Goal: Task Accomplishment & Management: Complete application form

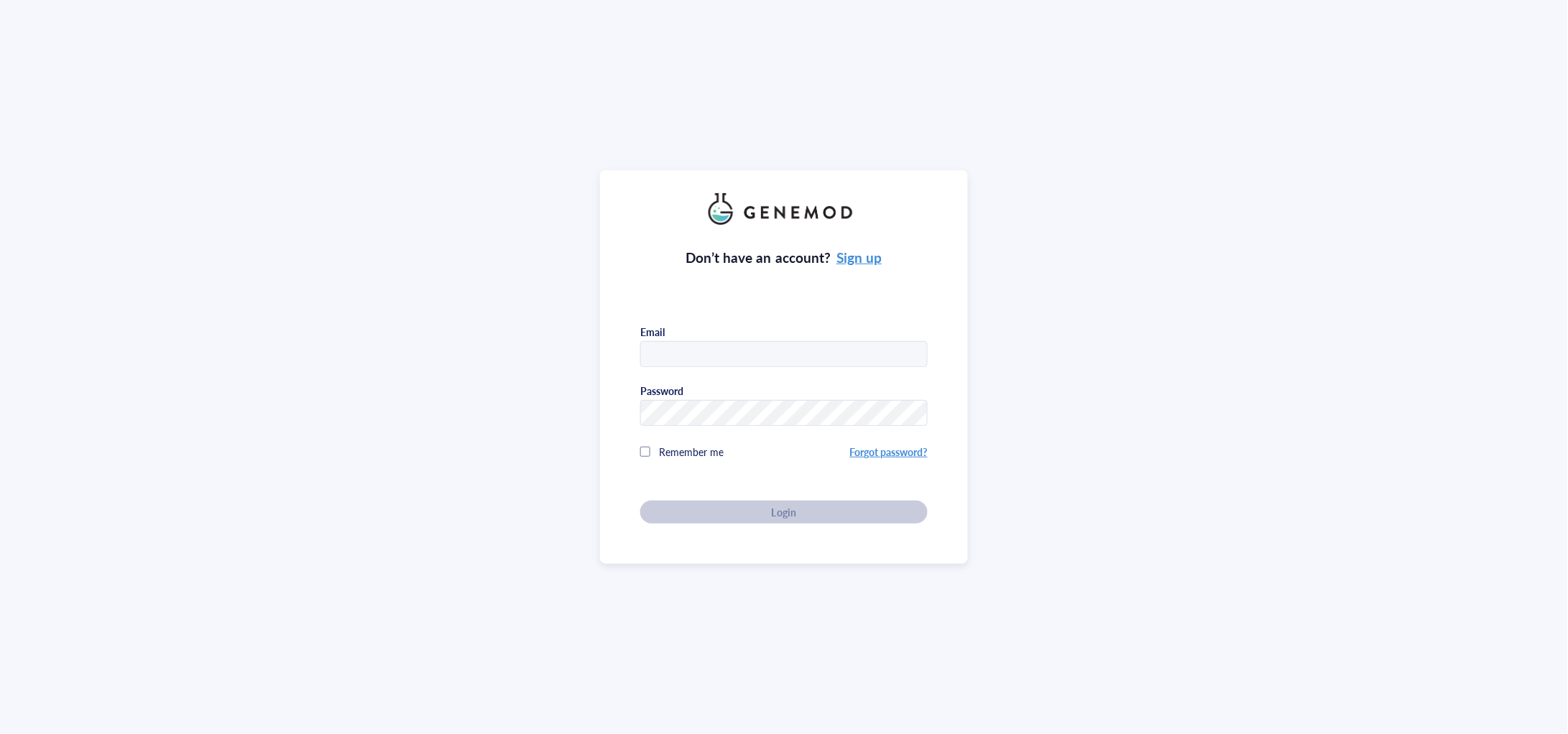
type input "[PERSON_NAME][EMAIL_ADDRESS][PERSON_NAME][DOMAIN_NAME]"
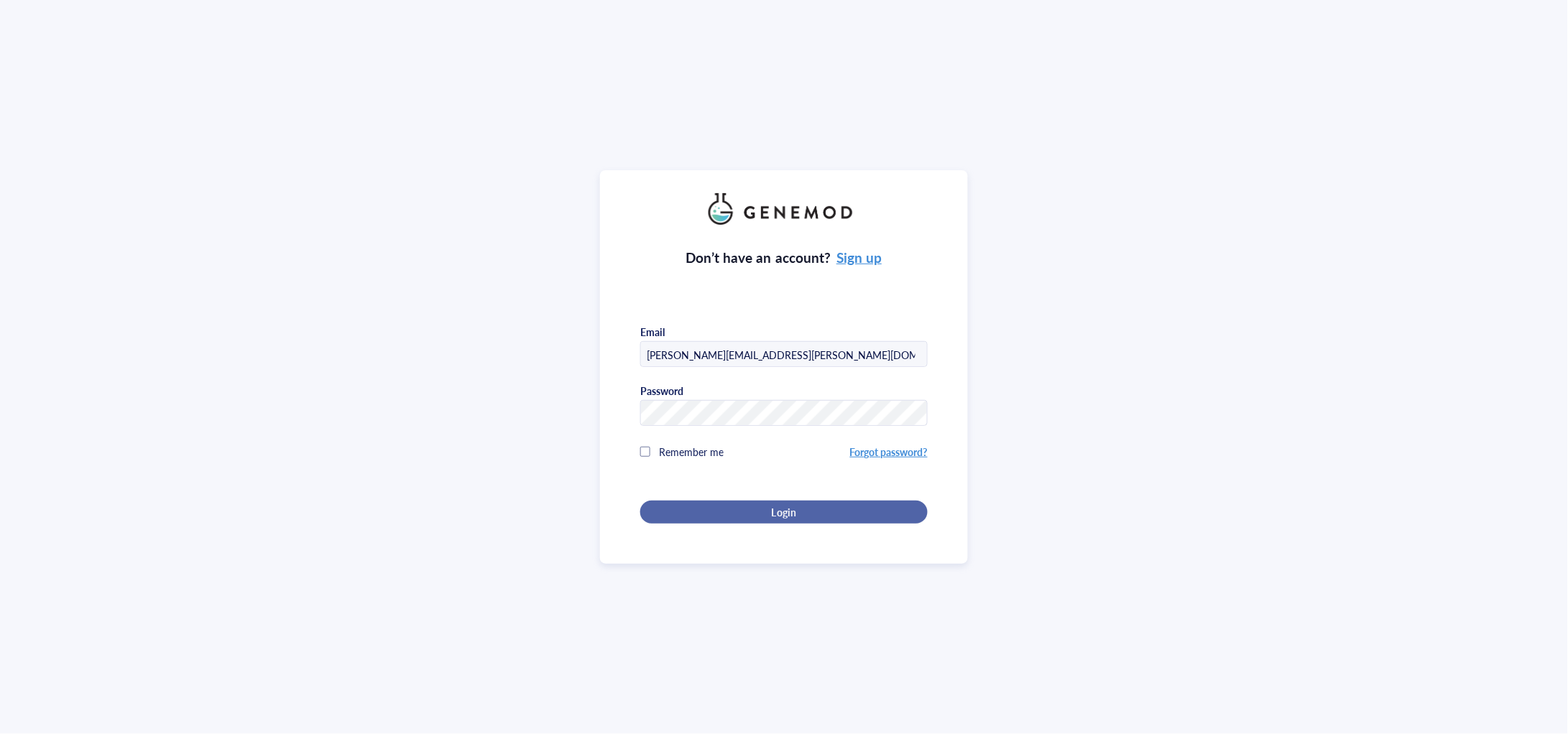
click at [767, 501] on button "Login" at bounding box center [784, 512] width 288 height 23
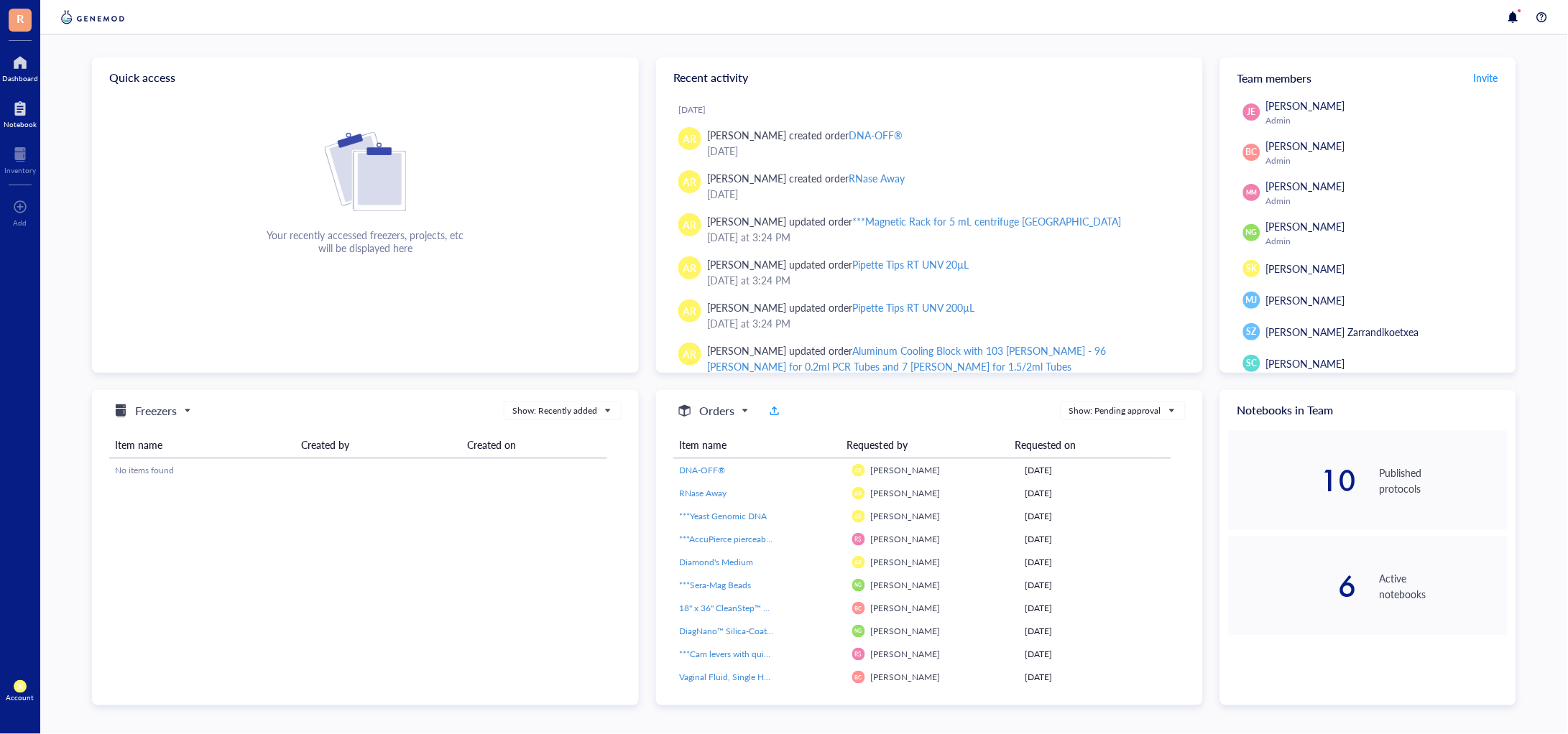
click at [14, 100] on div at bounding box center [20, 109] width 33 height 23
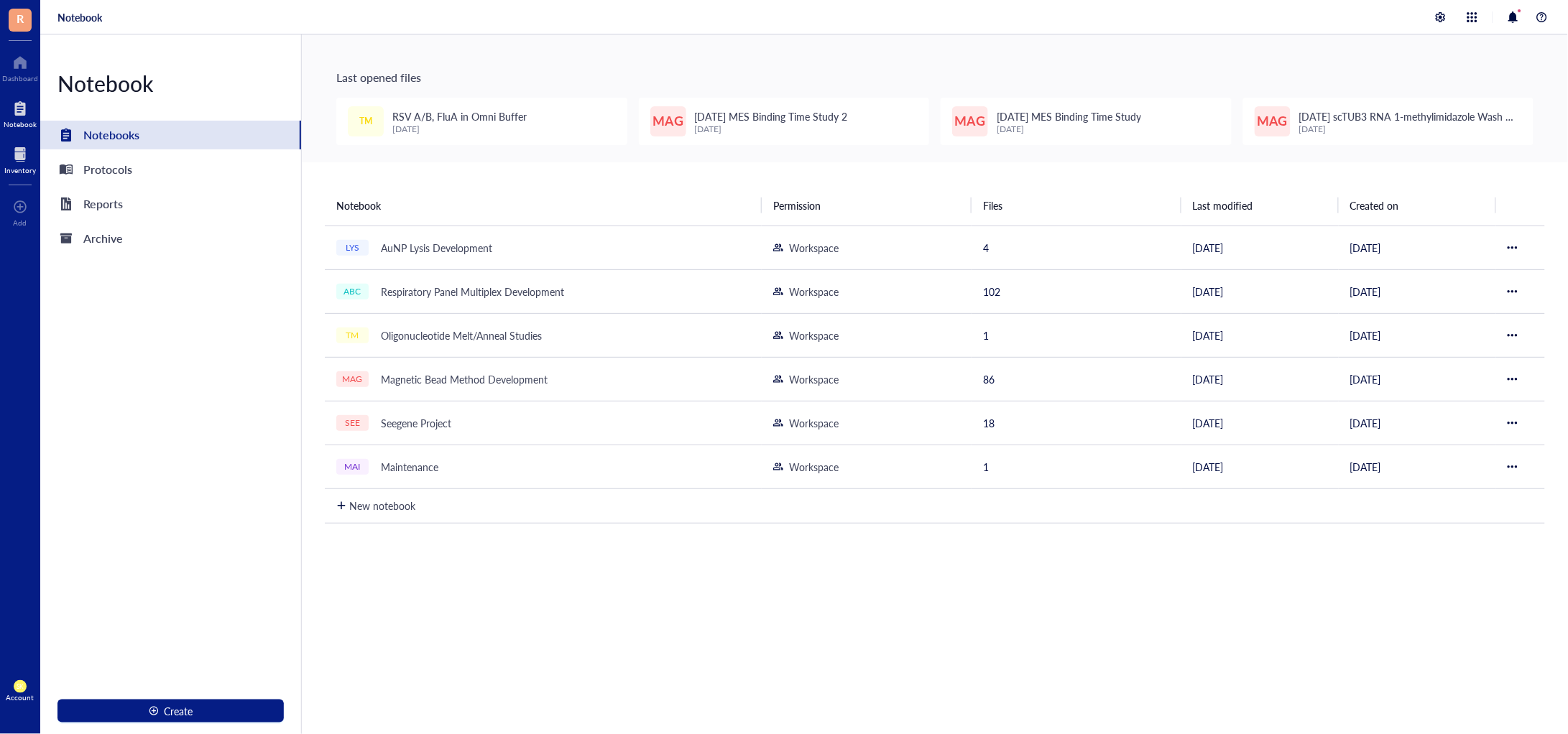
click at [14, 149] on div at bounding box center [20, 154] width 32 height 23
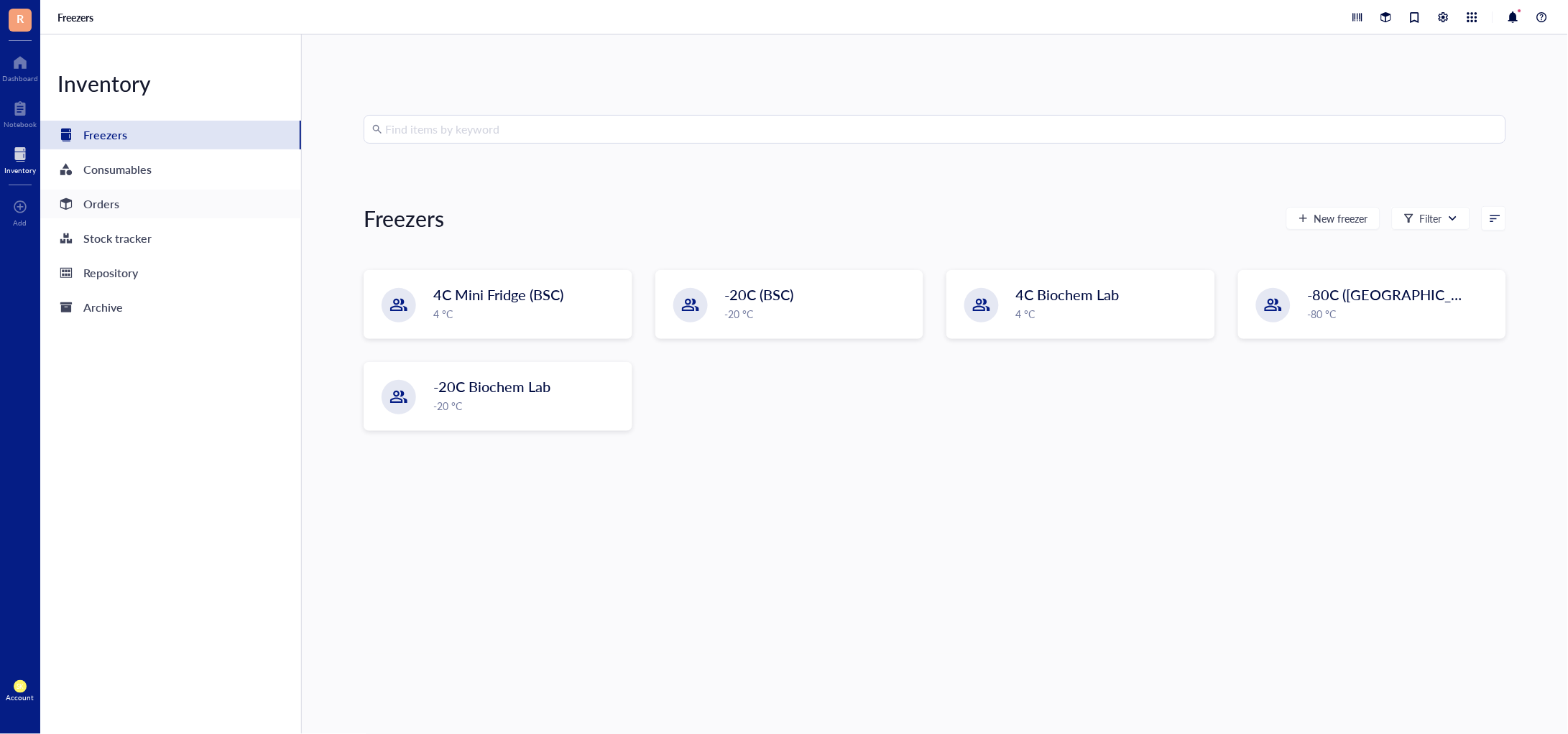
drag, startPoint x: 123, startPoint y: 207, endPoint x: 161, endPoint y: 209, distance: 38.1
click at [124, 207] on div "Orders" at bounding box center [171, 204] width 261 height 29
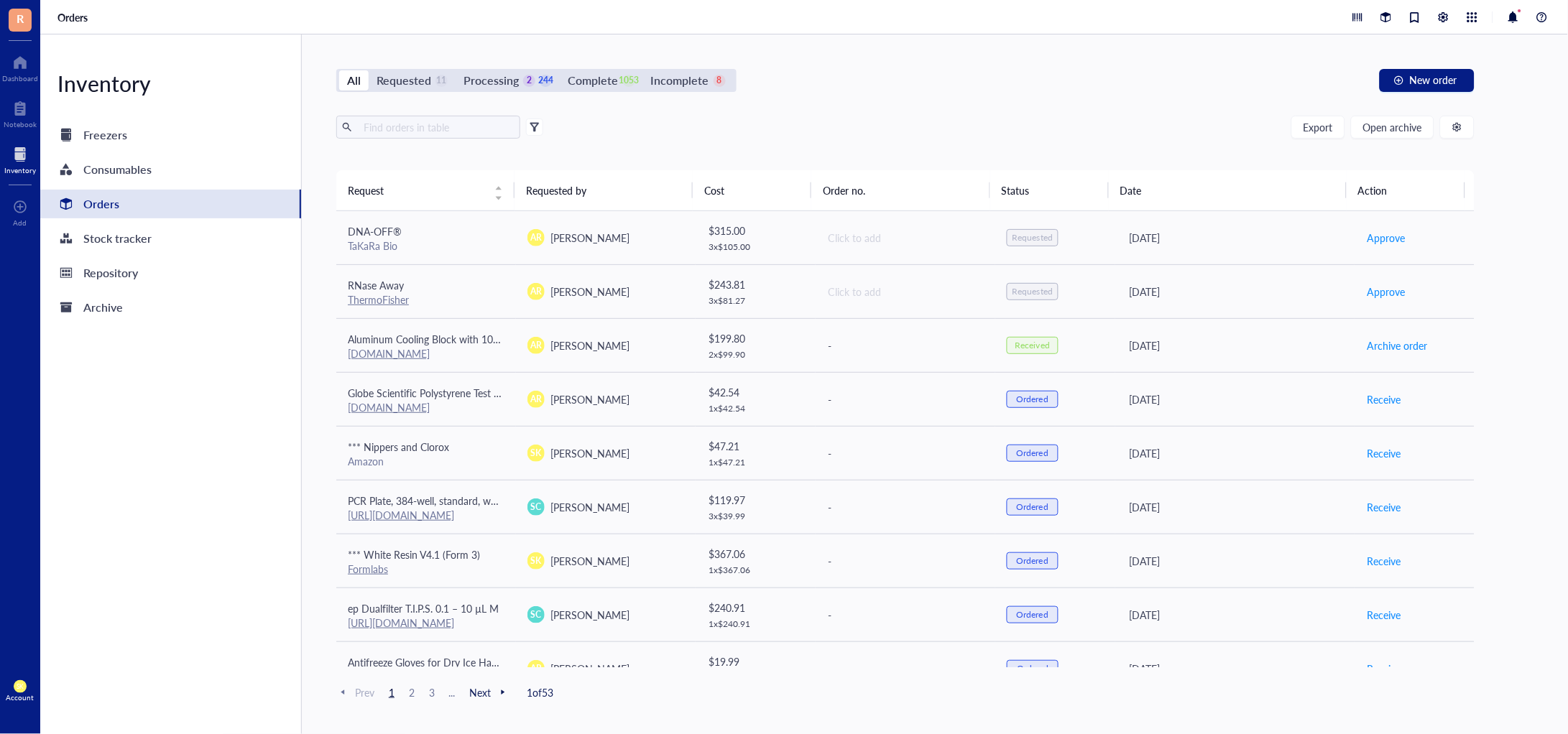
drag, startPoint x: 982, startPoint y: 101, endPoint x: 862, endPoint y: 138, distance: 125.6
click at [862, 138] on div "Export Open archive" at bounding box center [905, 128] width 1139 height 23
drag, startPoint x: 1050, startPoint y: 155, endPoint x: 899, endPoint y: 122, distance: 154.6
click at [899, 122] on div "Export Open archive" at bounding box center [905, 128] width 1139 height 23
click at [1447, 80] on span "New order" at bounding box center [1433, 80] width 47 height 12
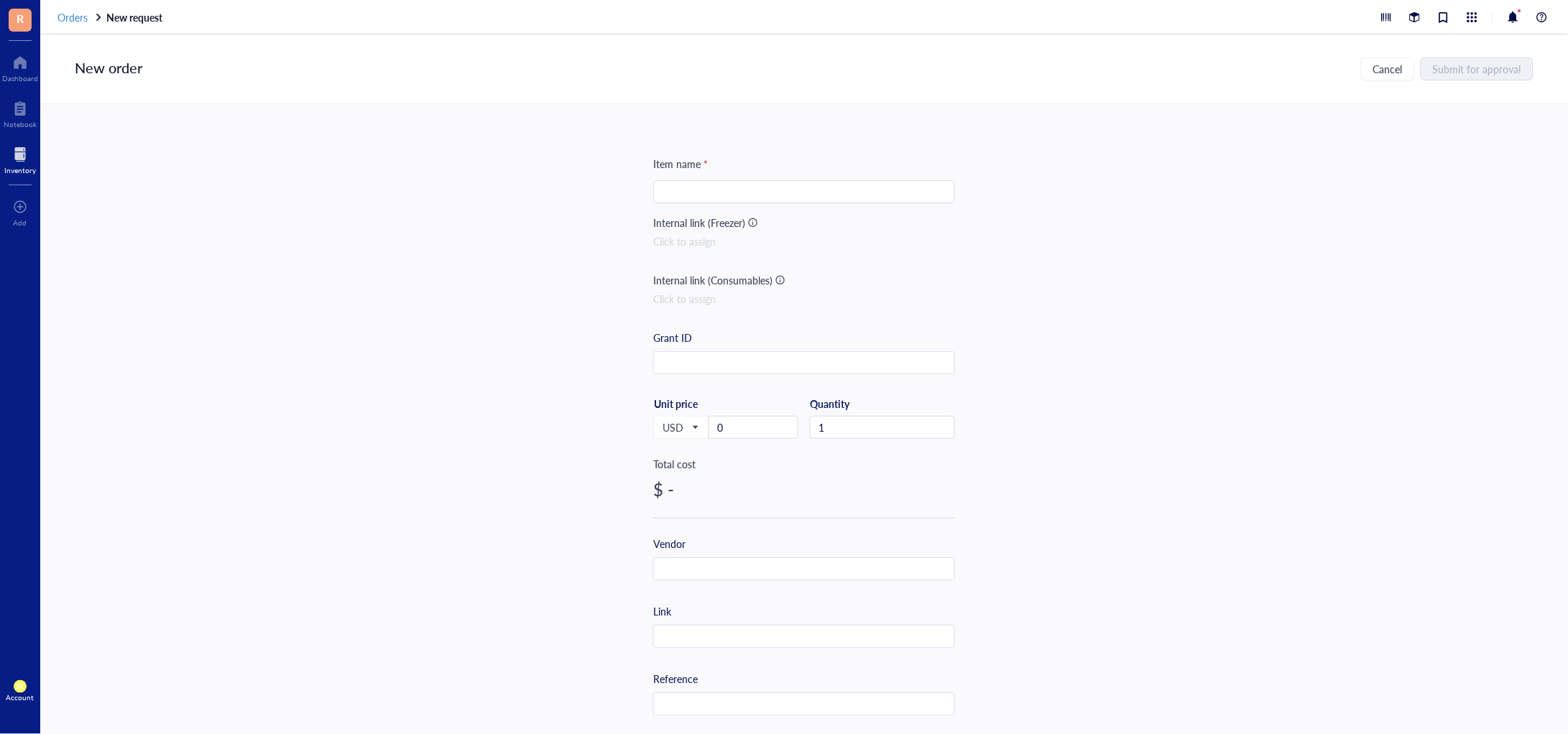
click at [77, 14] on span "Orders" at bounding box center [72, 17] width 30 height 14
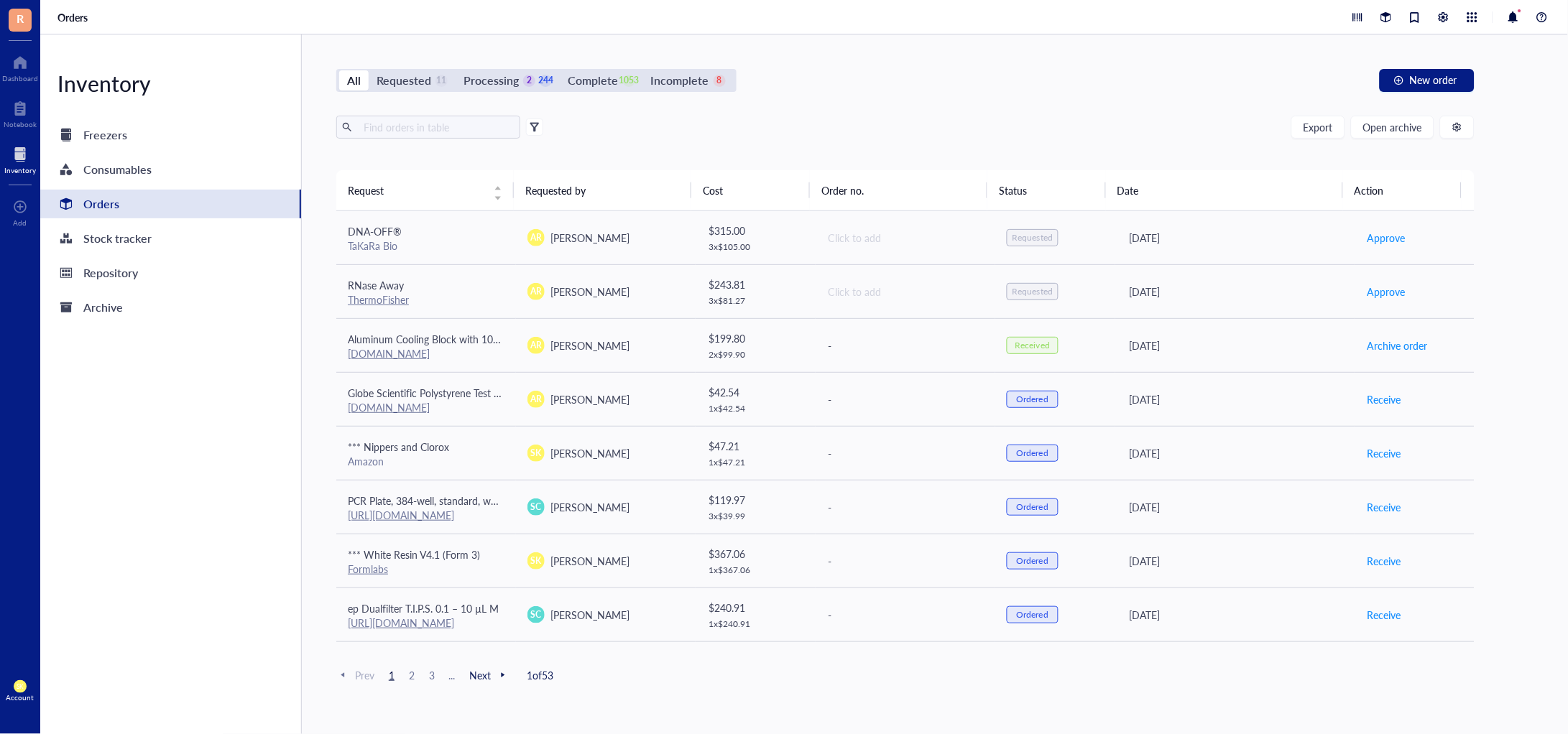
click at [412, 672] on span "2" at bounding box center [412, 675] width 17 height 13
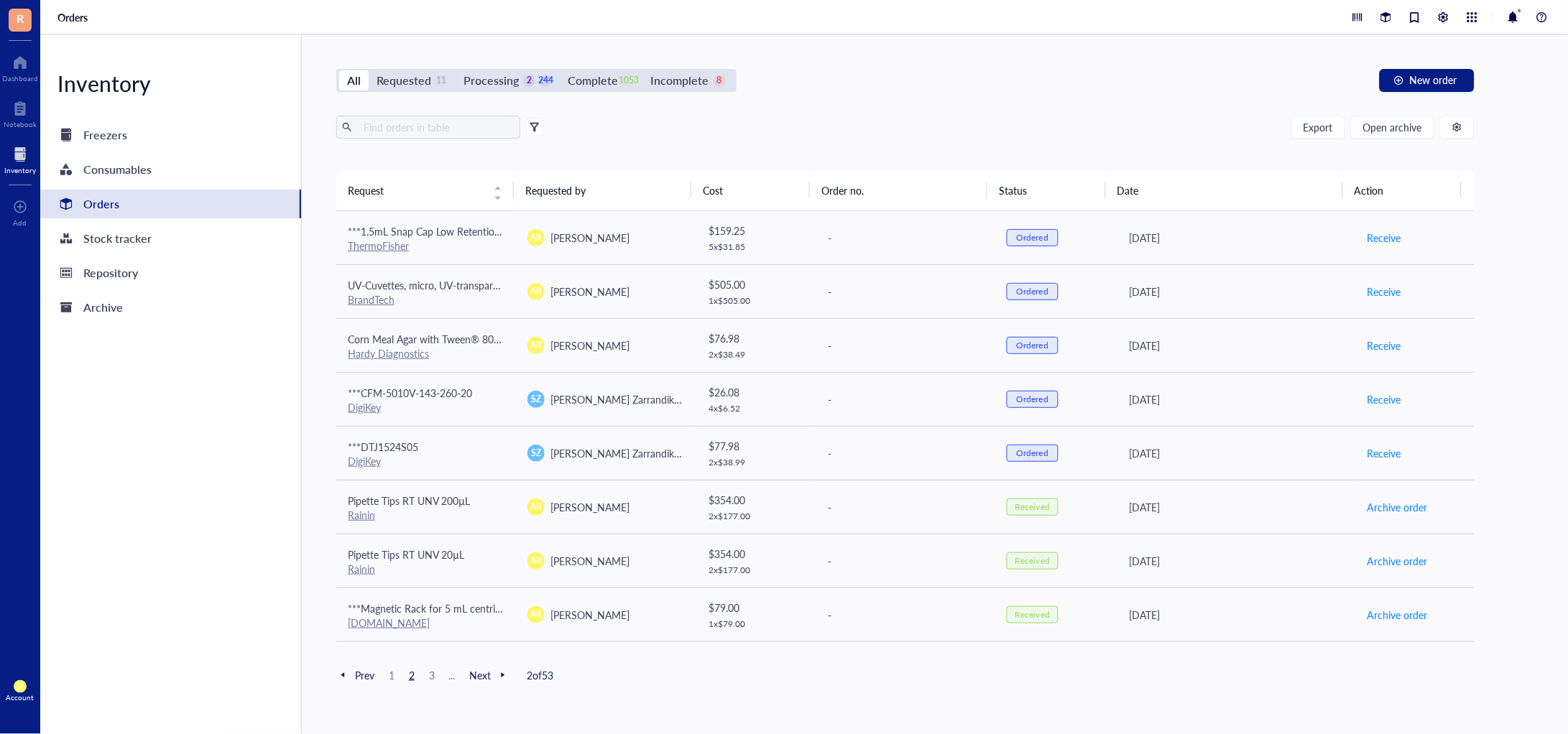
click at [412, 675] on span "2" at bounding box center [412, 675] width 17 height 13
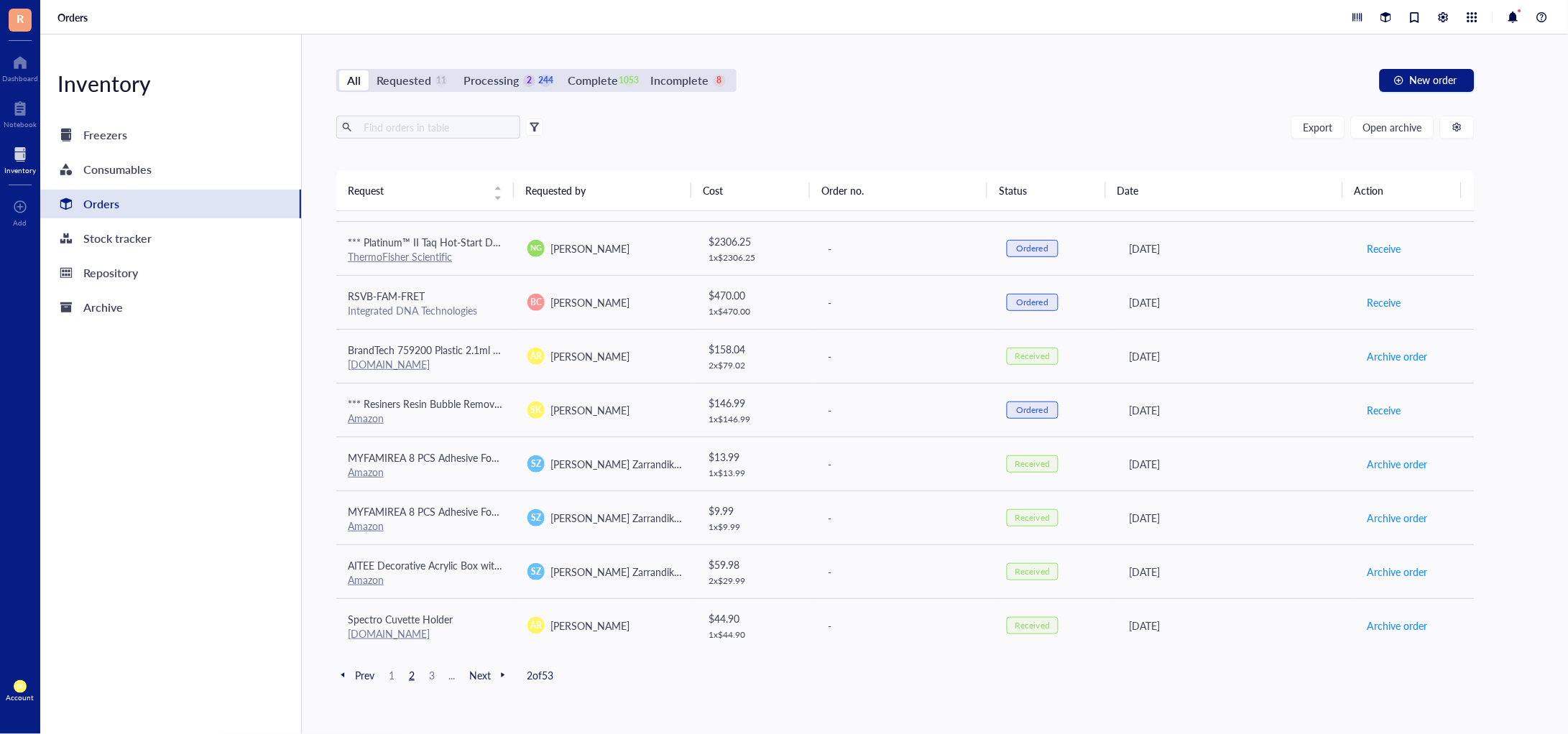
scroll to position [910, 0]
click at [397, 672] on span "1" at bounding box center [391, 675] width 17 height 13
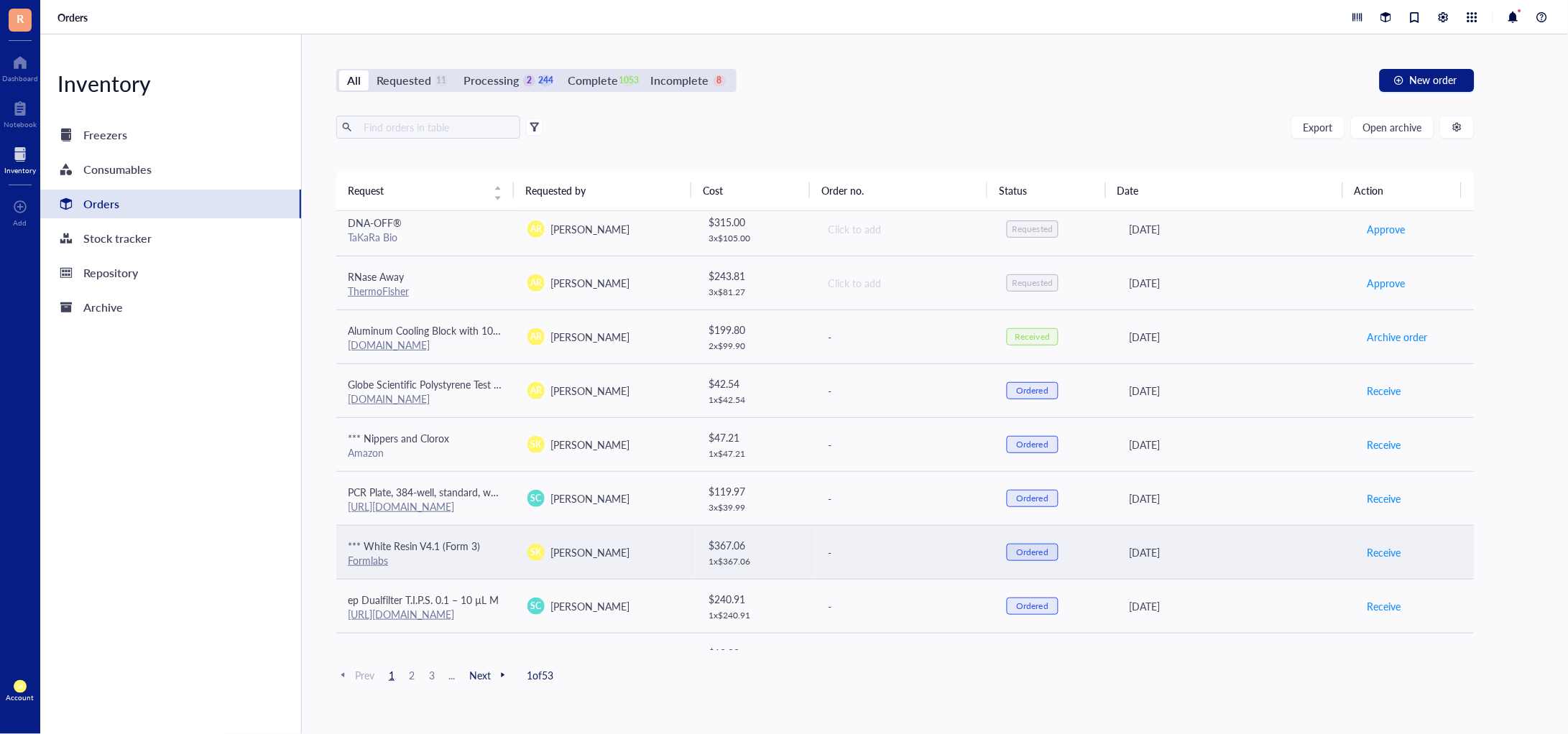
scroll to position [0, 0]
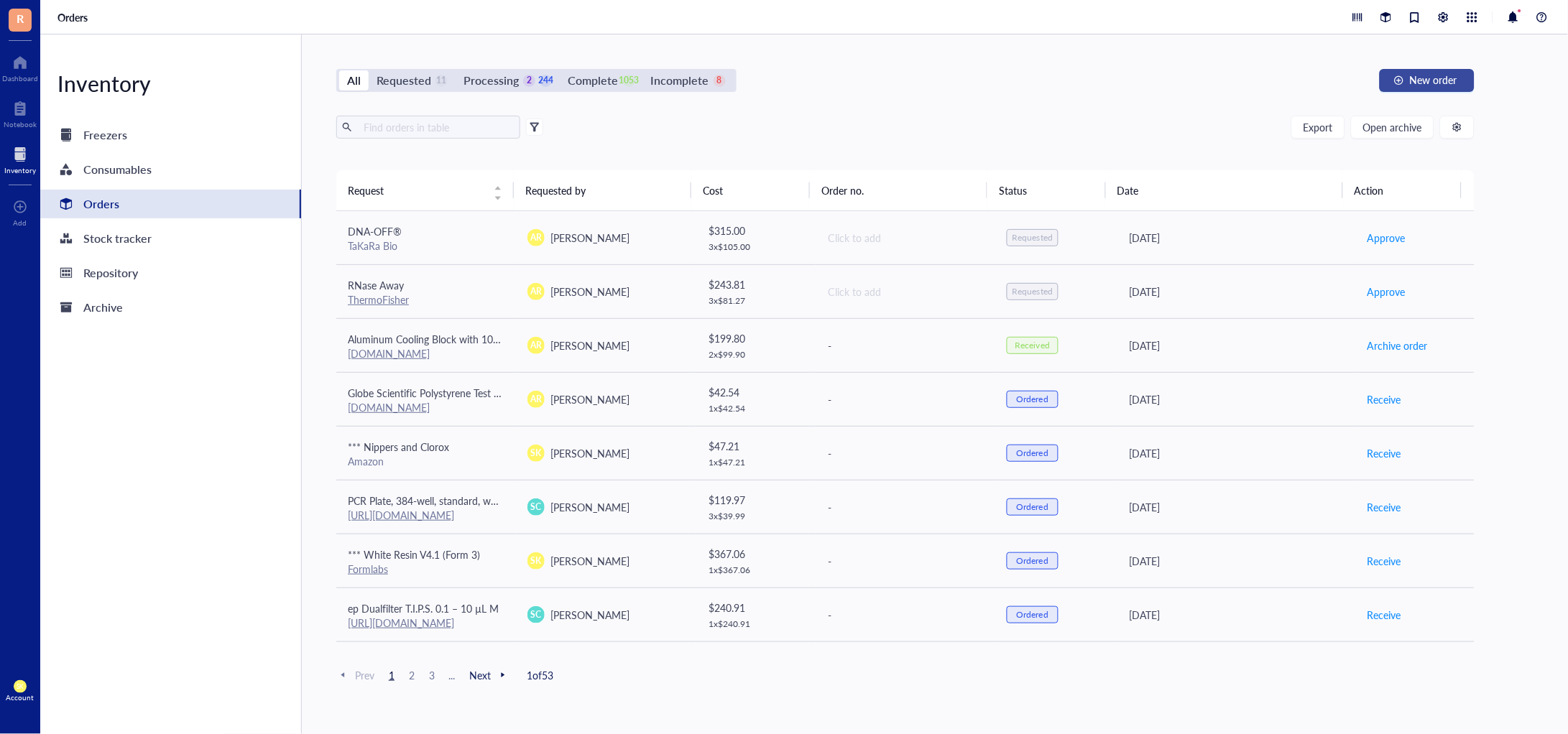
click at [1417, 76] on span "New order" at bounding box center [1433, 80] width 47 height 12
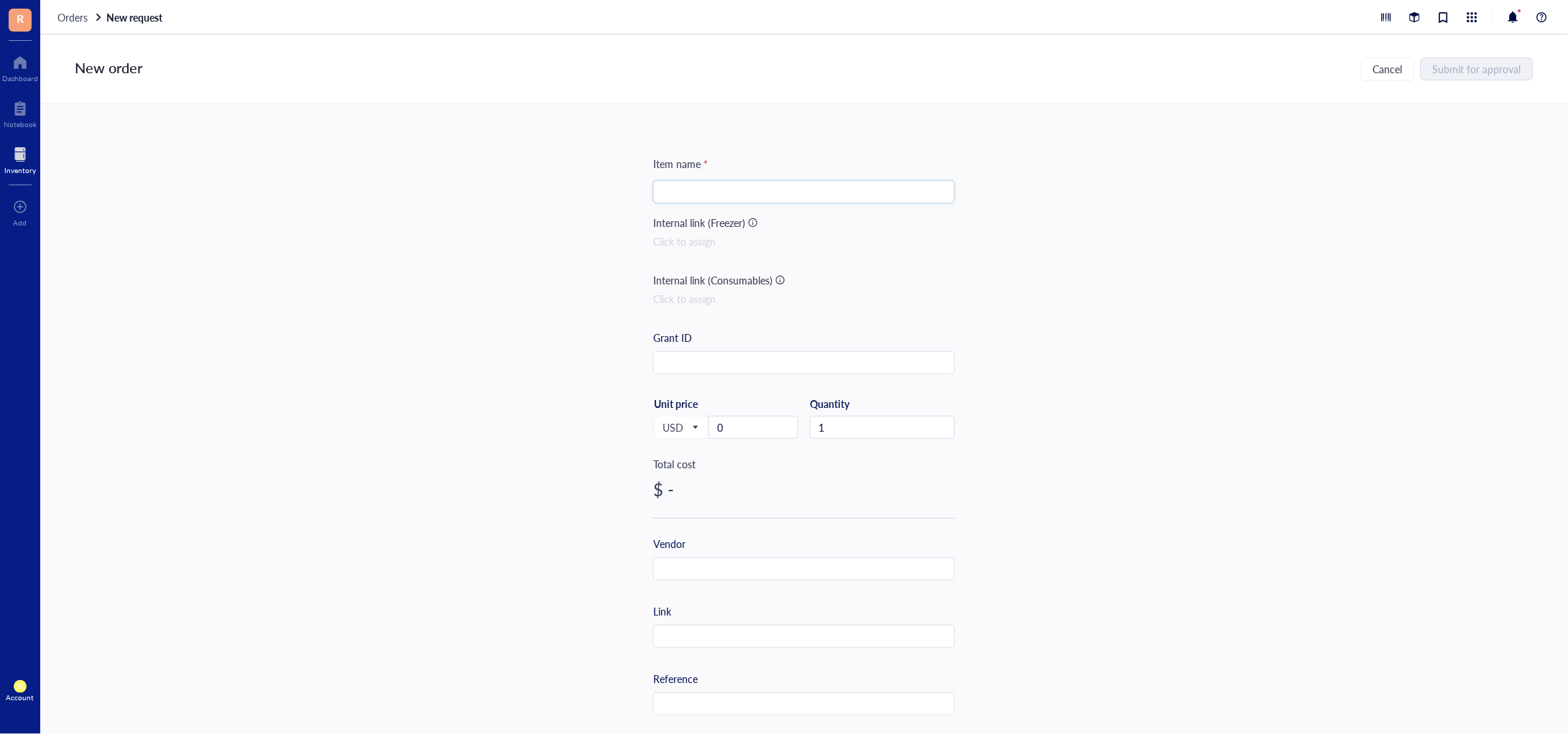
click at [720, 191] on input "search" at bounding box center [804, 192] width 285 height 22
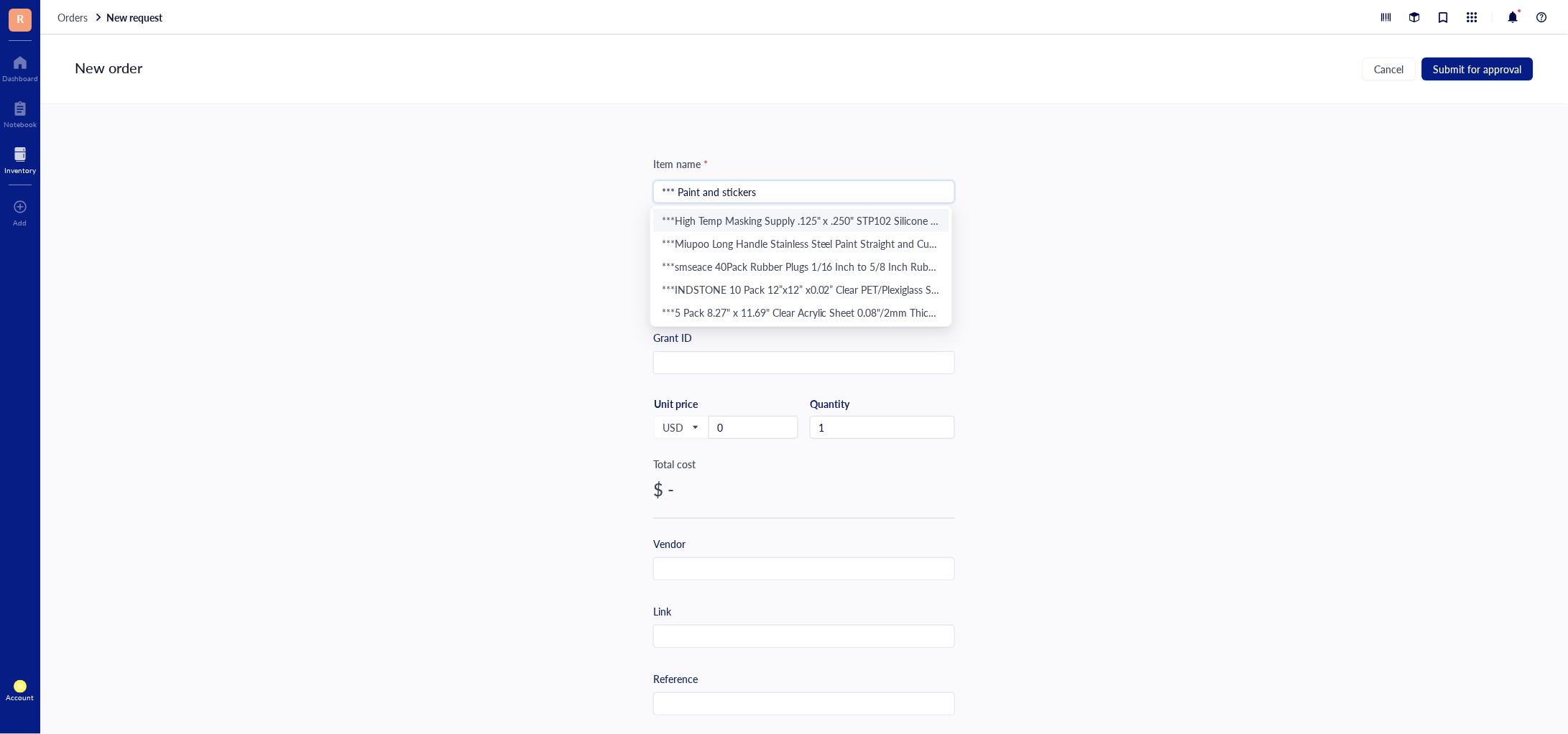
type input "*** Paint and stickers"
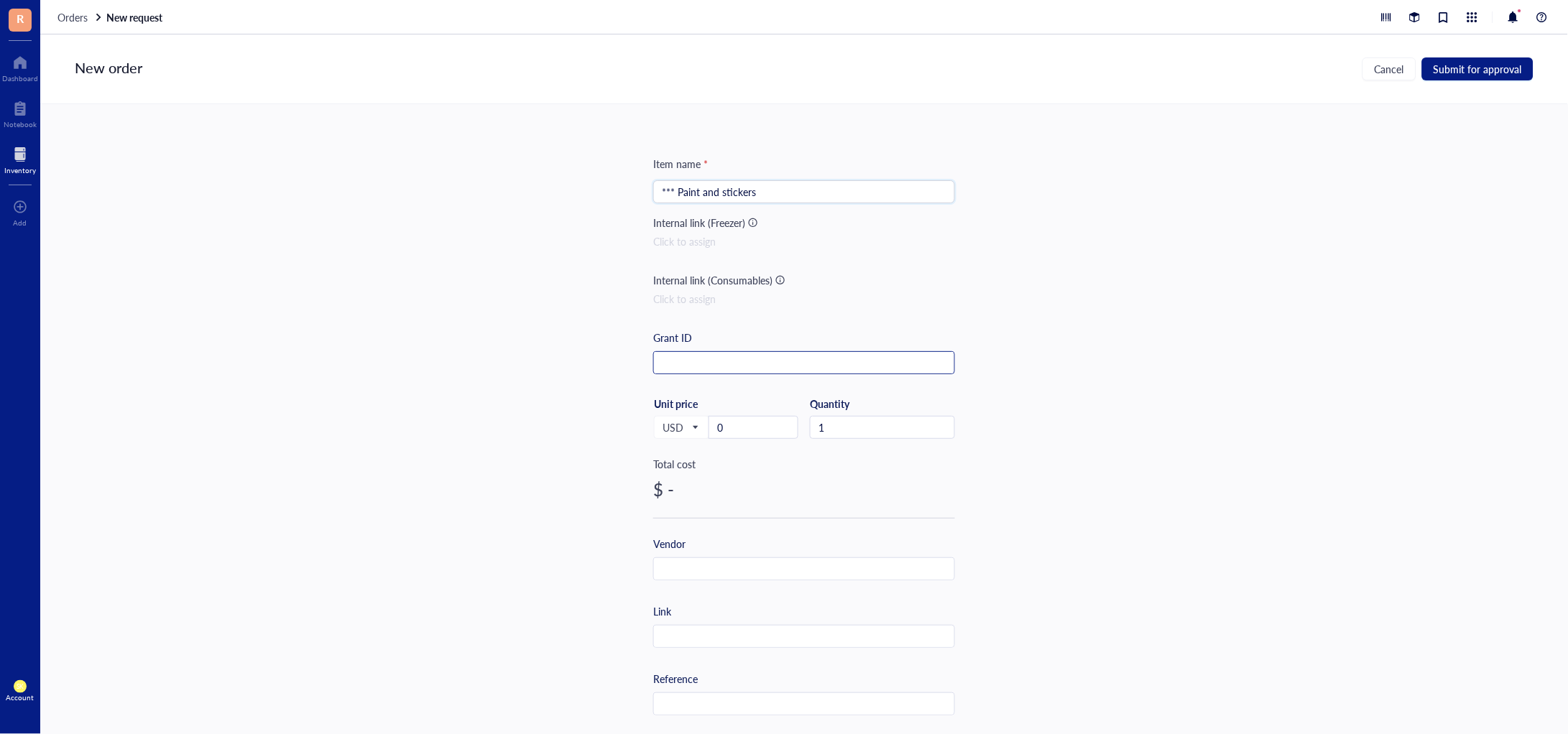
click at [790, 361] on input "text" at bounding box center [804, 364] width 300 height 23
drag, startPoint x: 755, startPoint y: 436, endPoint x: 711, endPoint y: 430, distance: 44.4
click at [711, 430] on input "0" at bounding box center [754, 428] width 88 height 22
paste input "18.38"
type input "18.38"
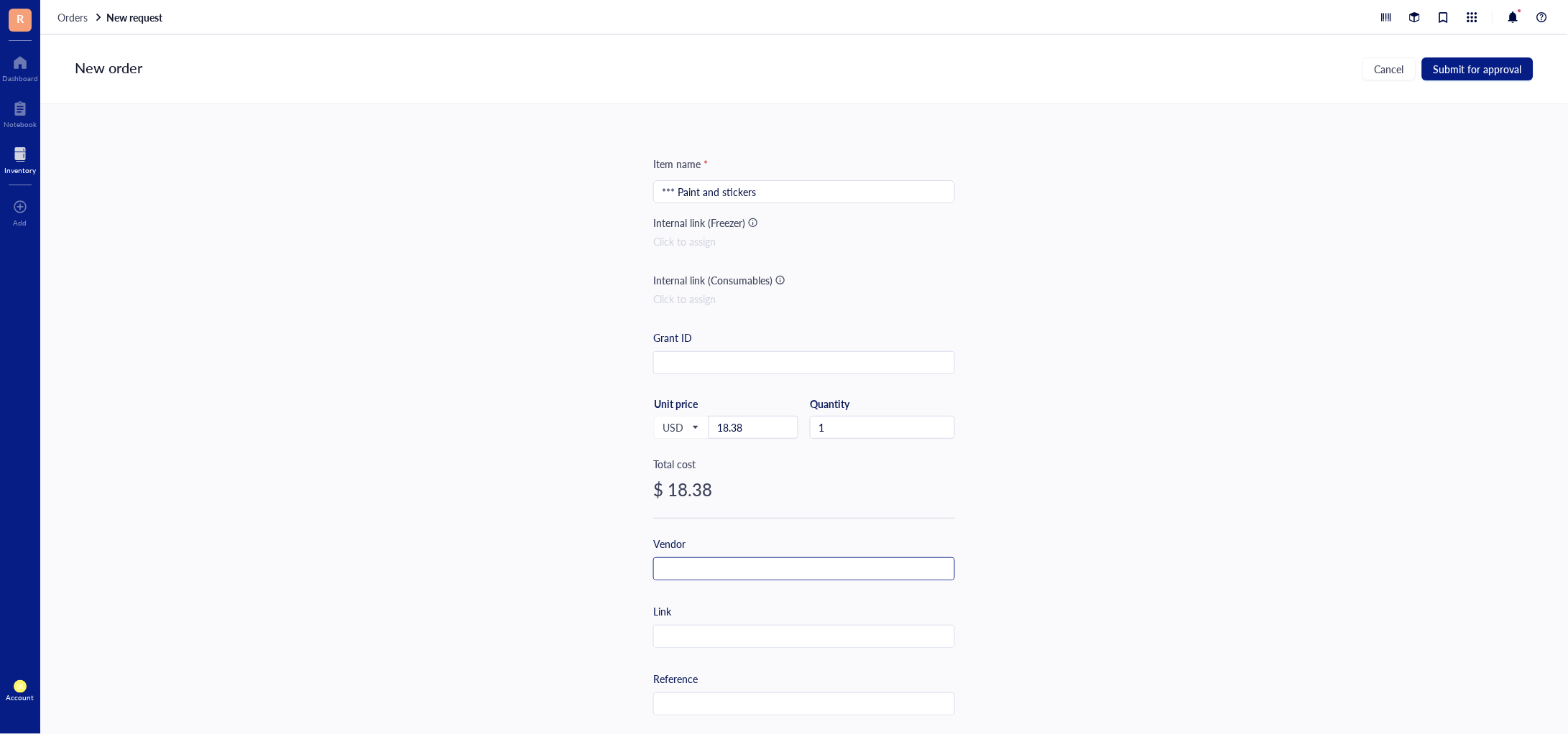
click at [753, 574] on input "text" at bounding box center [804, 570] width 300 height 23
type input "Amazon"
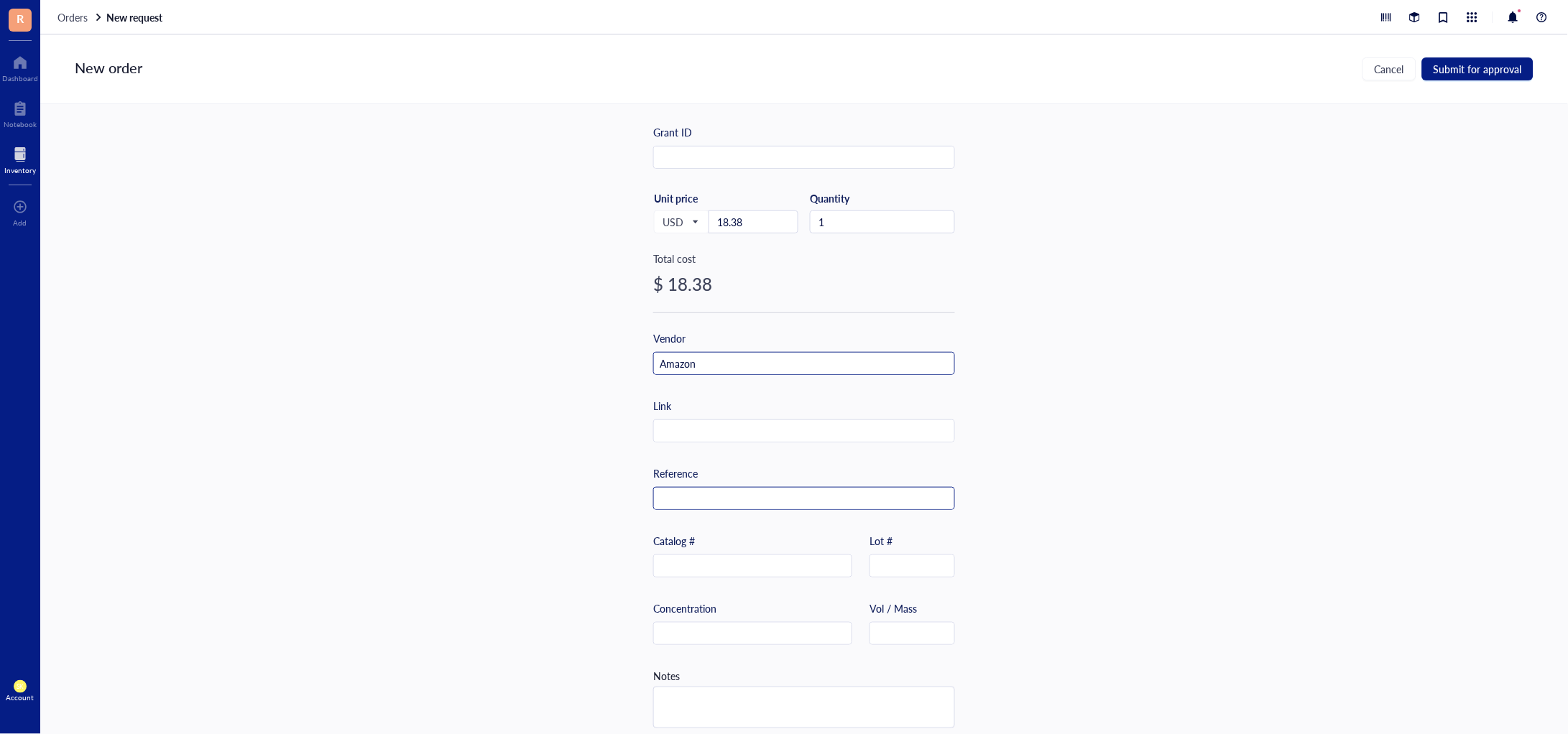
scroll to position [222, 0]
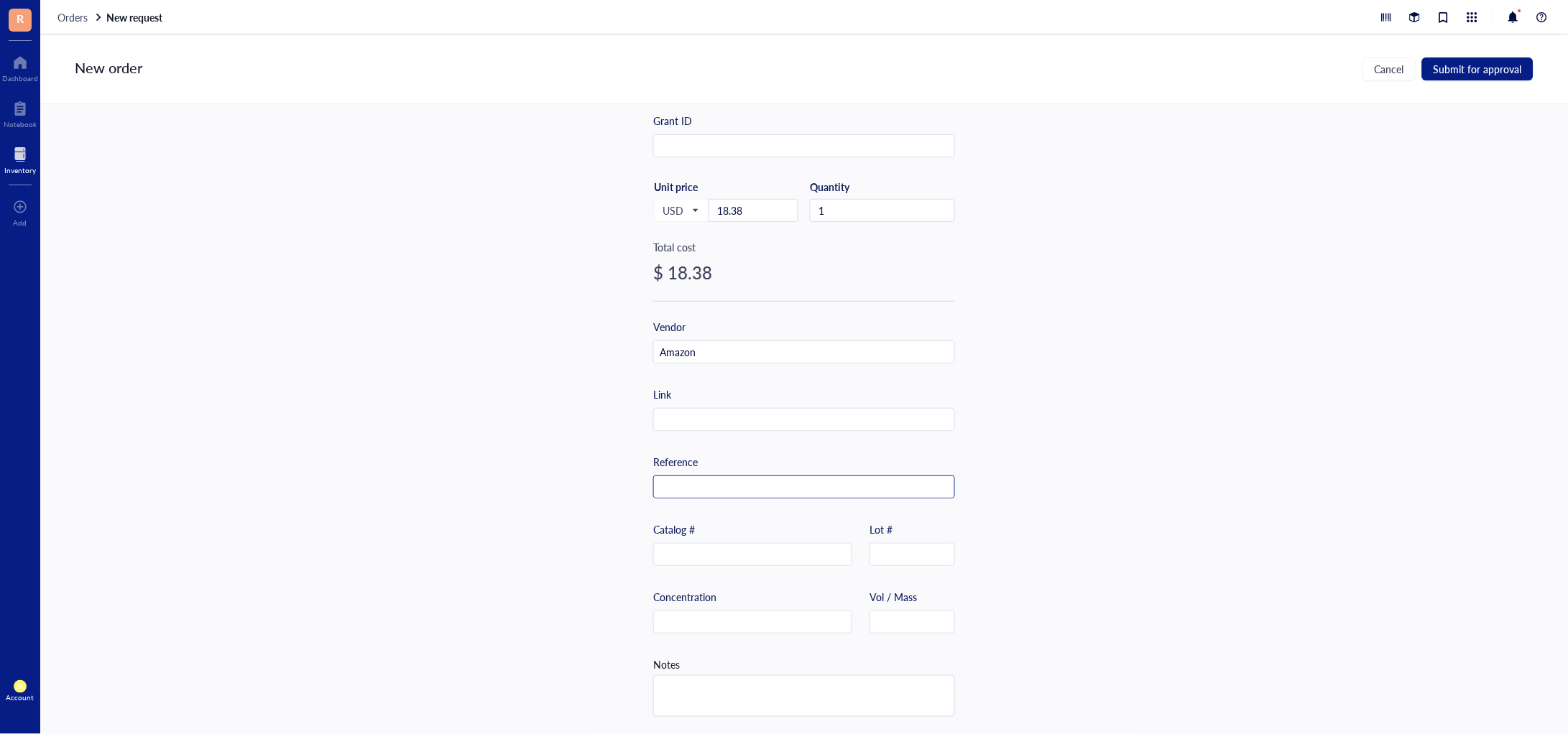
click at [708, 476] on input "text" at bounding box center [804, 488] width 300 height 23
paste input "114-7538492-2287441"
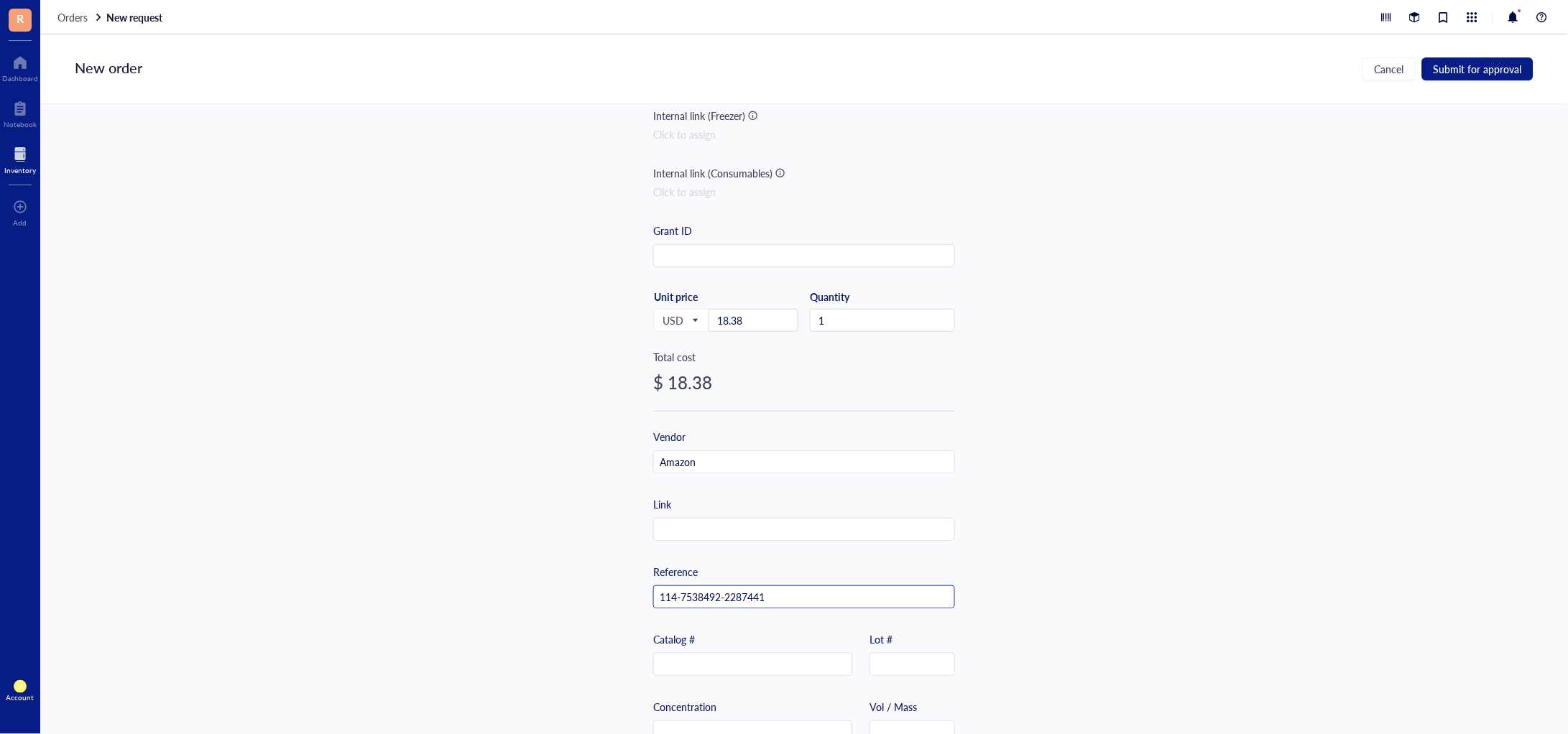
scroll to position [0, 0]
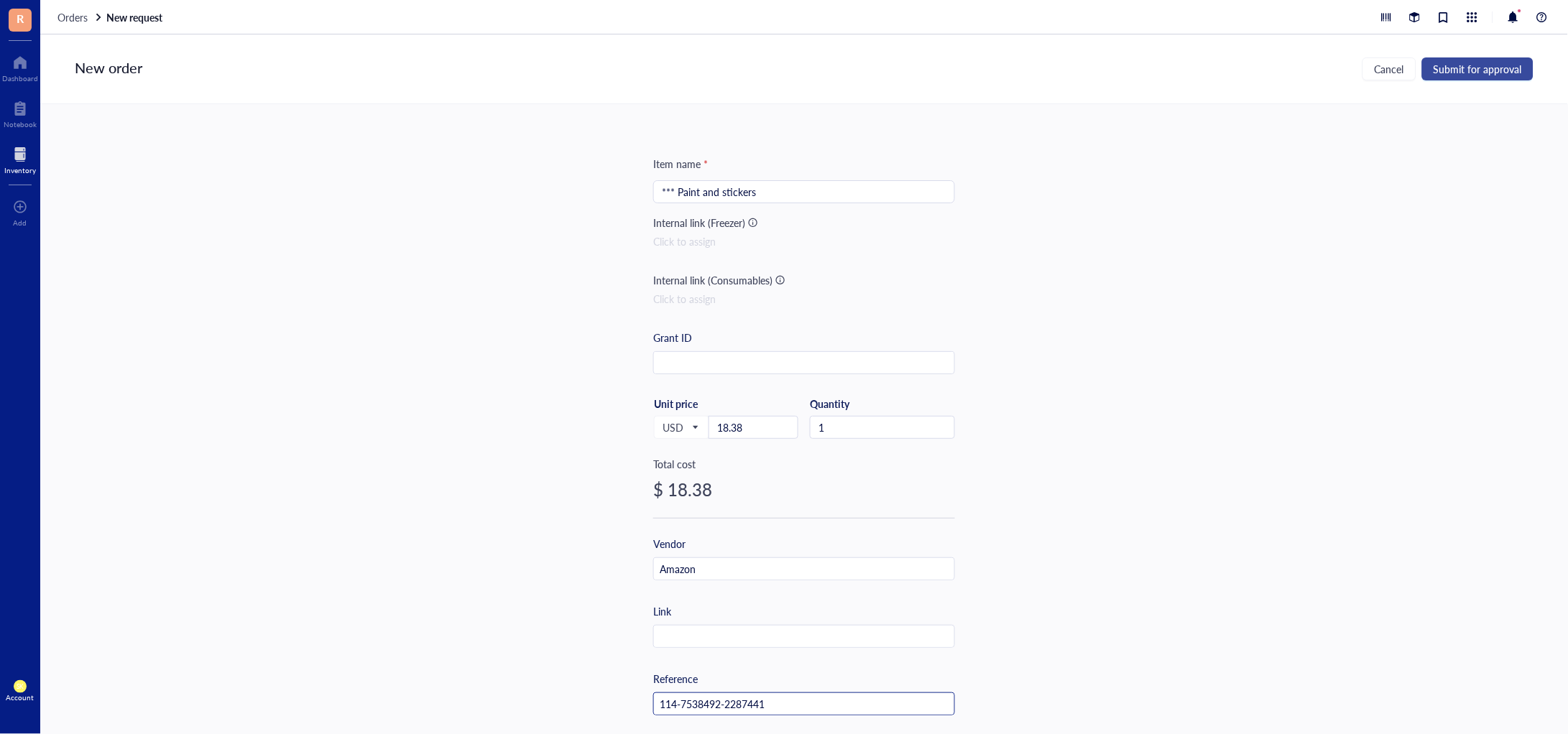
type input "114-7538492-2287441"
click at [1470, 63] on span "Submit for approval" at bounding box center [1478, 69] width 88 height 12
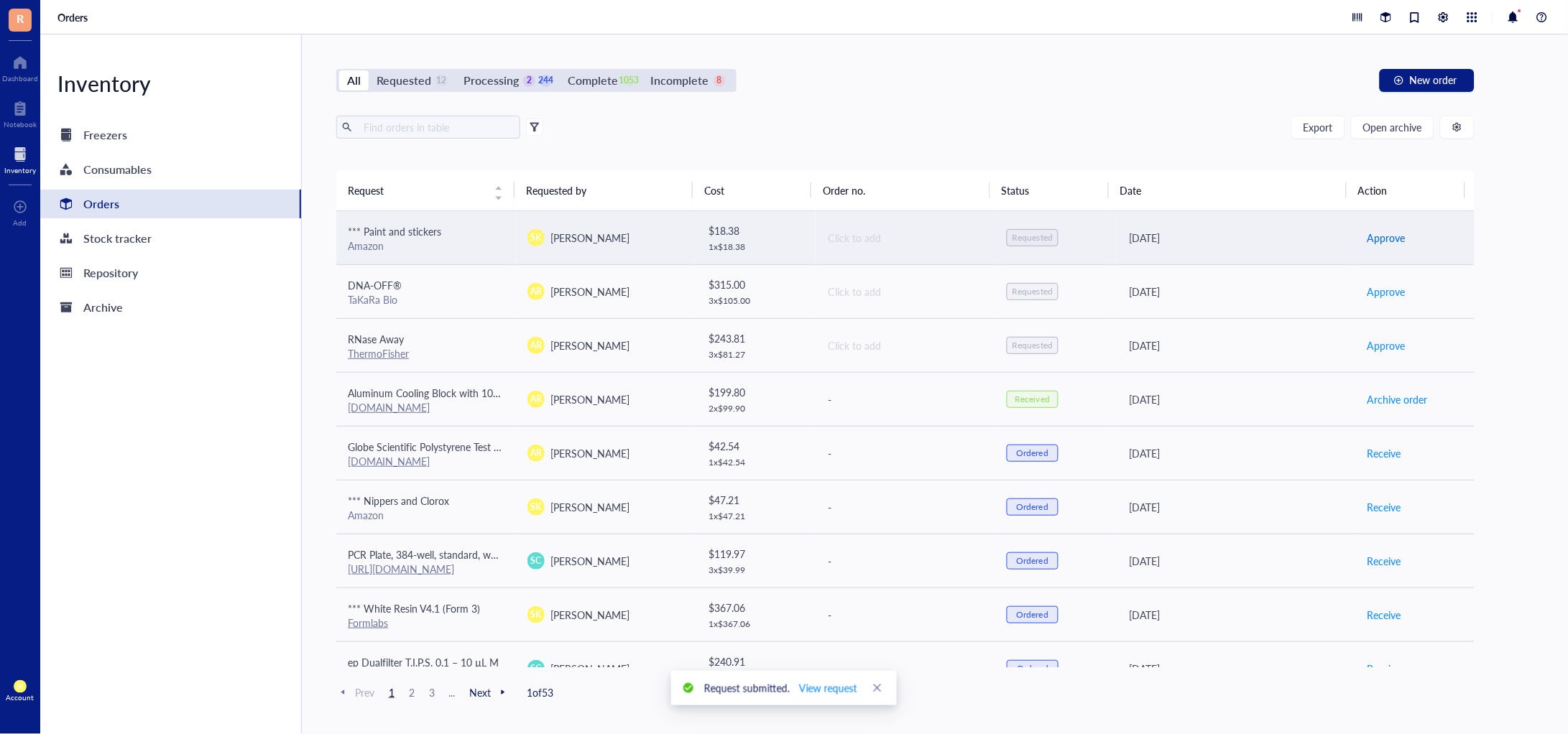
click at [1382, 233] on span "Approve" at bounding box center [1386, 238] width 38 height 16
click at [1387, 232] on span "Place order" at bounding box center [1392, 238] width 49 height 16
click at [1374, 235] on span "Receive" at bounding box center [1384, 238] width 34 height 16
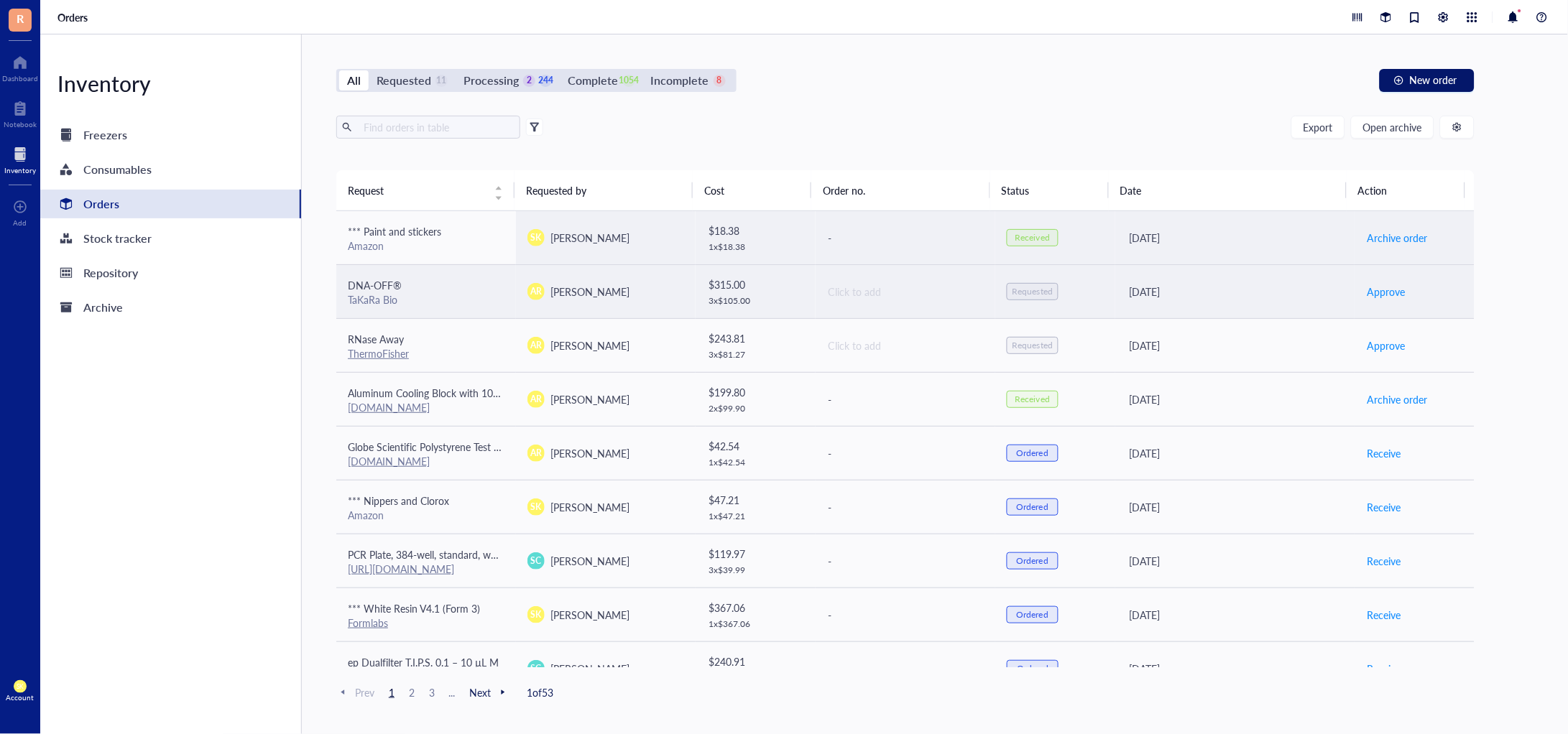
drag, startPoint x: 1440, startPoint y: 77, endPoint x: 1028, endPoint y: 295, distance: 466.1
click at [1011, 264] on div "All Requested 11 Processing 2 244 Complete 1054 Incomplete 8 New order Export O…" at bounding box center [905, 385] width 1208 height 700
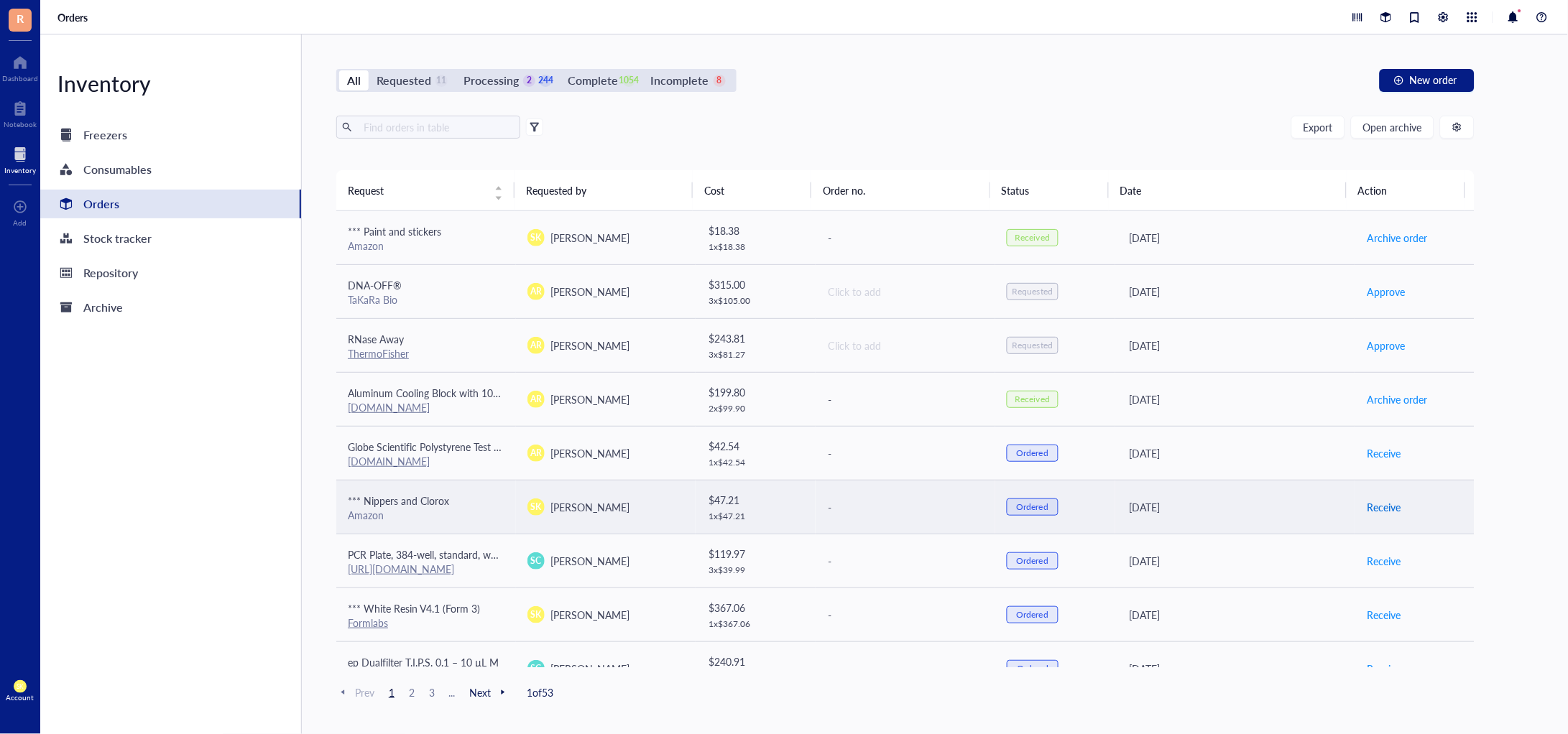
click at [1367, 510] on span "Receive" at bounding box center [1384, 507] width 34 height 16
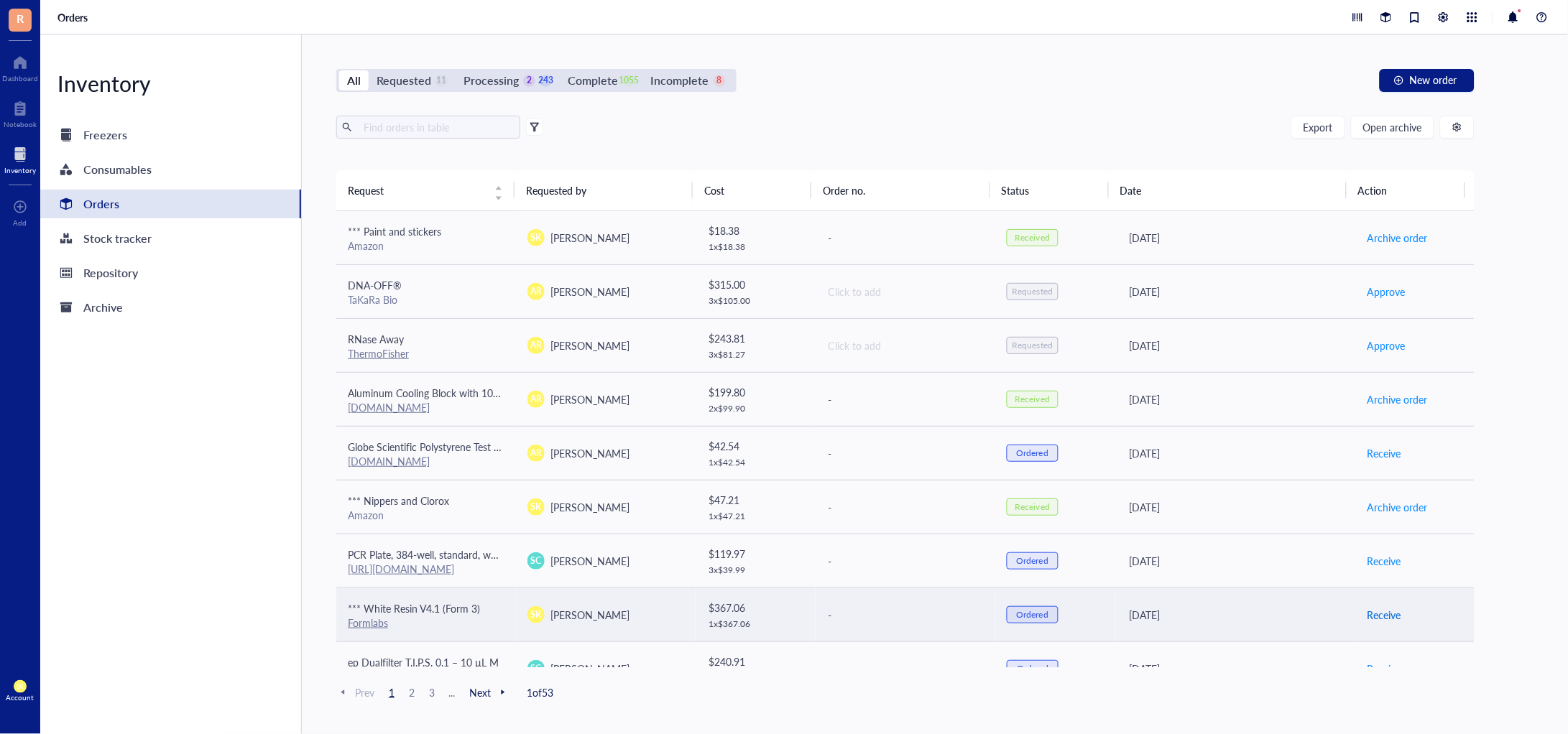
click at [1367, 614] on span "Receive" at bounding box center [1384, 615] width 34 height 16
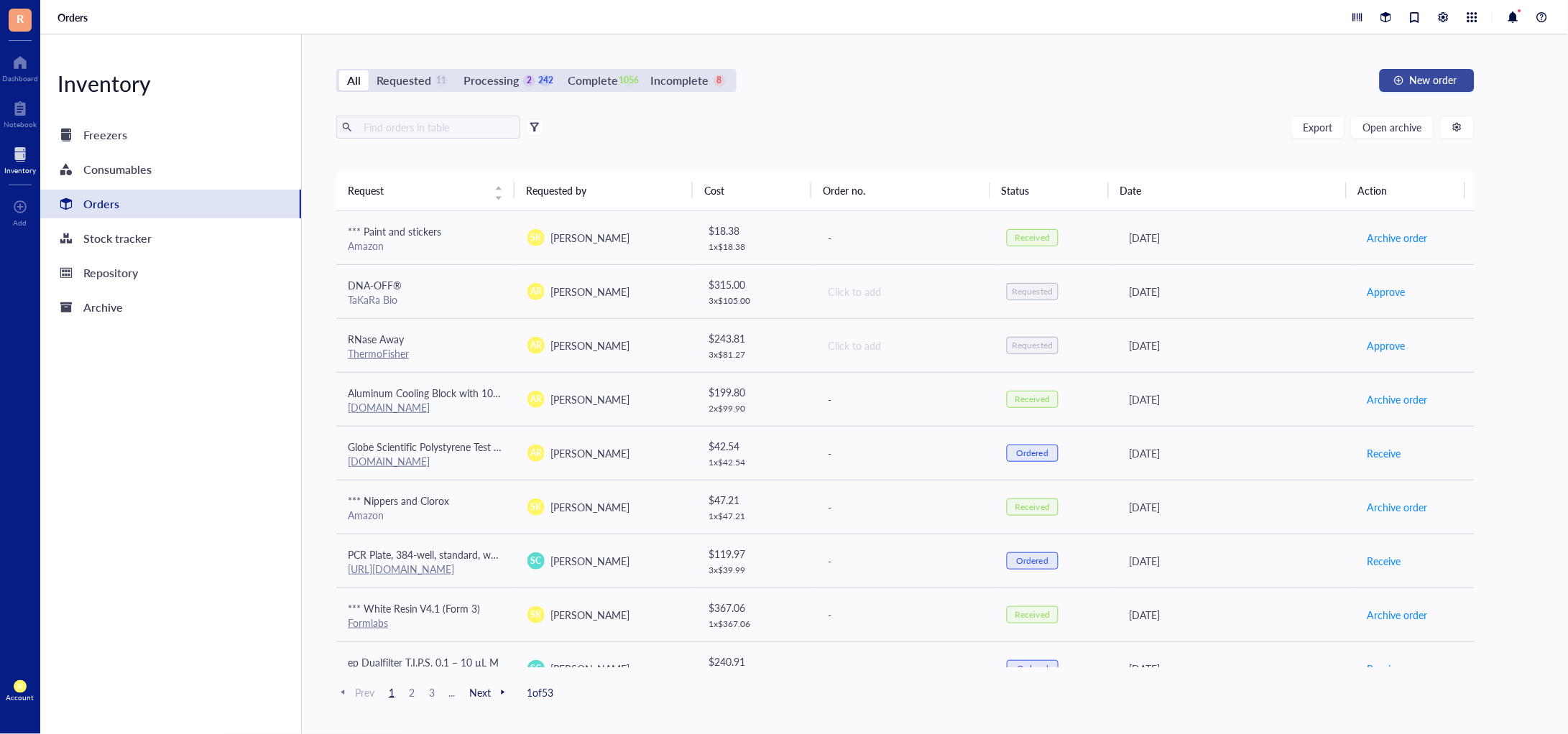
click at [1410, 80] on span "New order" at bounding box center [1433, 80] width 47 height 12
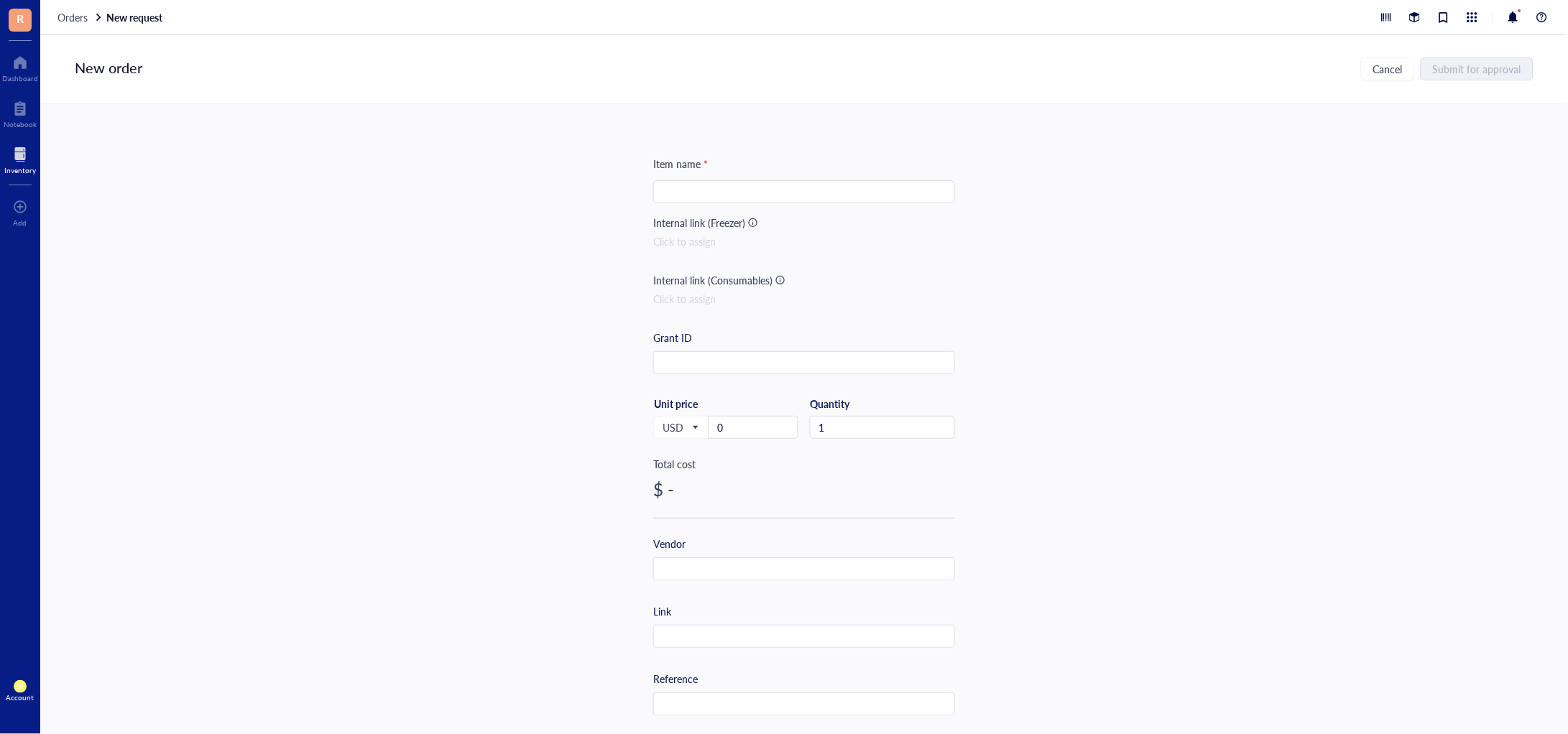
click at [700, 197] on input "search" at bounding box center [804, 192] width 285 height 22
type input "*** NASA stickers"
drag, startPoint x: 750, startPoint y: 421, endPoint x: 703, endPoint y: 420, distance: 47.0
click at [705, 421] on div "USD Unit price 0" at bounding box center [726, 426] width 145 height 59
paste input "17.4"
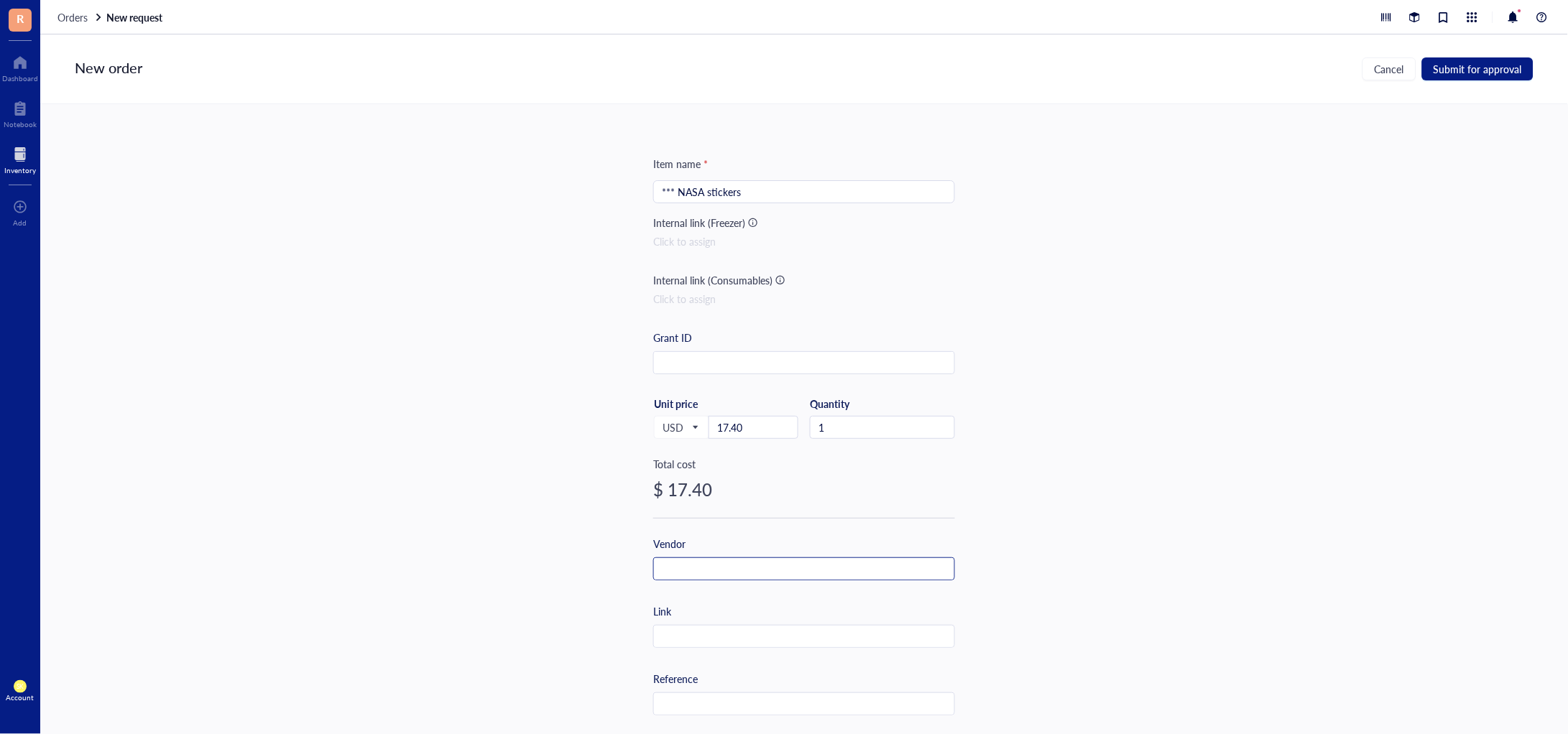
type input "17.4"
click at [720, 566] on input "text" at bounding box center [804, 570] width 300 height 23
type input "A"
type input "a"
type input "Amazon"
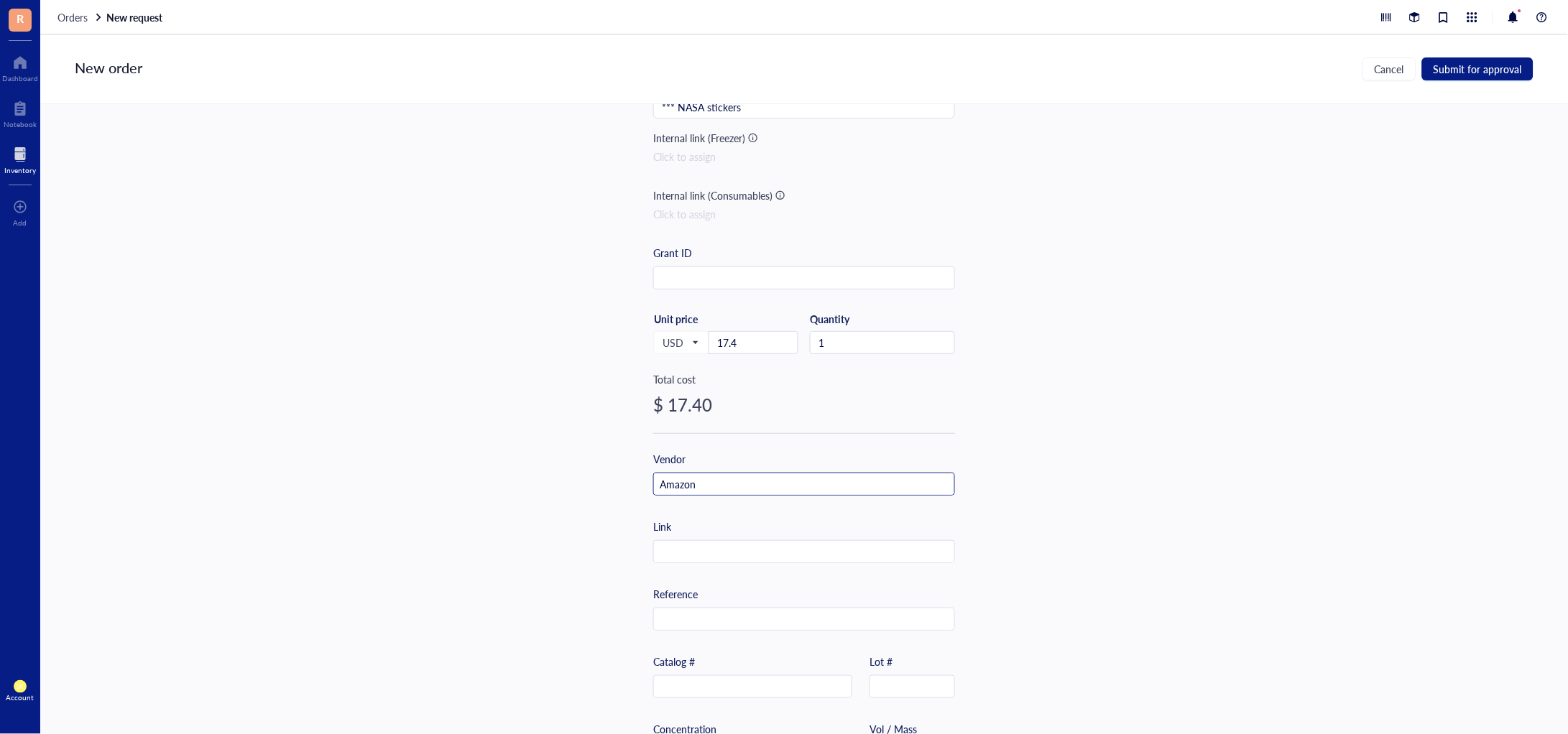
scroll to position [179, 0]
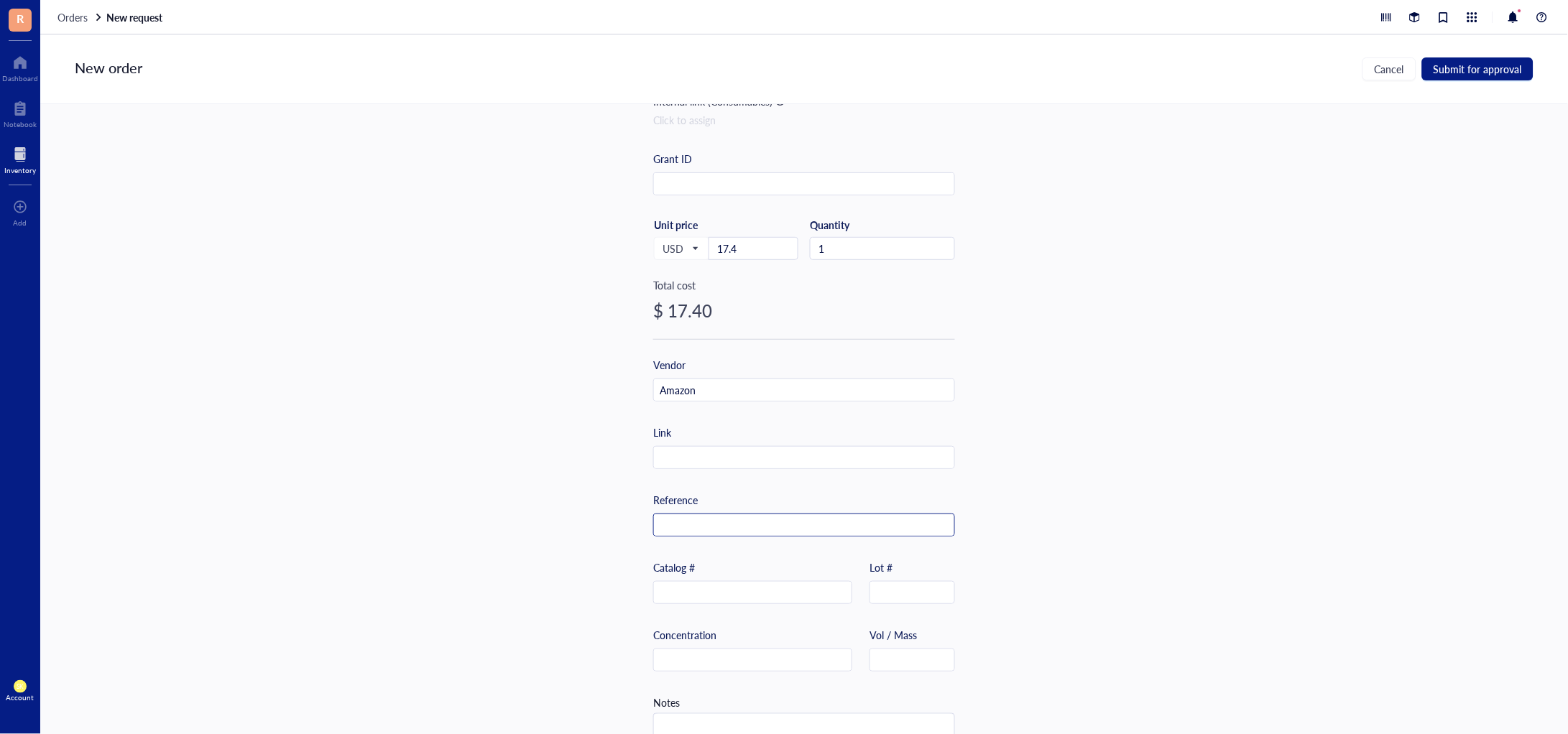
drag, startPoint x: 729, startPoint y: 512, endPoint x: 729, endPoint y: 519, distance: 7.0
click at [729, 517] on div "Reference" at bounding box center [804, 514] width 302 height 44
click at [729, 519] on input "text" at bounding box center [804, 526] width 300 height 23
paste input "114-4389233-2474615"
type input "114-4389233-2474615"
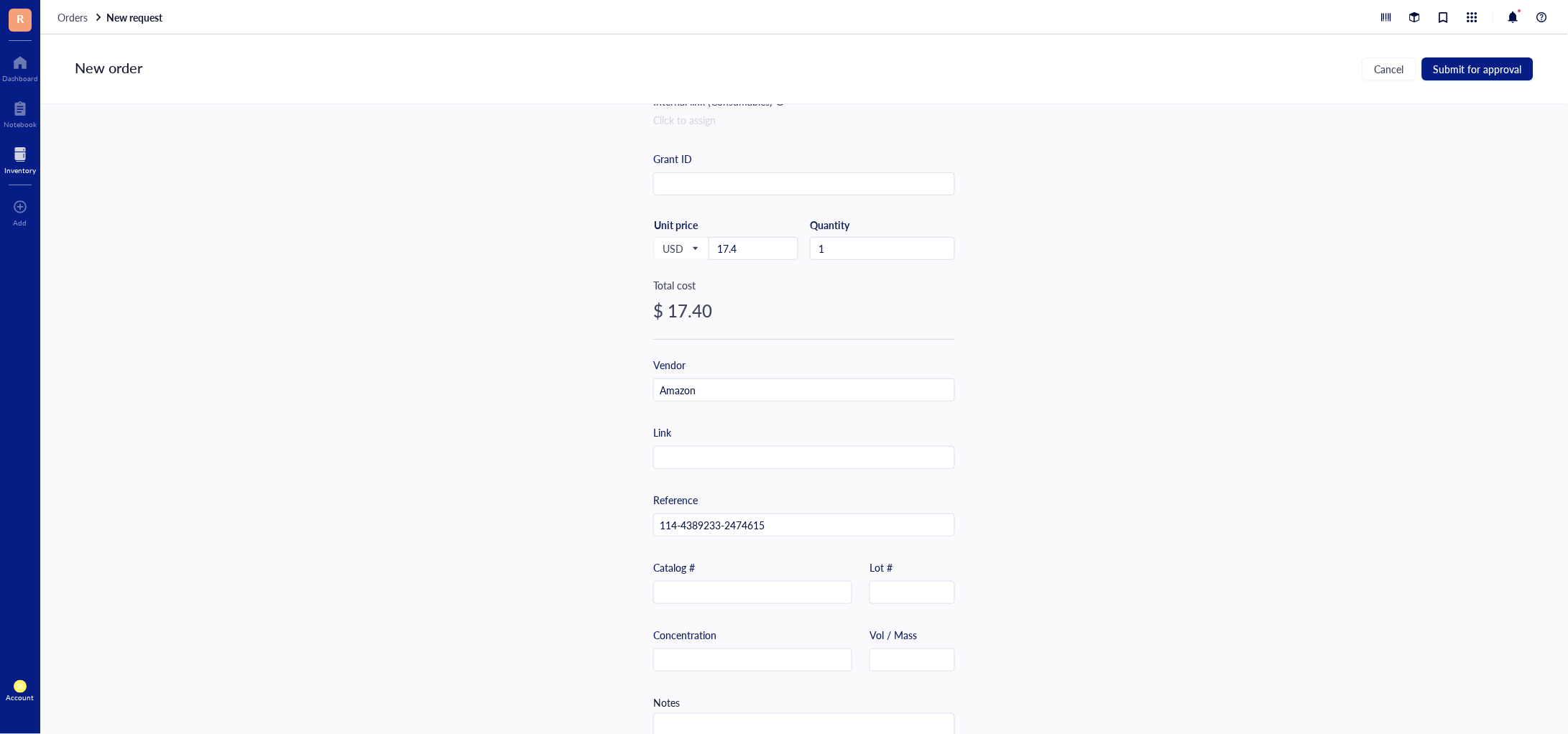
click at [1181, 409] on div "Item name * *** NASA stickers Internal link (Freezer) Click to assign Internal …" at bounding box center [805, 420] width 1528 height 630
click at [1461, 71] on span "Submit for approval" at bounding box center [1478, 69] width 88 height 12
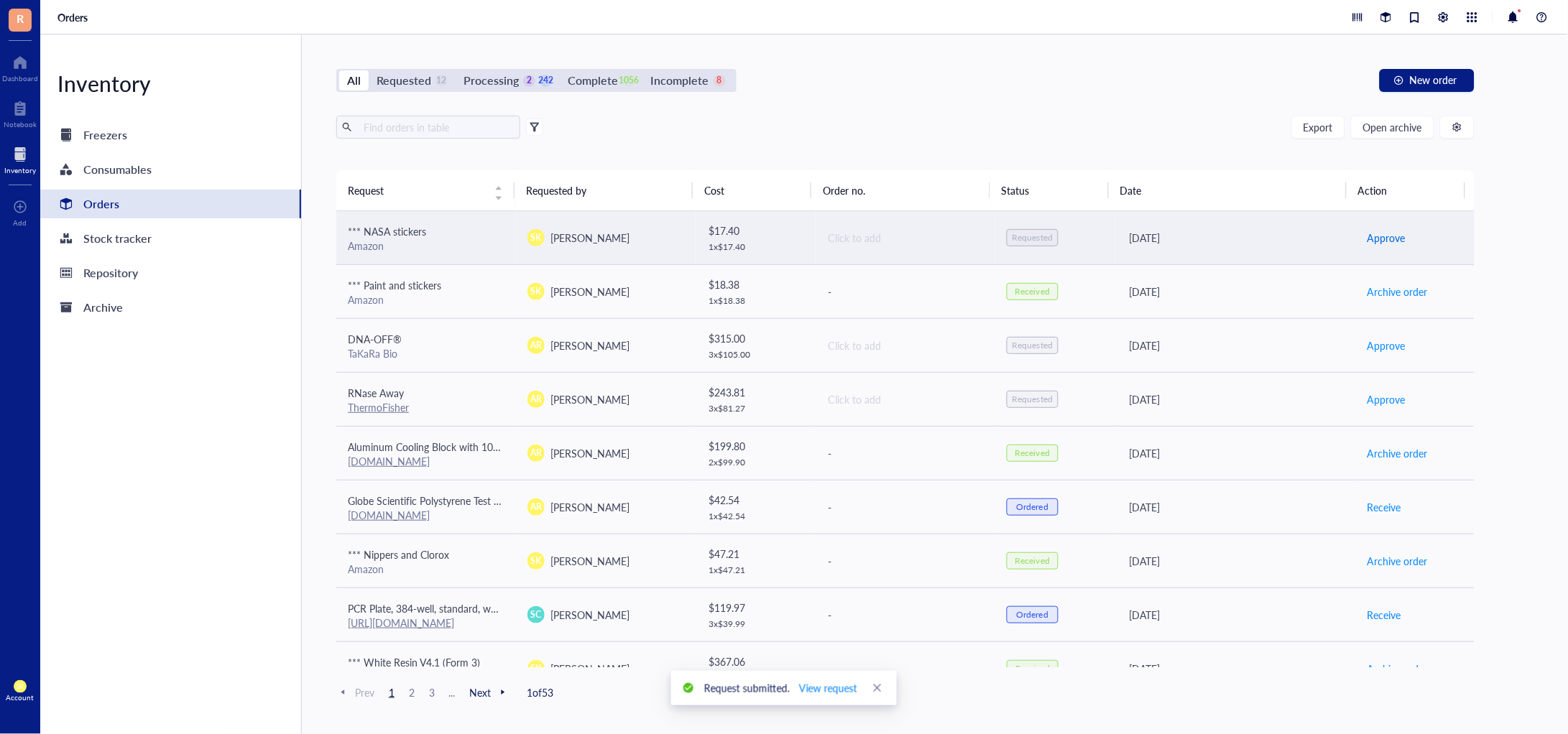
click at [1369, 234] on span "Approve" at bounding box center [1386, 238] width 38 height 16
click at [1375, 234] on span "Place order" at bounding box center [1392, 238] width 49 height 16
click at [1367, 235] on span "Receive" at bounding box center [1384, 238] width 34 height 16
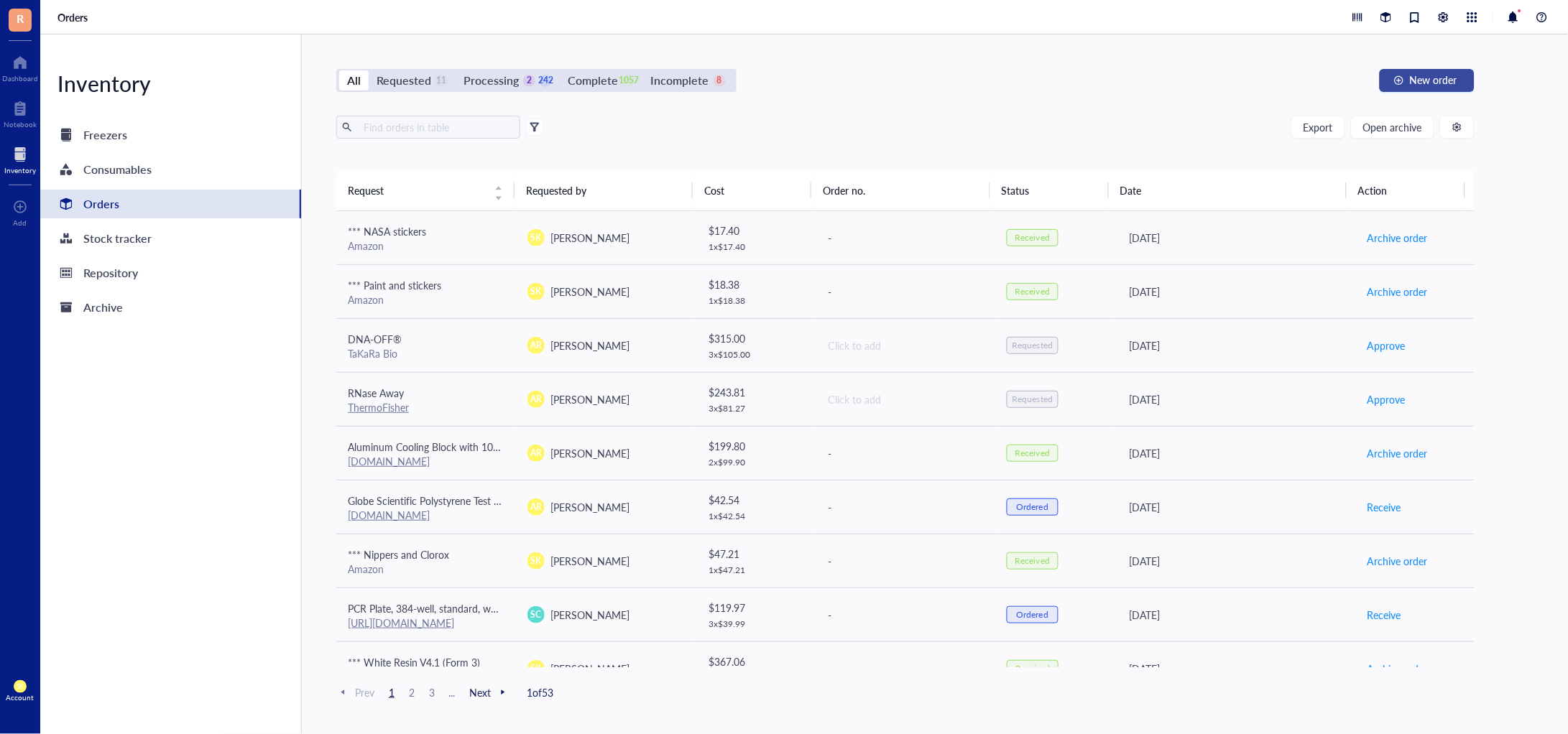
click at [1416, 83] on span "New order" at bounding box center [1433, 80] width 47 height 12
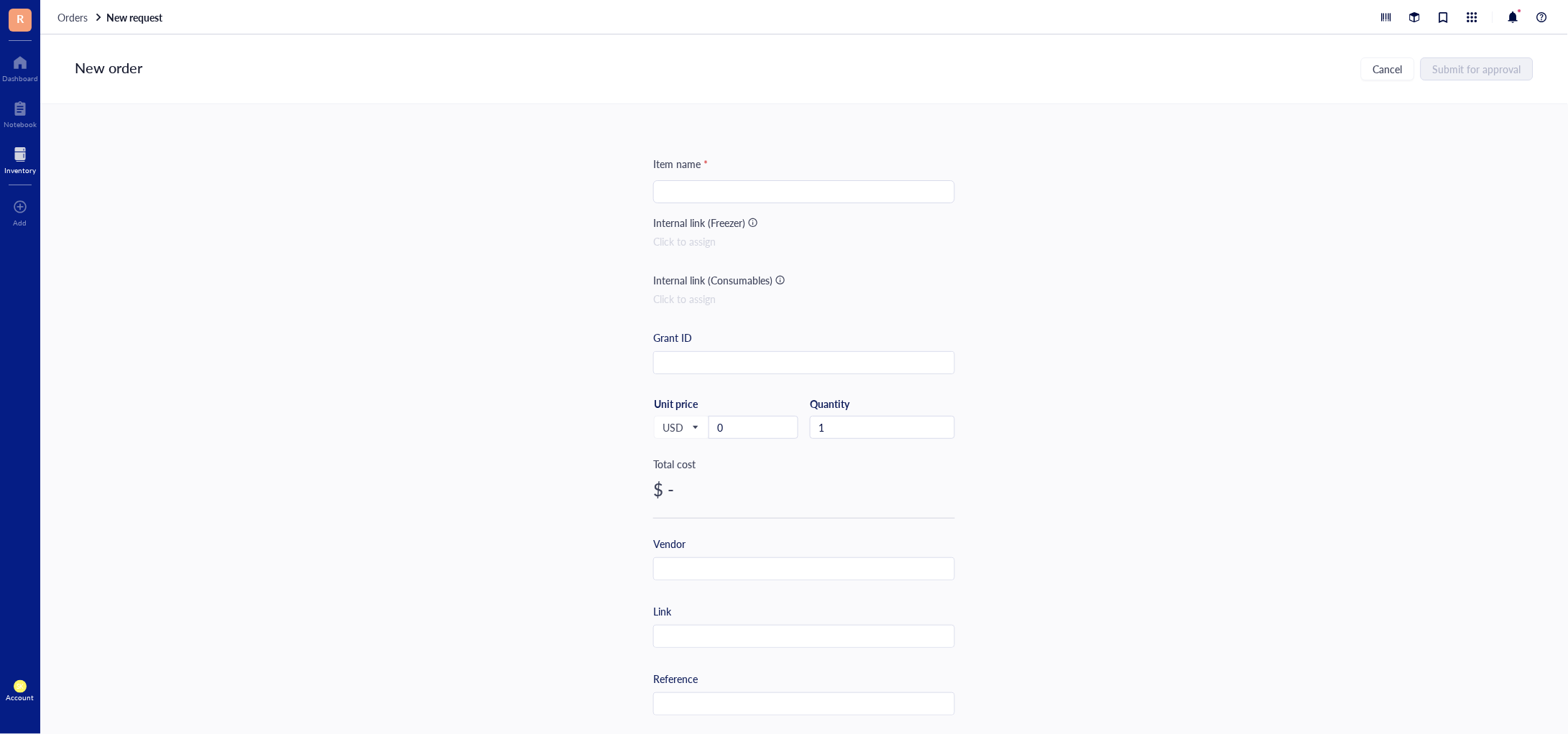
click at [687, 193] on input "search" at bounding box center [804, 192] width 285 height 22
type input "*** 3M Sand Paper"
drag, startPoint x: 747, startPoint y: 430, endPoint x: 677, endPoint y: 419, distance: 70.9
click at [677, 419] on div "USD Unit price 0" at bounding box center [726, 426] width 145 height 59
paste input "16.28"
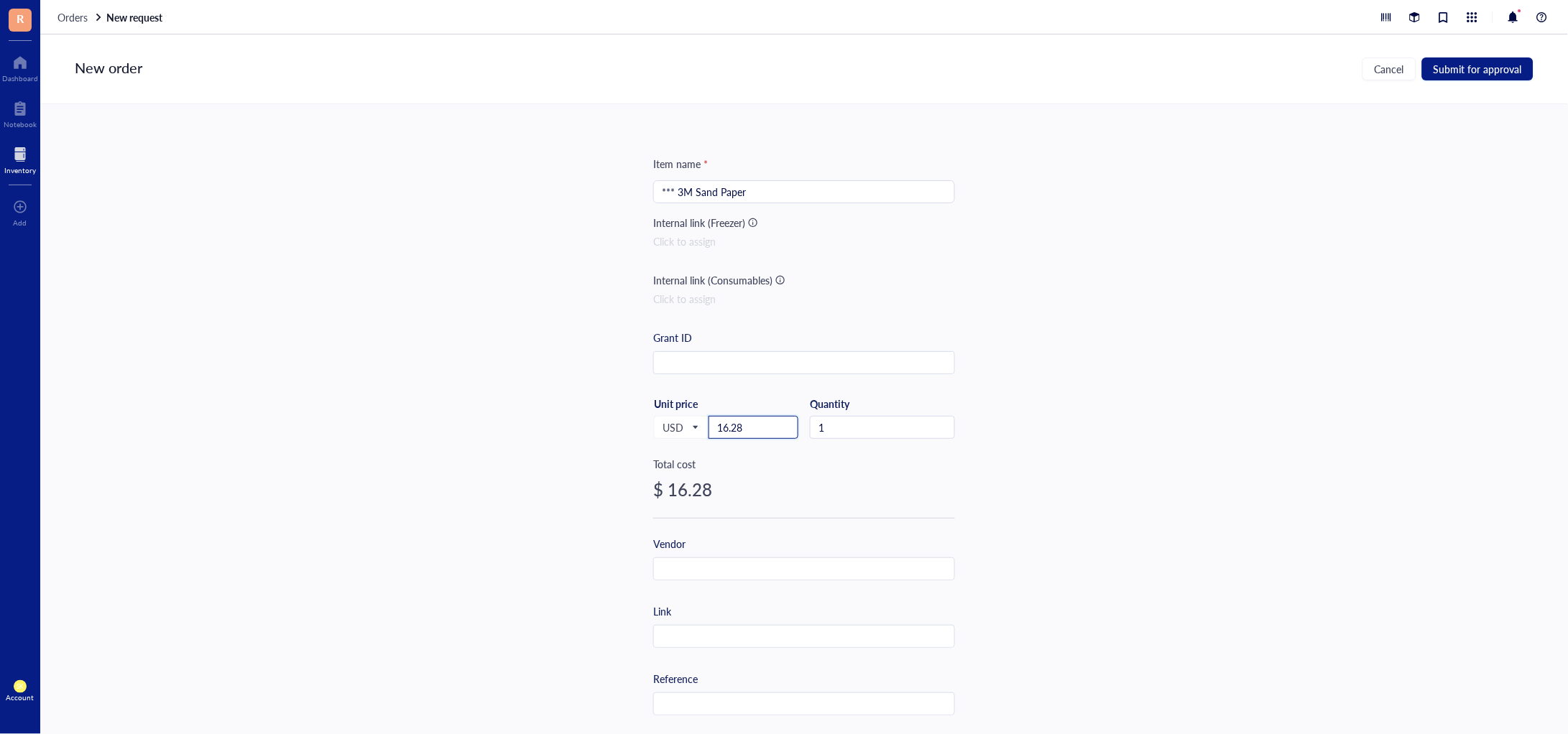
type input "16.28"
click at [697, 556] on div "Vendor" at bounding box center [804, 558] width 302 height 44
click at [704, 564] on input "text" at bounding box center [804, 570] width 300 height 23
type input "Amazon"
click at [741, 628] on input "text" at bounding box center [804, 638] width 300 height 23
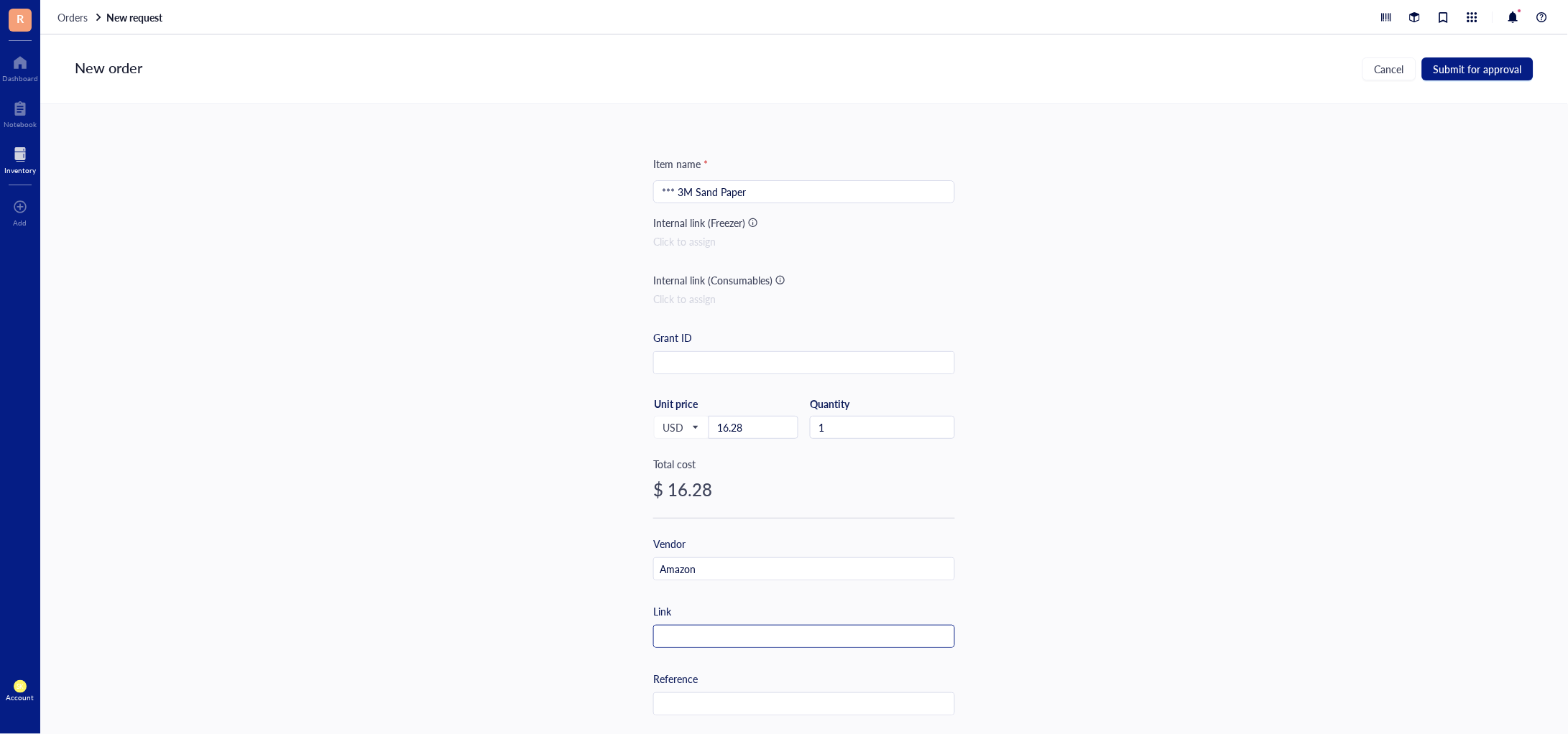
paste input "[URL][DOMAIN_NAME]"
type input "[URL][DOMAIN_NAME]"
click at [1483, 68] on span "Submit for approval" at bounding box center [1478, 69] width 88 height 12
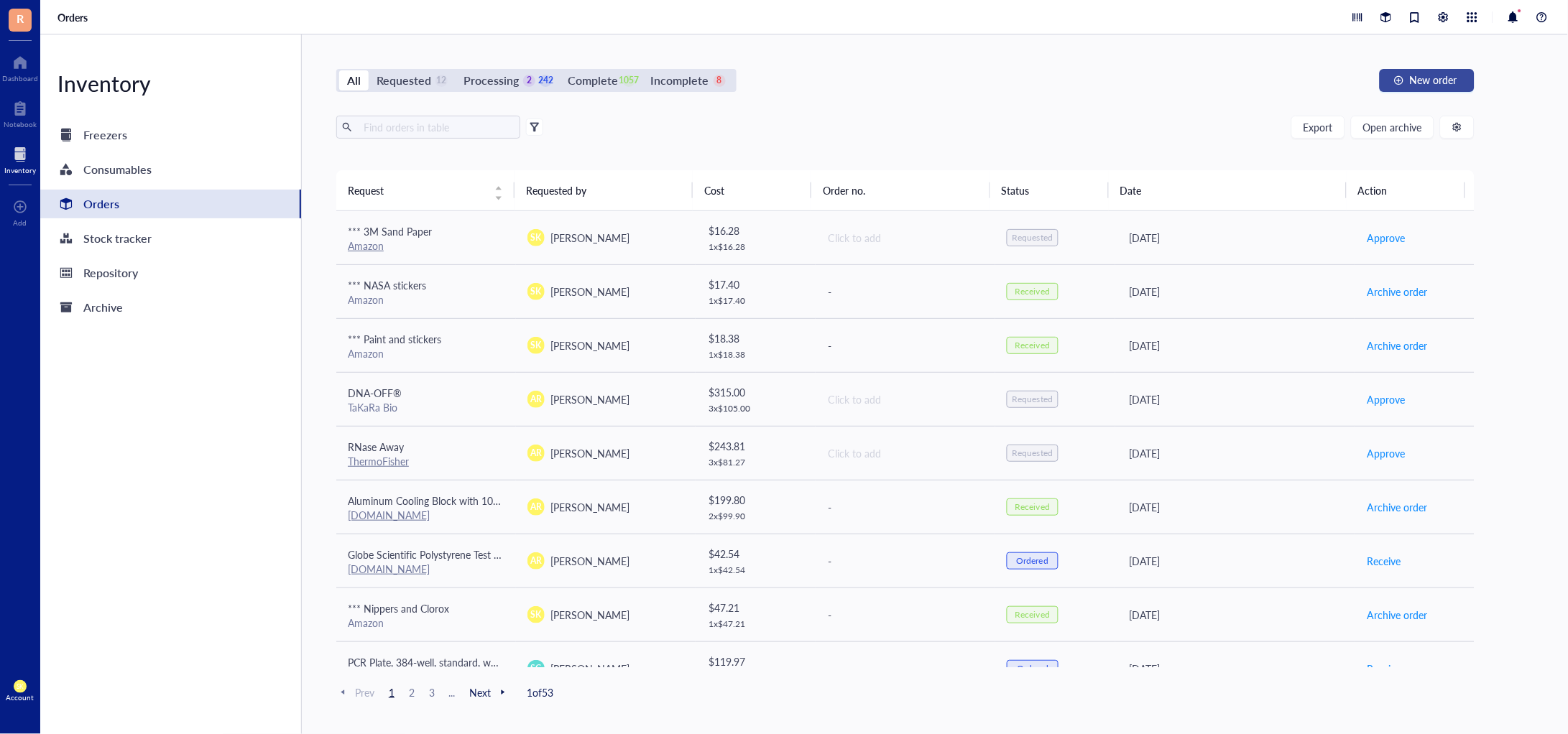
click at [1387, 77] on button "New order" at bounding box center [1427, 80] width 95 height 23
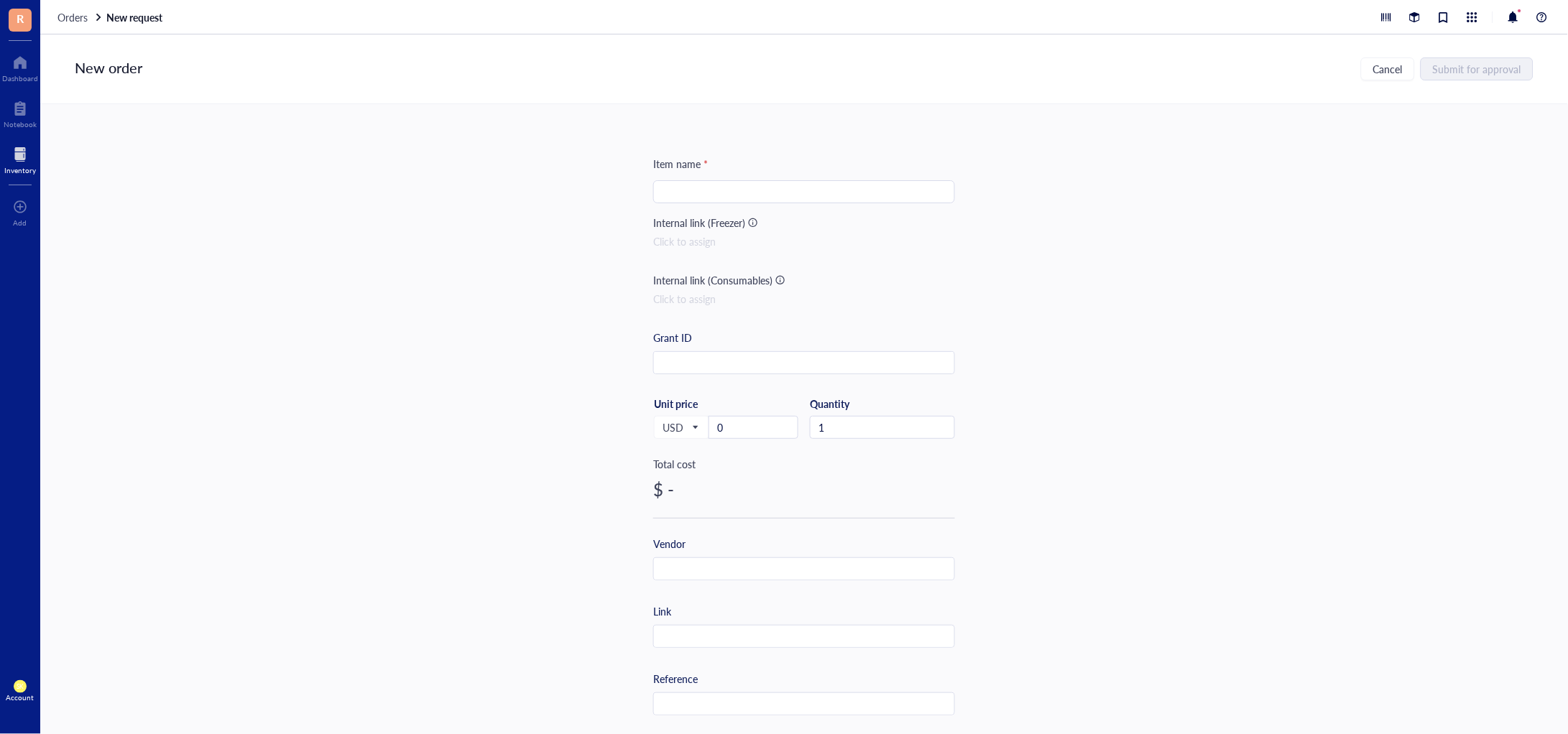
click at [795, 191] on input "search" at bounding box center [804, 192] width 285 height 22
paste input "Liene PixCut S1 Color Sticker Printer & Cutting Machine - All-in-One Sticker Ma…"
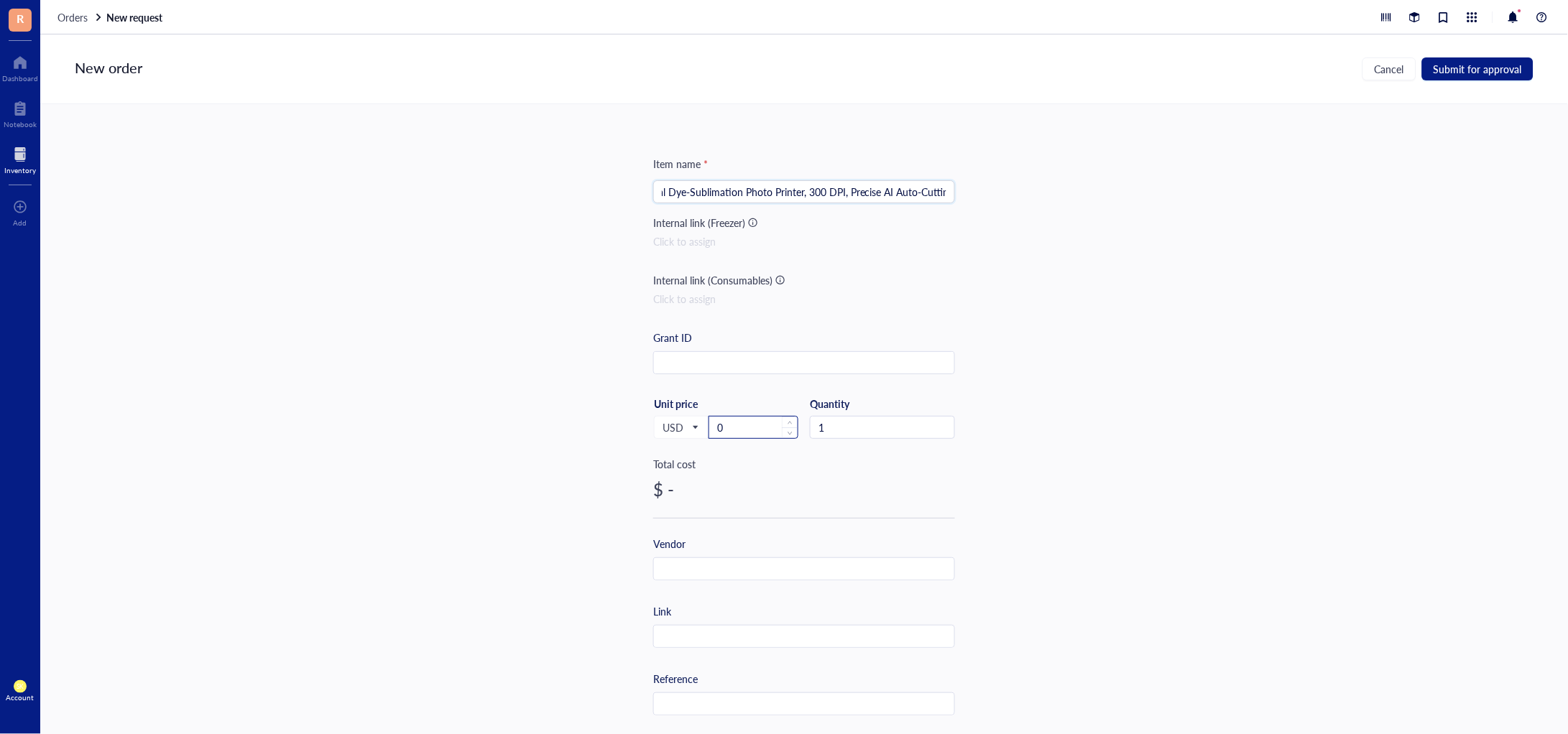
type input "*** Liene PixCut S1 Color Sticker Printer & Cutting Machine - All-in-One Sticke…"
click at [744, 425] on input "0" at bounding box center [754, 428] width 88 height 22
drag, startPoint x: 737, startPoint y: 426, endPoint x: 708, endPoint y: 422, distance: 29.3
click at [710, 422] on input "0" at bounding box center [754, 428] width 88 height 22
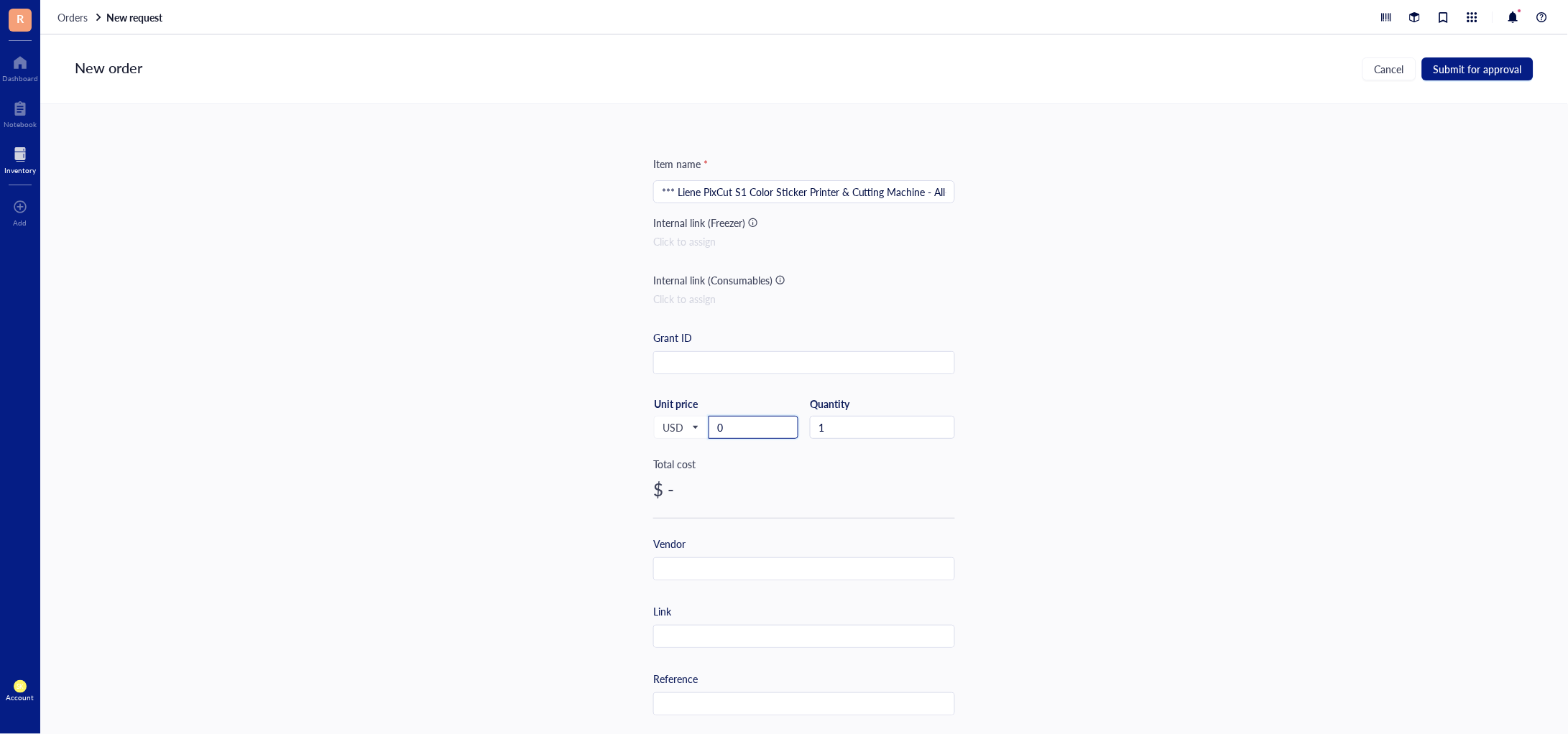
paste input "293.95"
type input "293.95"
click at [739, 562] on input "text" at bounding box center [804, 570] width 300 height 23
type input "Amazon"
click at [736, 190] on input "search" at bounding box center [804, 192] width 285 height 22
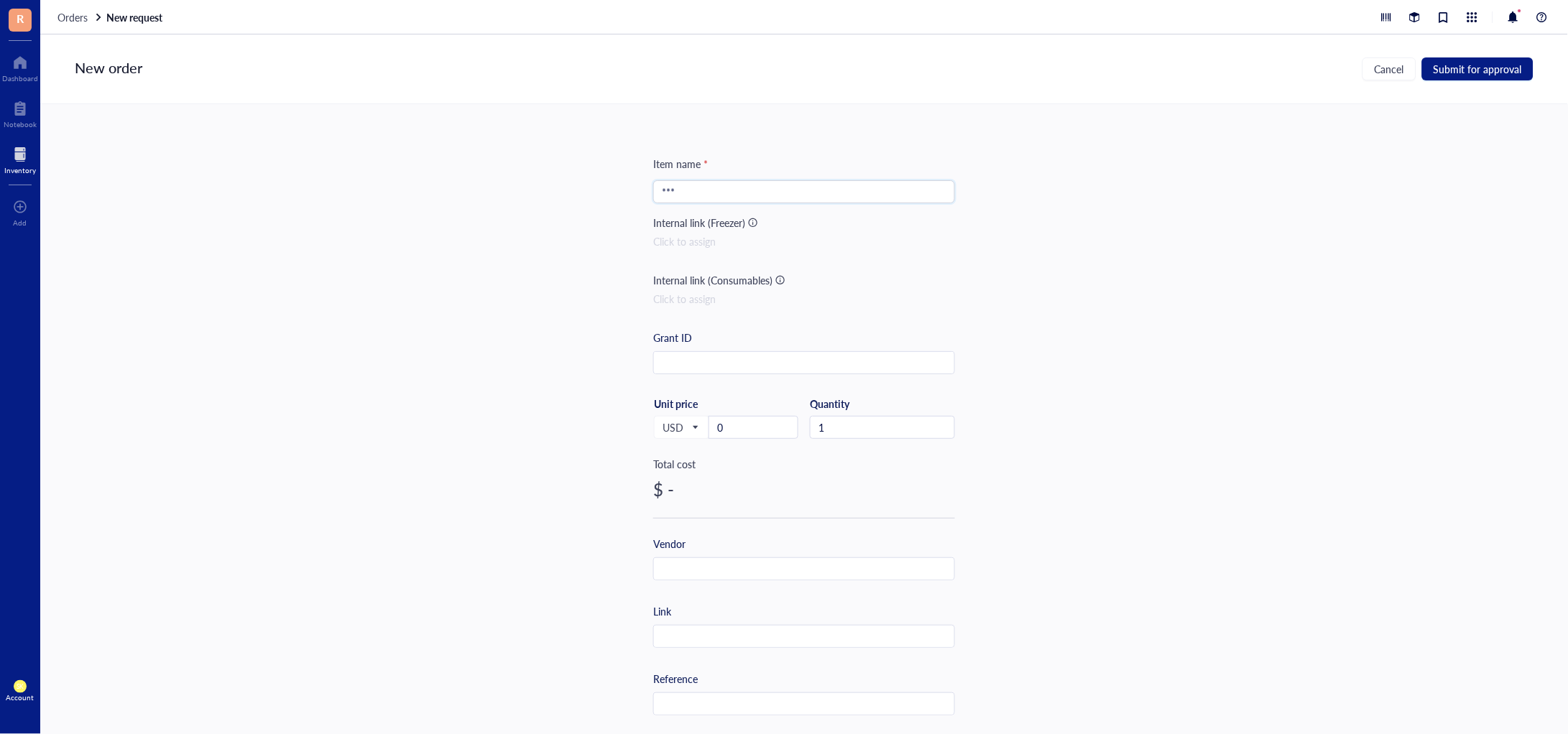
type input "***"
click at [742, 564] on input "text" at bounding box center [804, 570] width 300 height 23
drag, startPoint x: 729, startPoint y: 435, endPoint x: 706, endPoint y: 364, distance: 74.6
click at [689, 428] on div "USD Unit price 0" at bounding box center [726, 426] width 145 height 59
paste input "293.95"
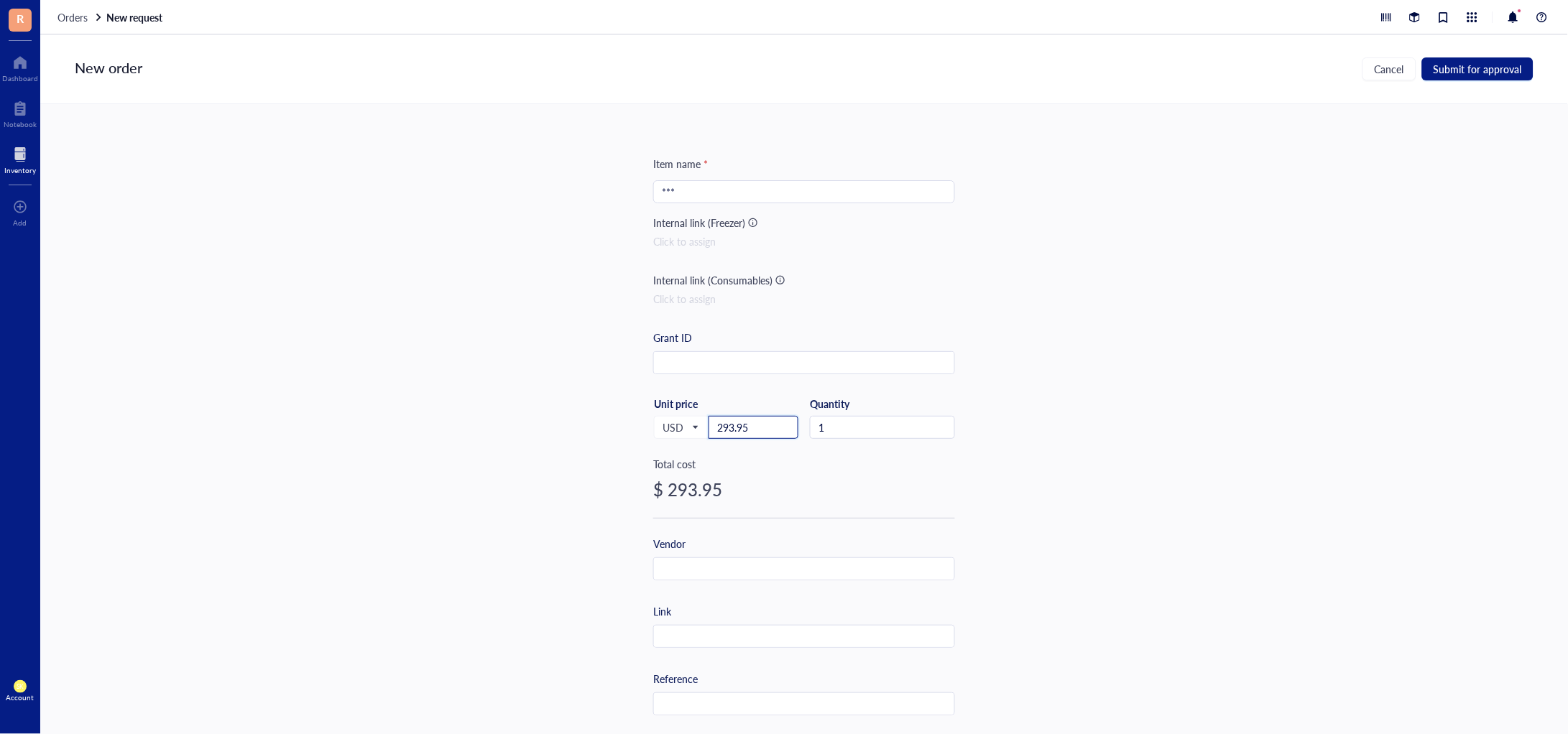
type input "293.95"
click at [759, 181] on input "***" at bounding box center [804, 192] width 285 height 22
type input "*** Liene Sticker Printer"
click at [710, 632] on input "text" at bounding box center [804, 638] width 300 height 23
paste input "[URL][DOMAIN_NAME]"
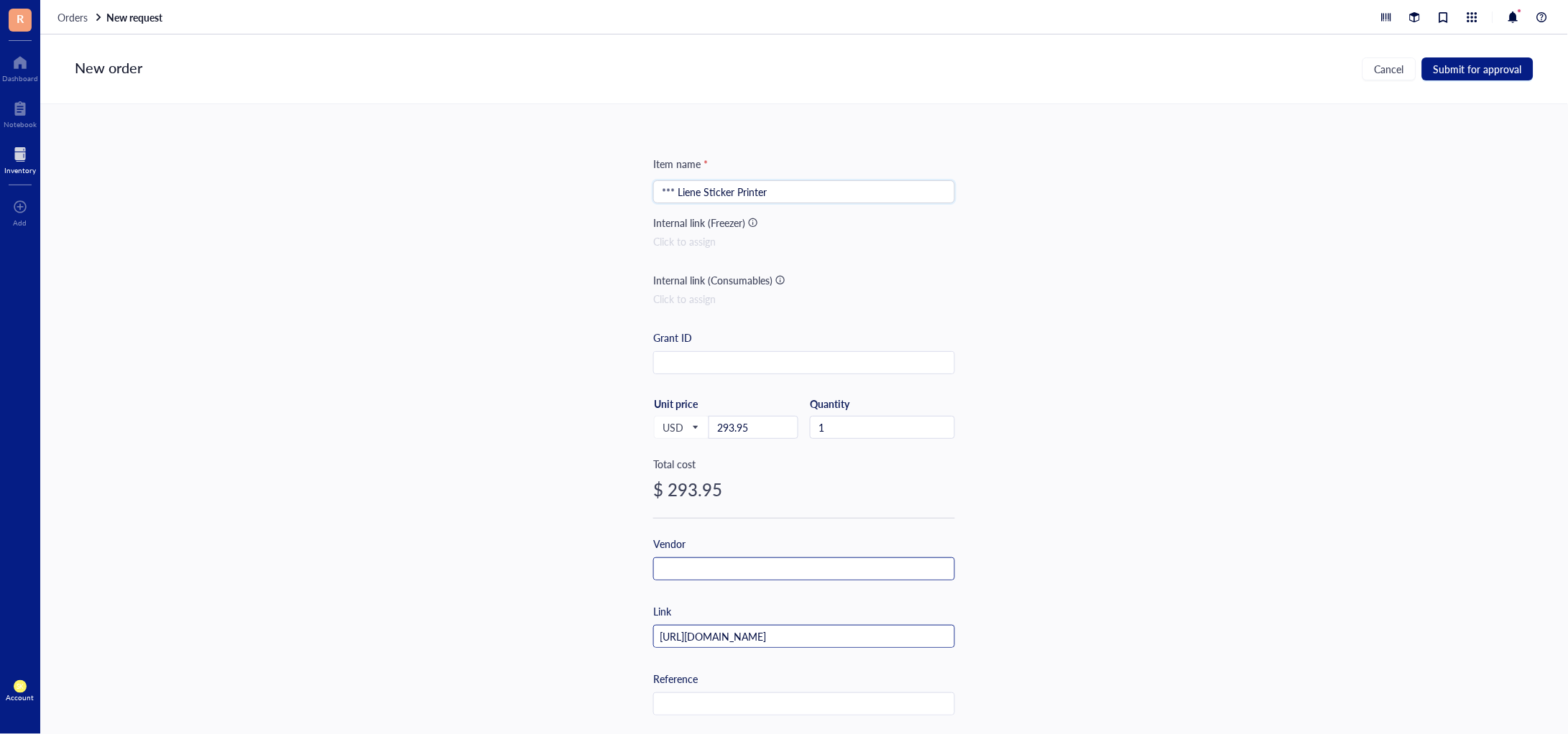
scroll to position [0, 72]
type input "[URL][DOMAIN_NAME]"
click at [729, 559] on input "text" at bounding box center [804, 570] width 300 height 23
type input "Amazon"
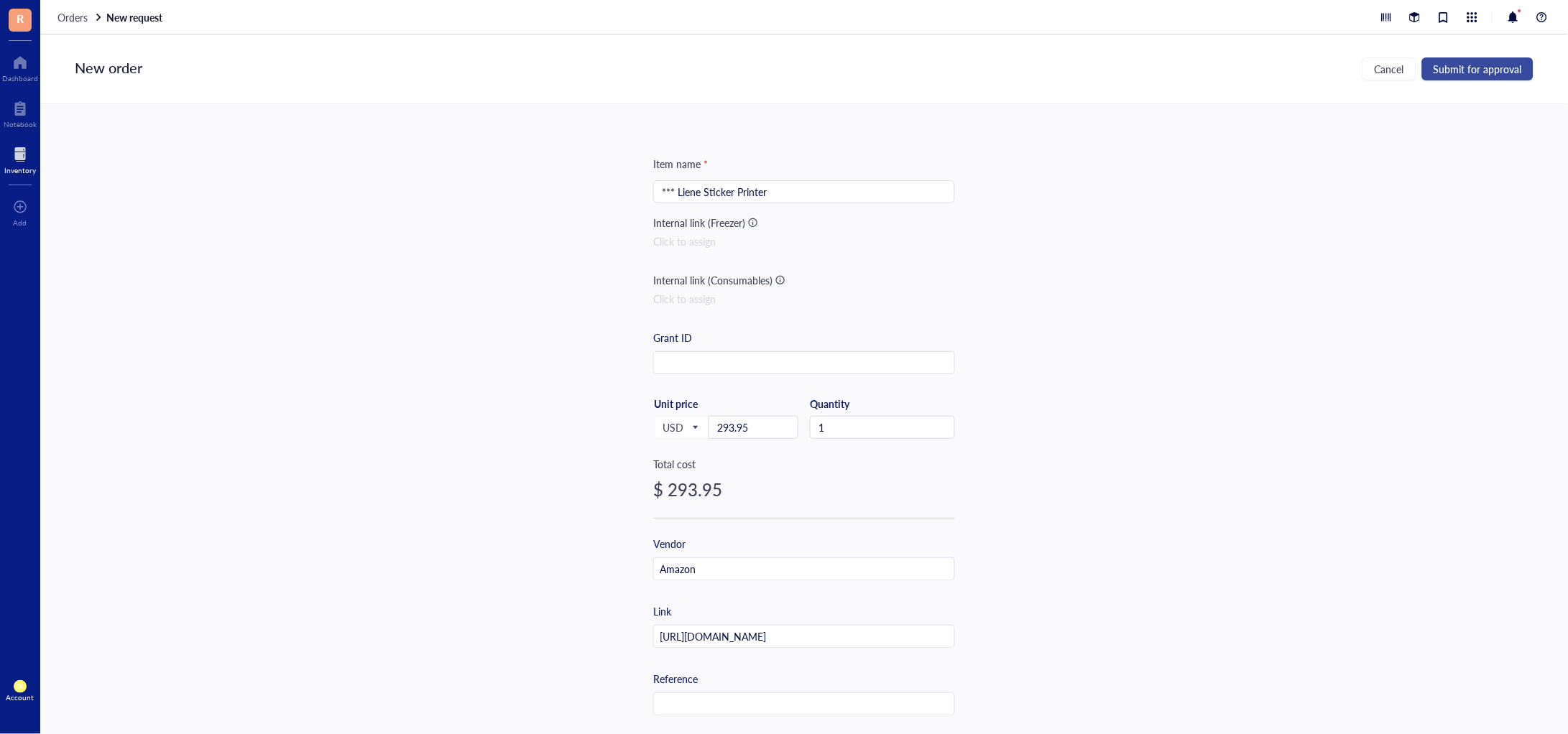
click at [1504, 63] on span "Submit for approval" at bounding box center [1478, 69] width 88 height 12
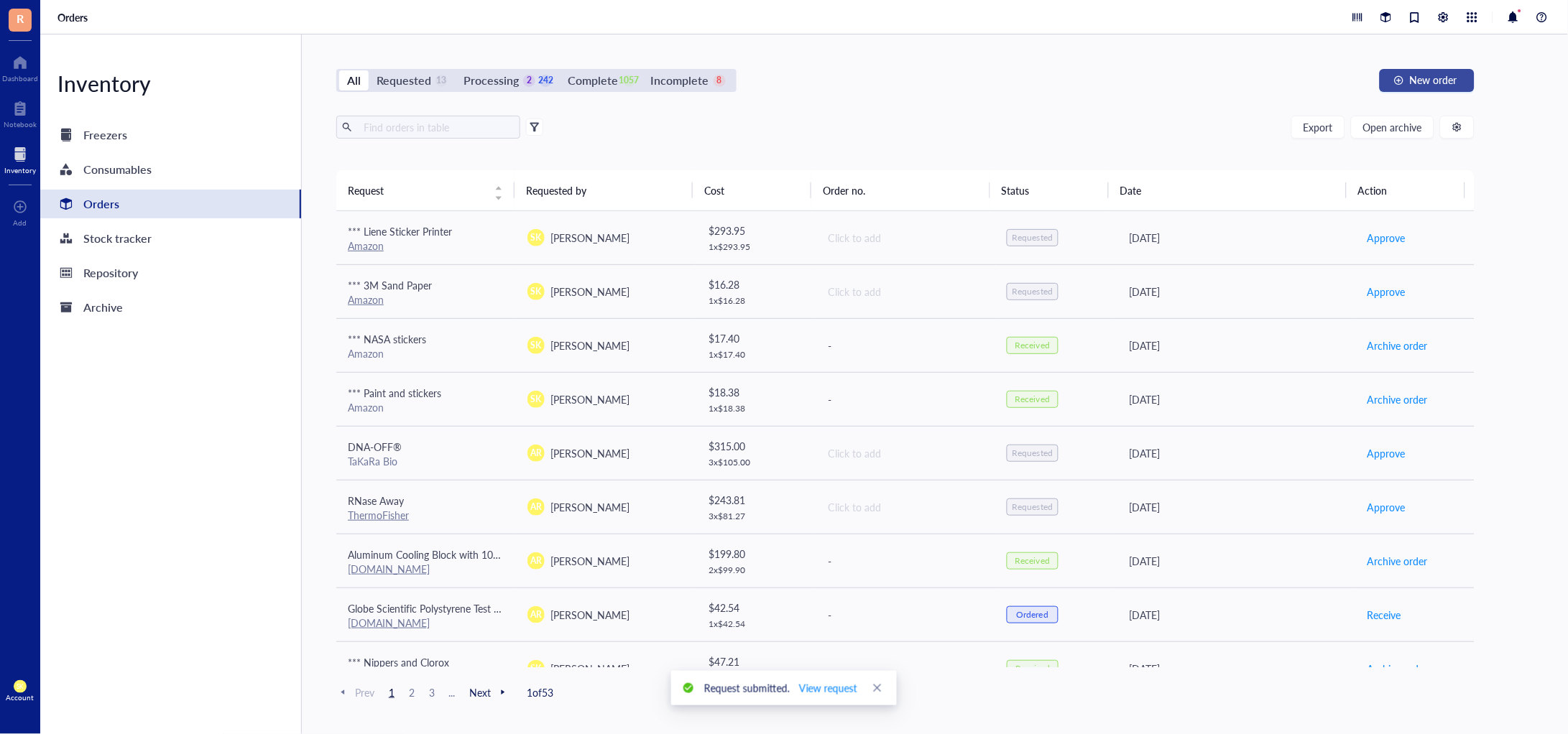
click at [1434, 71] on button "New order" at bounding box center [1427, 80] width 95 height 23
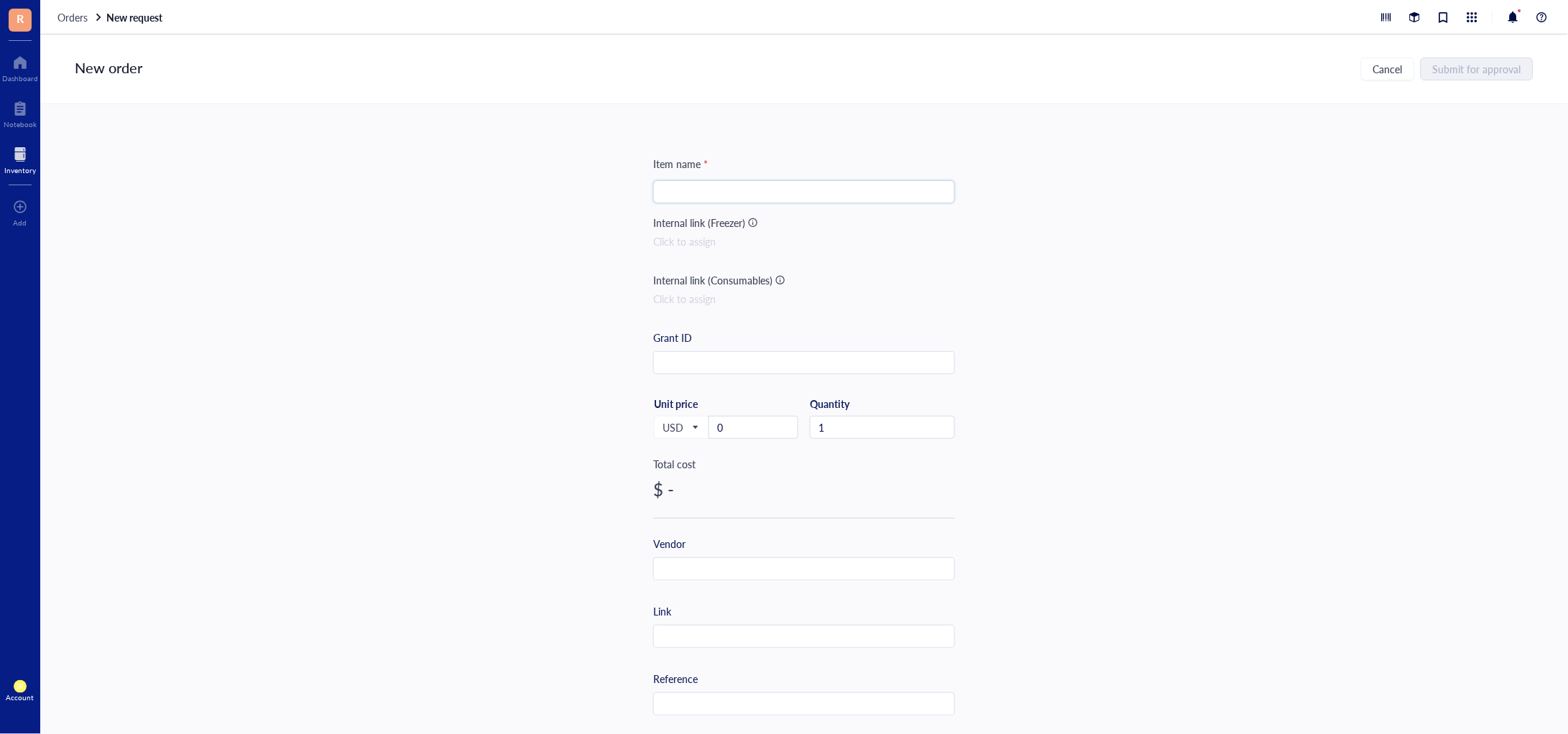
click at [723, 187] on input "search" at bounding box center [804, 192] width 285 height 22
paste input "Compressed Canned Air Duster for Computer - iDuster Disposable Electronic Keybo…"
type input "*** Compressed Canned Air Duster for Computer - iDuster Disposable Electronic K…"
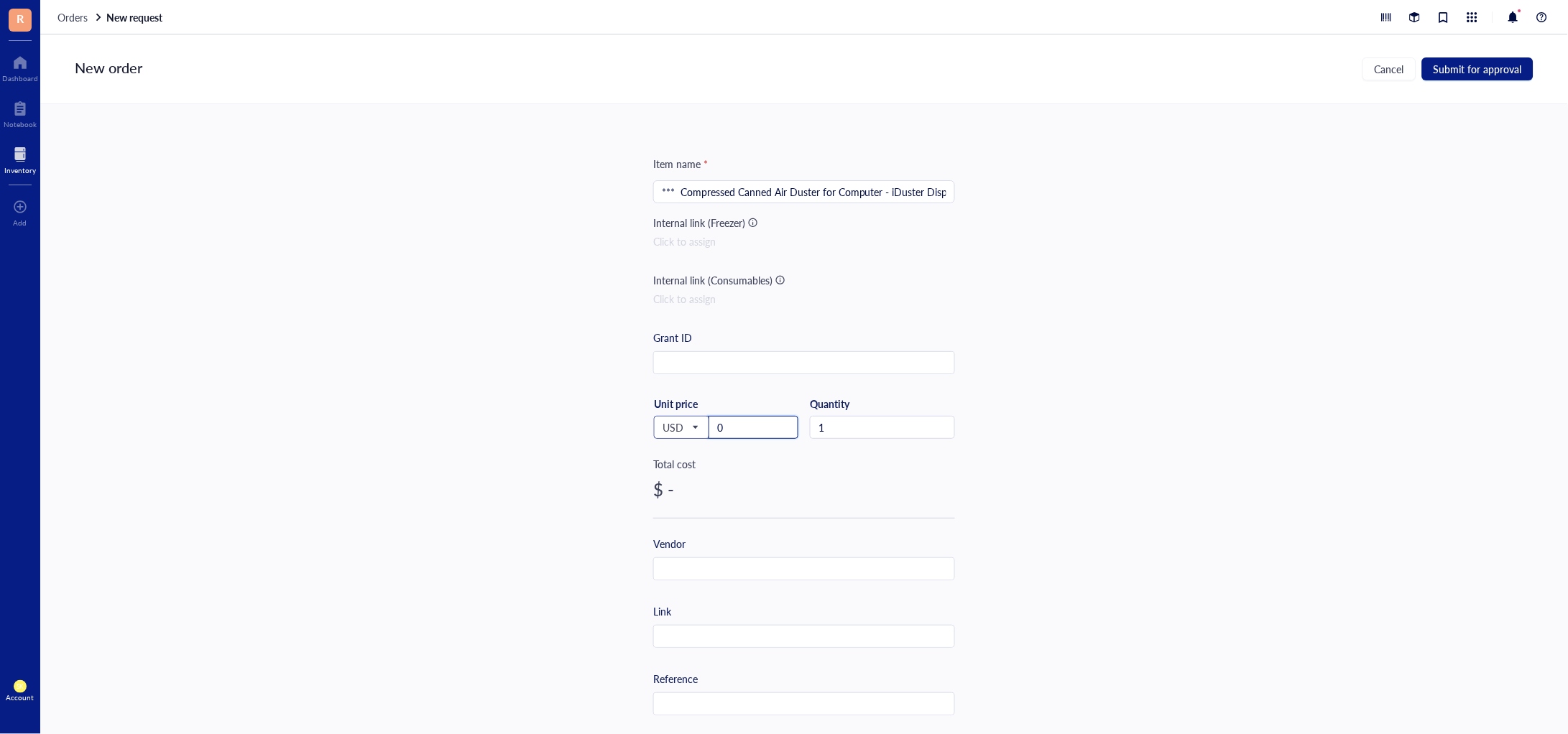
drag, startPoint x: 731, startPoint y: 429, endPoint x: 692, endPoint y: 423, distance: 39.5
click at [692, 423] on div "USD Unit price 0" at bounding box center [726, 426] width 145 height 59
paste input "32.64"
type input "32.64"
click at [743, 564] on input "text" at bounding box center [804, 570] width 300 height 23
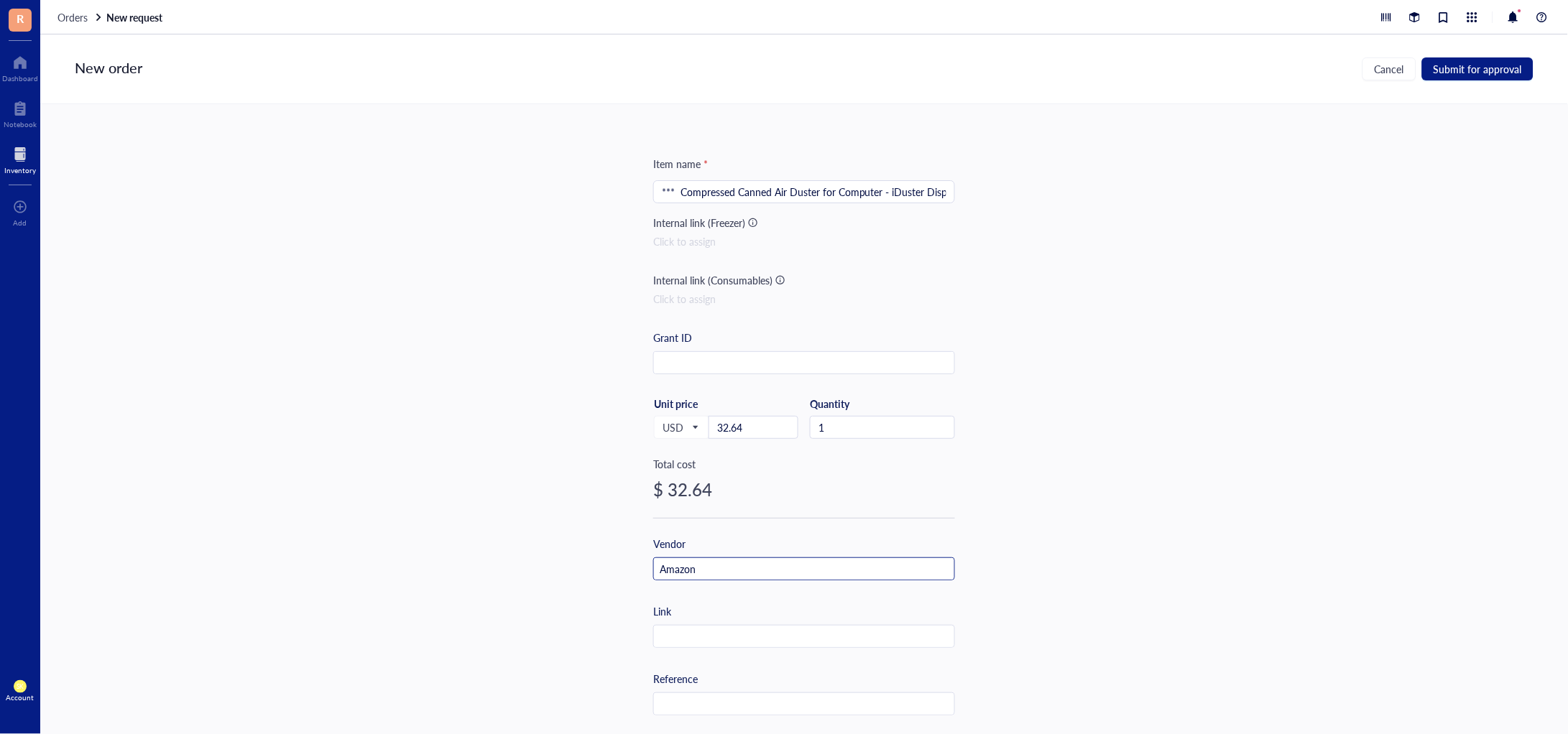
type input "Amazon"
click at [729, 643] on input "text" at bounding box center [804, 638] width 300 height 23
paste input "[URL][DOMAIN_NAME]"
type input "[URL][DOMAIN_NAME]"
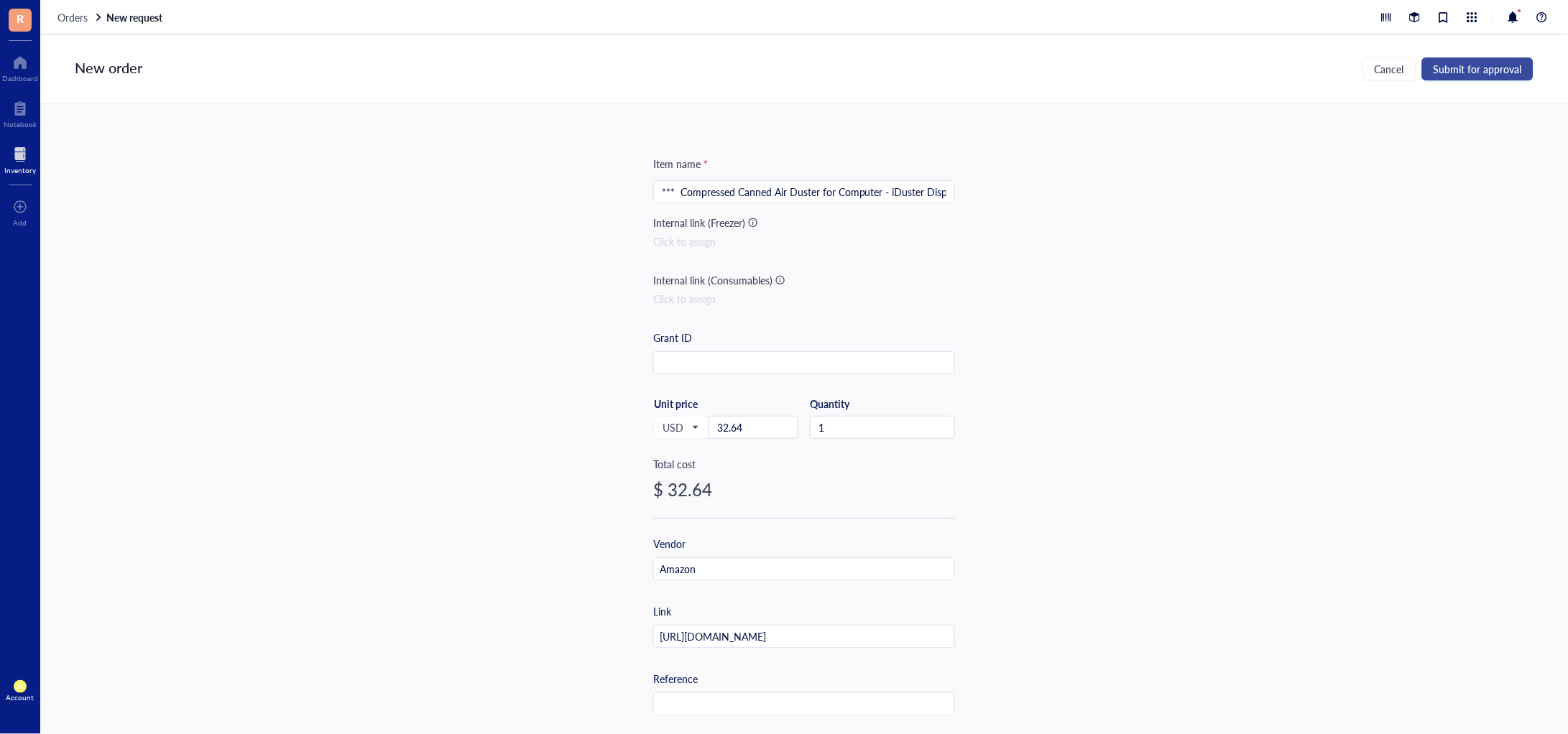
scroll to position [0, 0]
click at [1471, 74] on span "Submit for approval" at bounding box center [1478, 69] width 88 height 12
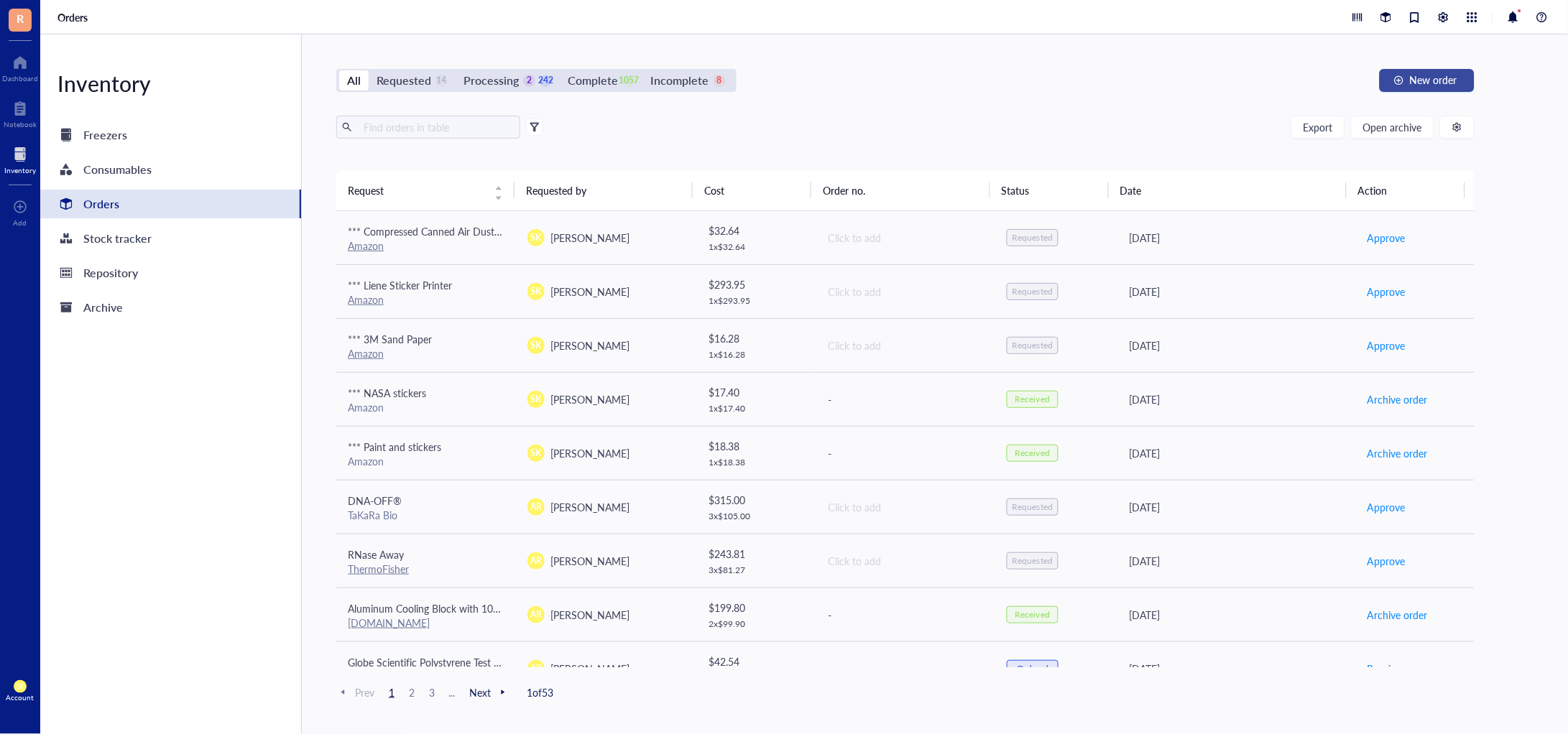
click at [1439, 75] on span "New order" at bounding box center [1433, 80] width 47 height 12
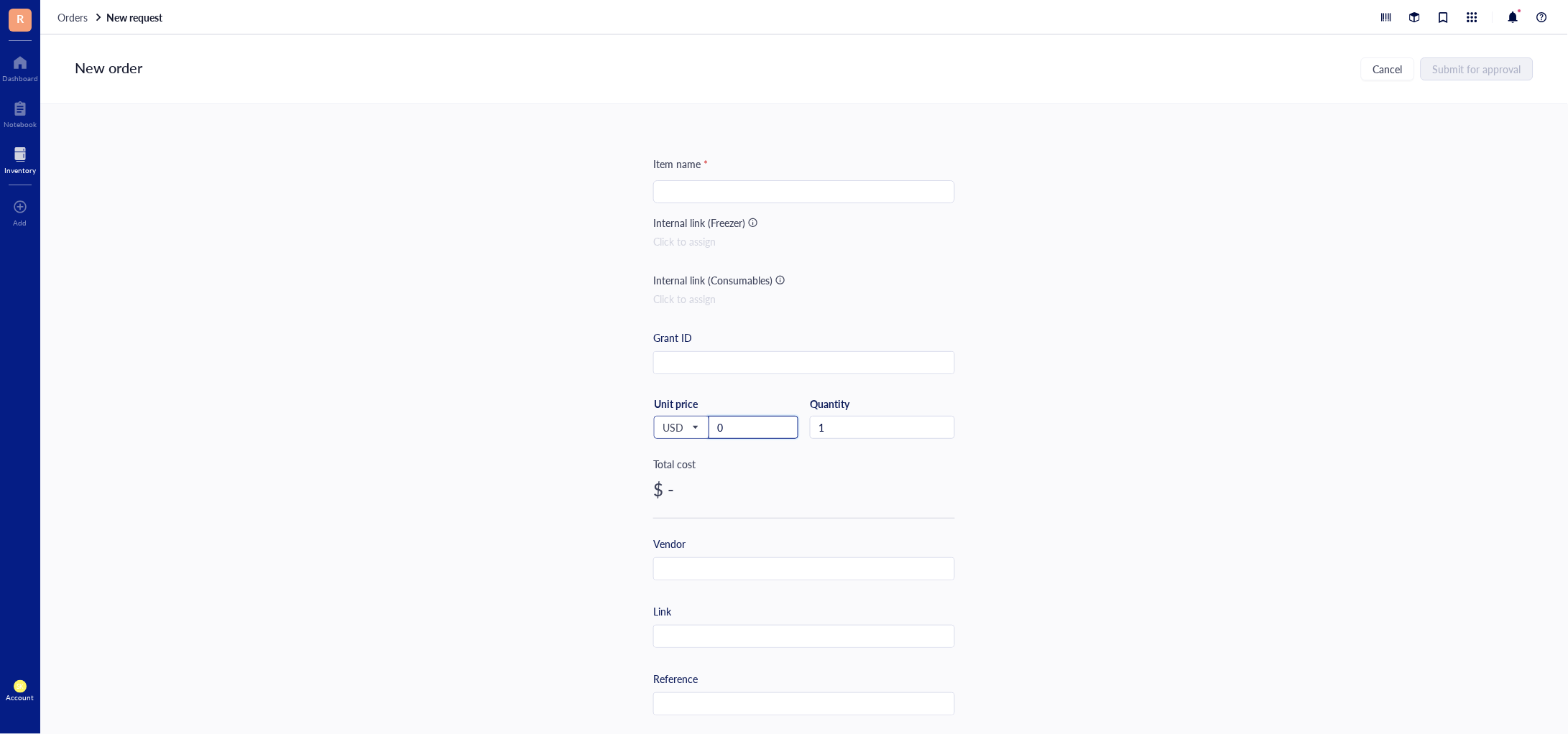
drag, startPoint x: 739, startPoint y: 437, endPoint x: 689, endPoint y: 424, distance: 51.7
click at [690, 426] on div "USD Unit price 0" at bounding box center [726, 426] width 145 height 59
paste input "30.49"
type input "30.49"
click at [738, 189] on input "search" at bounding box center [804, 192] width 285 height 22
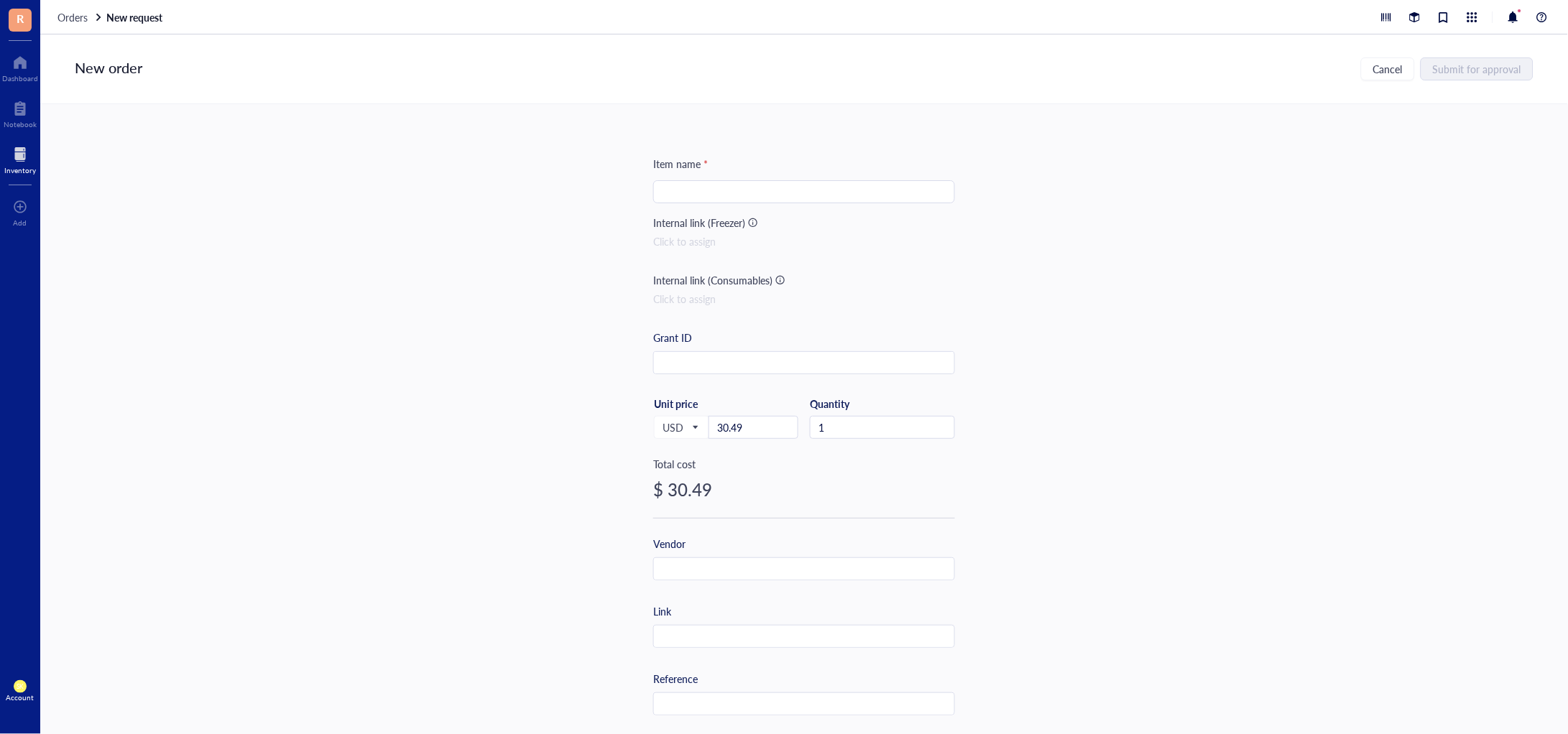
paste input "1 Piece of Middle Pelican 1510 Pluck Foam. Size 19.75" x 11.00" x 2.5""
drag, startPoint x: 670, startPoint y: 193, endPoint x: 536, endPoint y: 190, distance: 134.0
click at [536, 190] on div "Item name * 1 Piece of Middle Pelican 1510 Pluck Foam. Size 19.75" x 11.00" x 2…" at bounding box center [805, 420] width 1528 height 630
click at [662, 190] on input "1 Piece of Middle Pelican 1510 Pluck Foam. Size 19.75" x 11.00" x 2.5"" at bounding box center [804, 192] width 285 height 22
type input "*** 1 Piece of Middle Pelican 1510 Pluck Foam. Size 19.75" x 11.00" x 2.5""
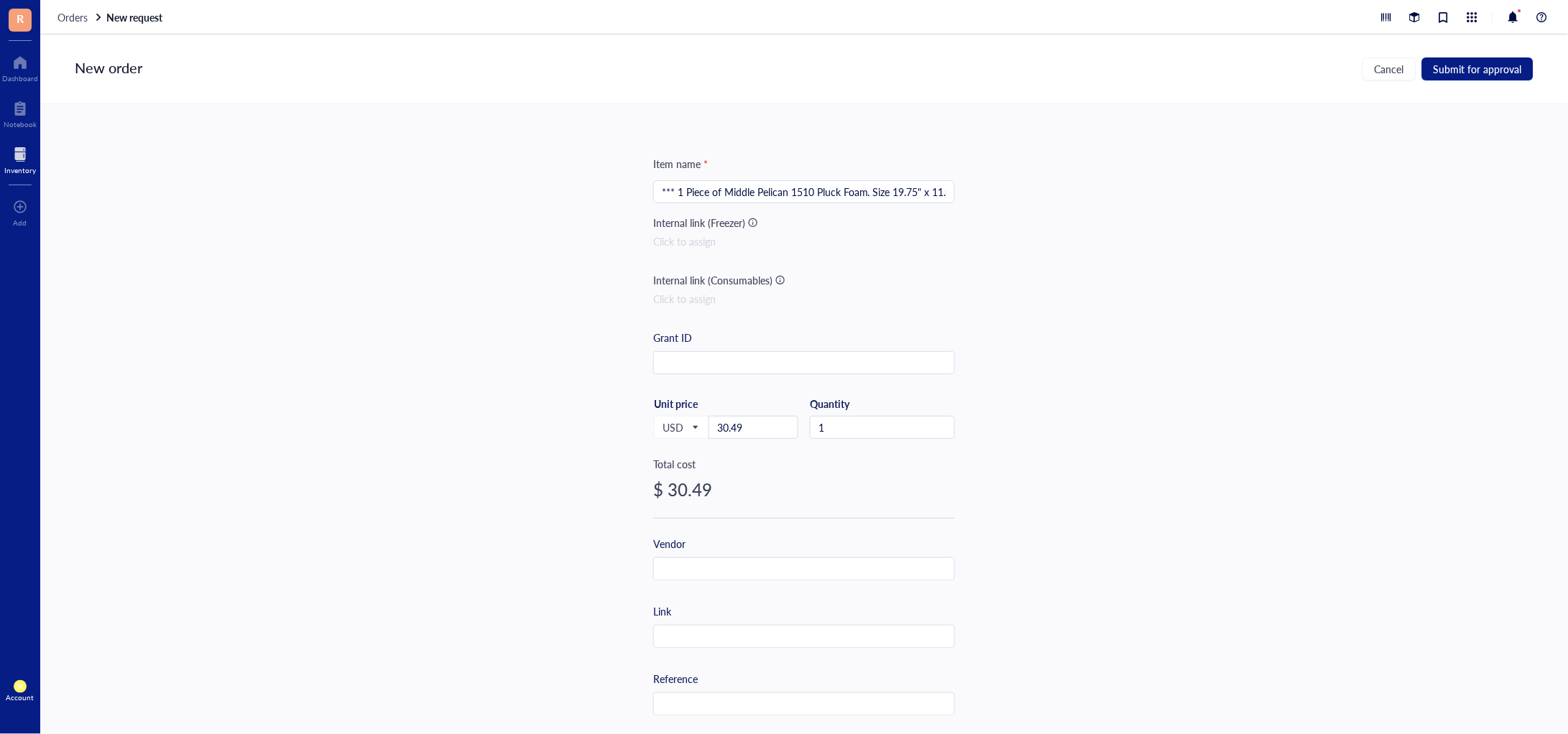
click at [710, 555] on div "Vendor" at bounding box center [804, 558] width 302 height 44
click at [715, 567] on input "text" at bounding box center [804, 570] width 300 height 23
type input "Amazon"
click at [710, 635] on input "text" at bounding box center [804, 638] width 300 height 23
paste input "[URL][DOMAIN_NAME]"
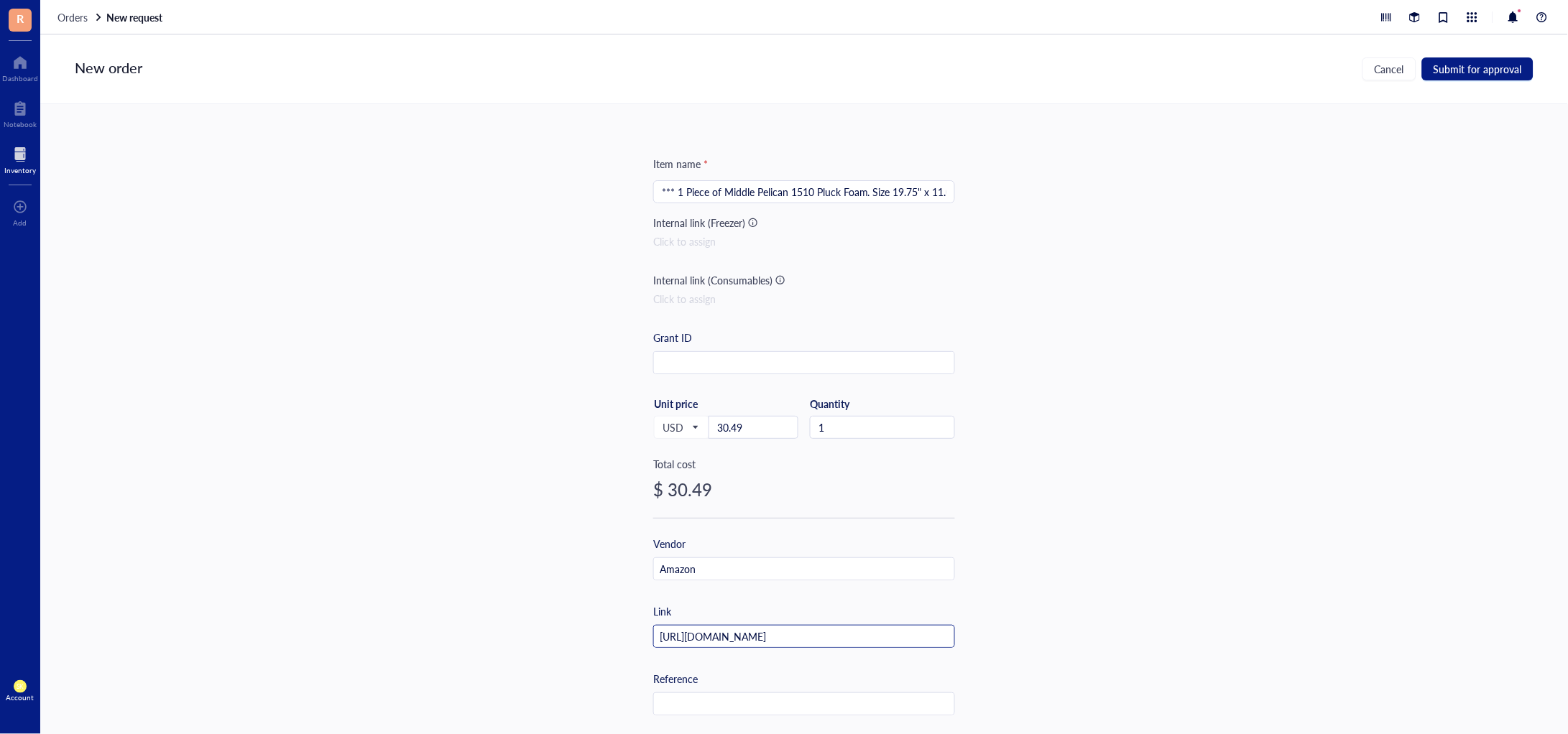
scroll to position [0, 73]
type input "[URL][DOMAIN_NAME]"
click at [1458, 64] on span "Submit for approval" at bounding box center [1478, 69] width 88 height 12
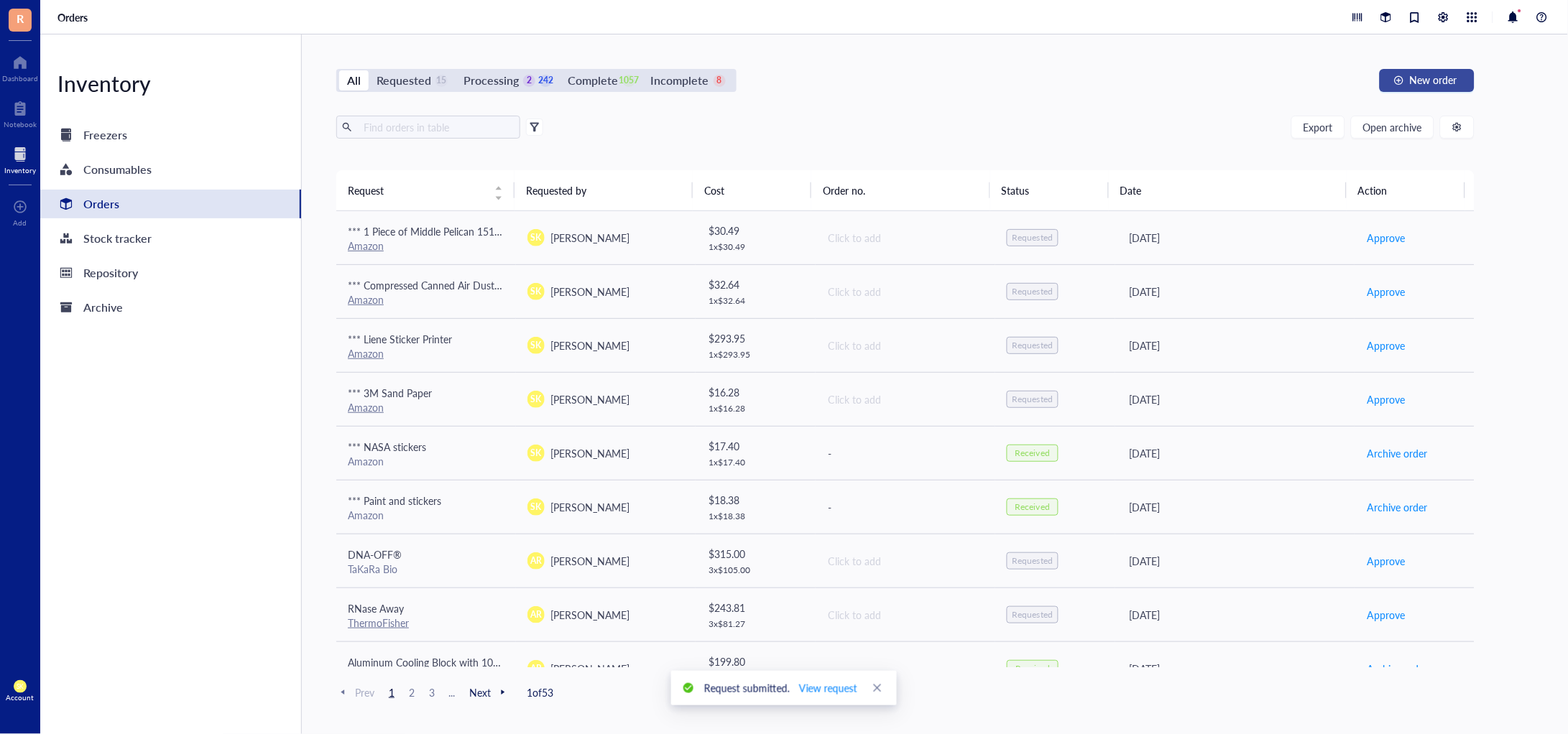
click at [1443, 81] on span "New order" at bounding box center [1433, 80] width 47 height 12
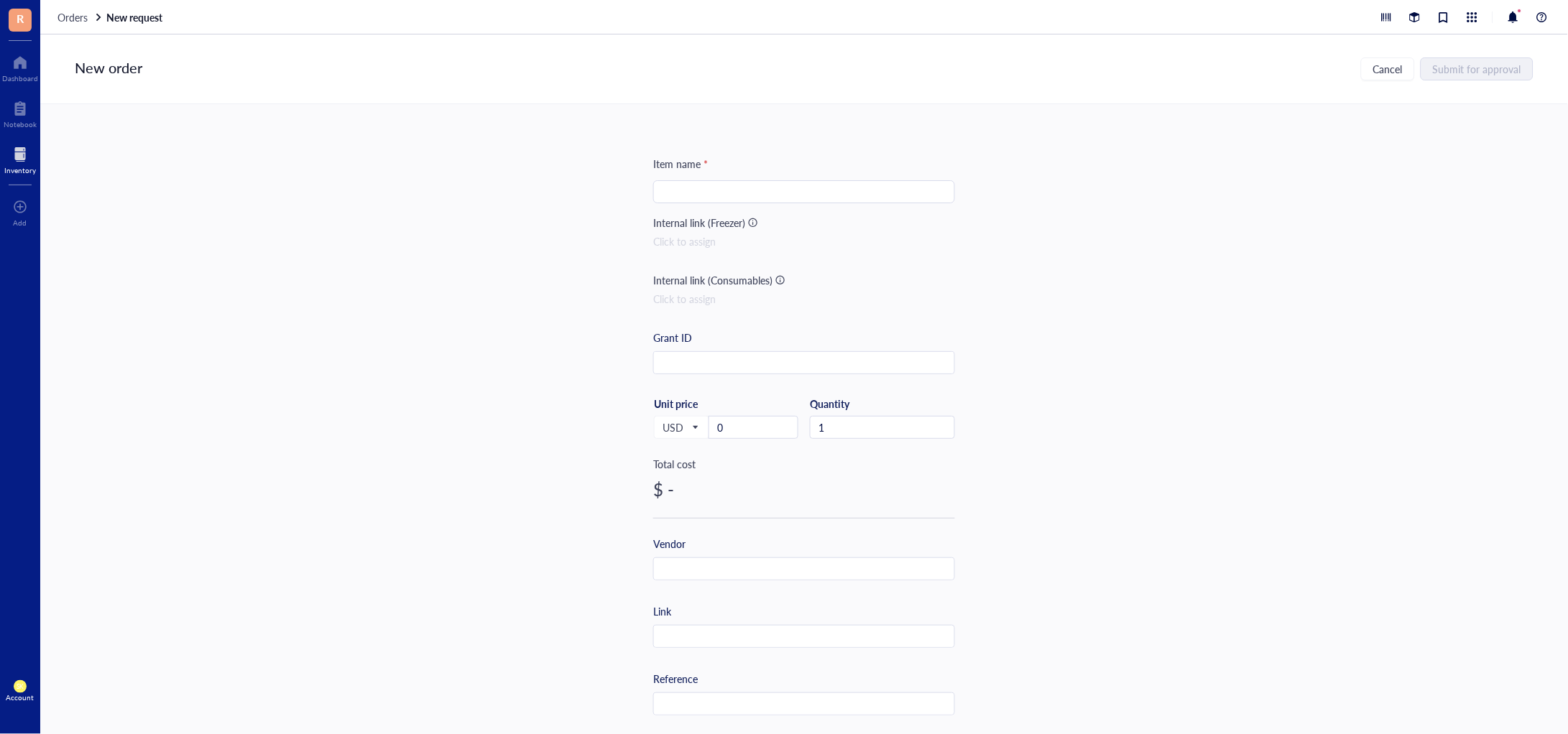
click at [771, 188] on input "search" at bounding box center [804, 192] width 285 height 22
paste input "Liene Sticker Paper & Cartridge (Enhanced Adhesion Version) - 2 Ink Cartridge R…"
type input "*** Liene Sticker Paper & Cartridge (Enhanced Adhesion Version) - 2 Ink Cartrid…"
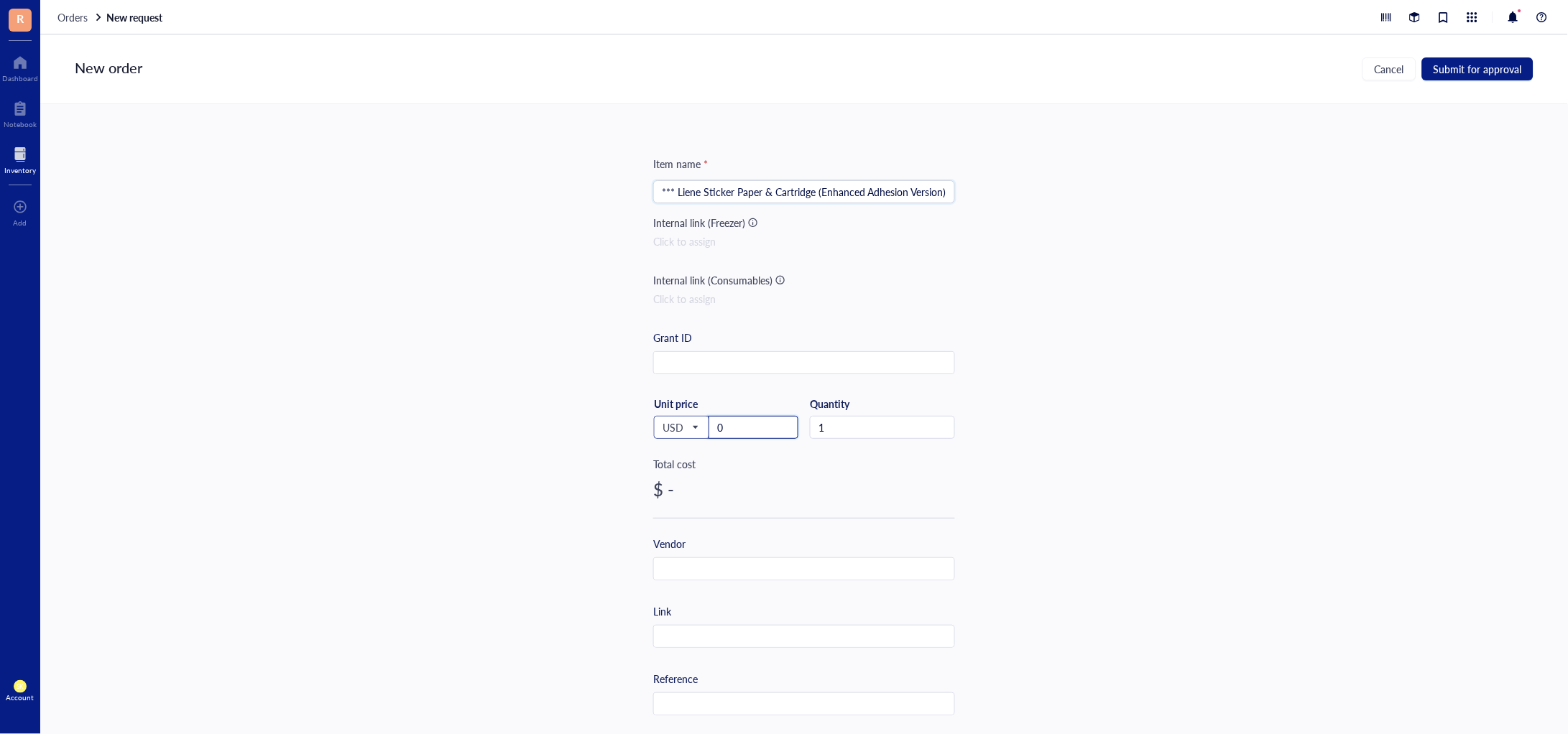
drag, startPoint x: 764, startPoint y: 433, endPoint x: 681, endPoint y: 432, distance: 83.0
click at [681, 432] on div "USD Unit price 0" at bounding box center [726, 426] width 145 height 59
paste input "46.81"
type input "46.81"
click at [737, 558] on input "text" at bounding box center [804, 570] width 300 height 23
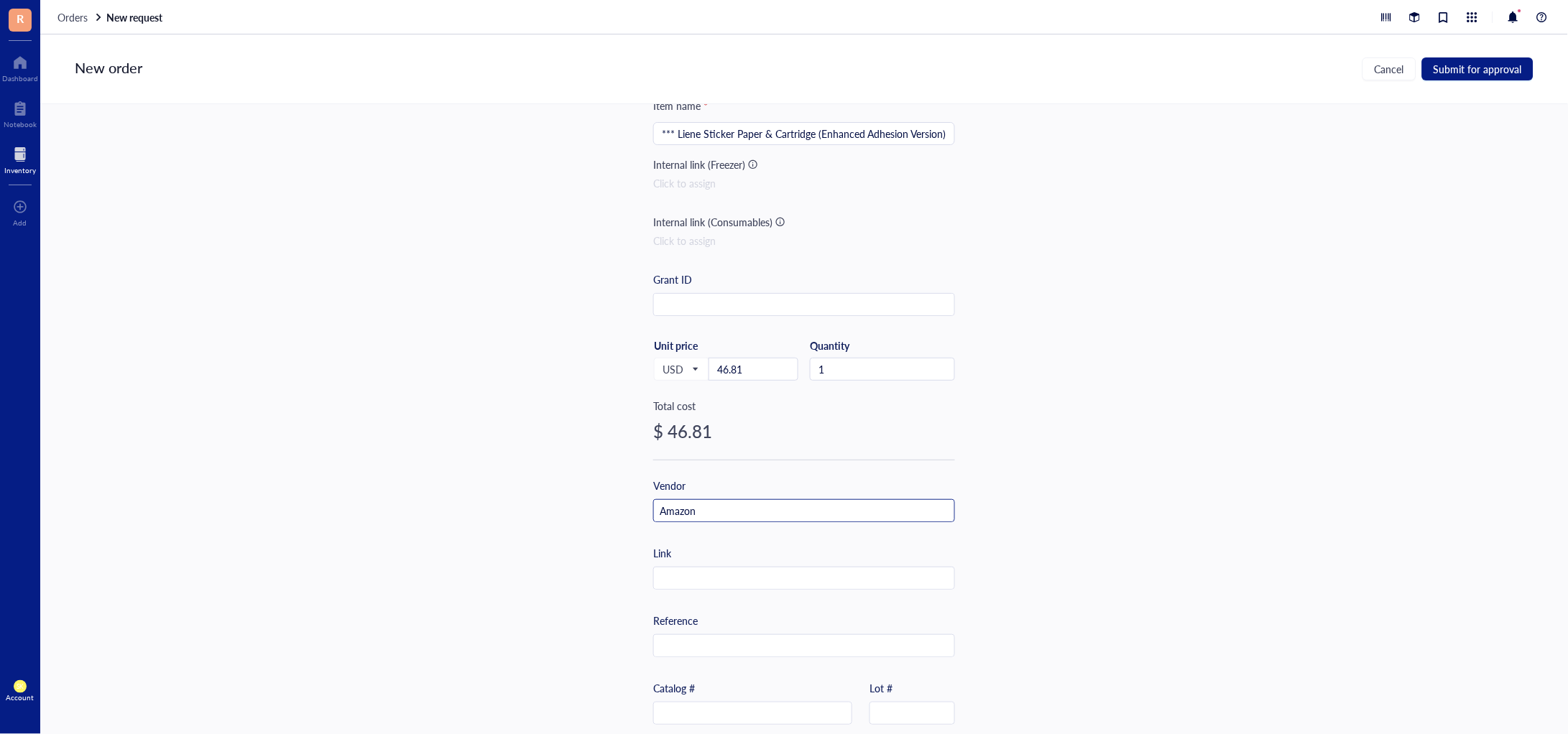
scroll to position [179, 0]
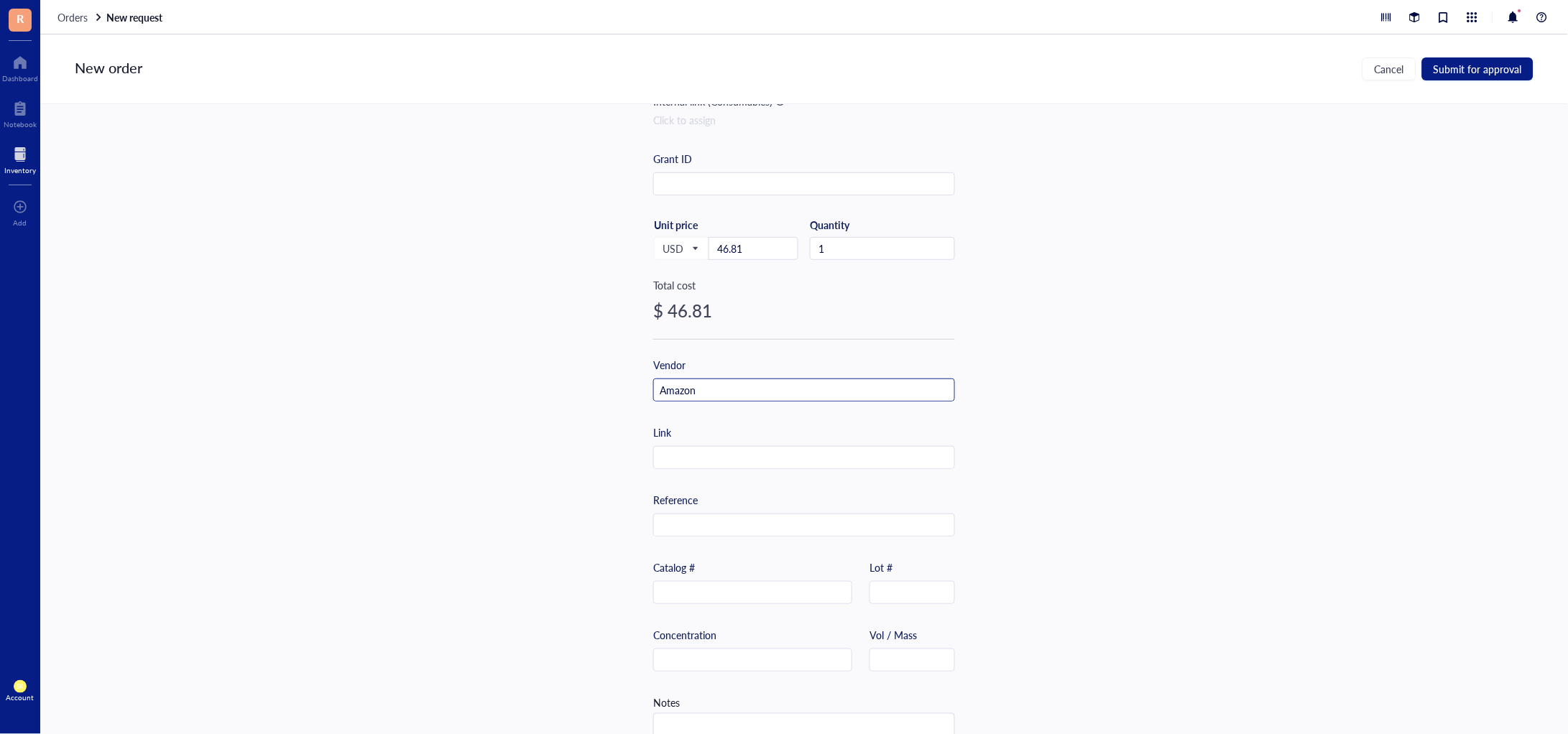
type input "Amazon"
click at [729, 469] on div "Item name * *** Liene Sticker Paper & Cartridge (Enhanced Adhesion Version) - 2…" at bounding box center [804, 375] width 302 height 796
click at [729, 464] on input "text" at bounding box center [804, 459] width 300 height 23
click at [699, 464] on input "text" at bounding box center [804, 459] width 300 height 23
paste input "[URL][DOMAIN_NAME]"
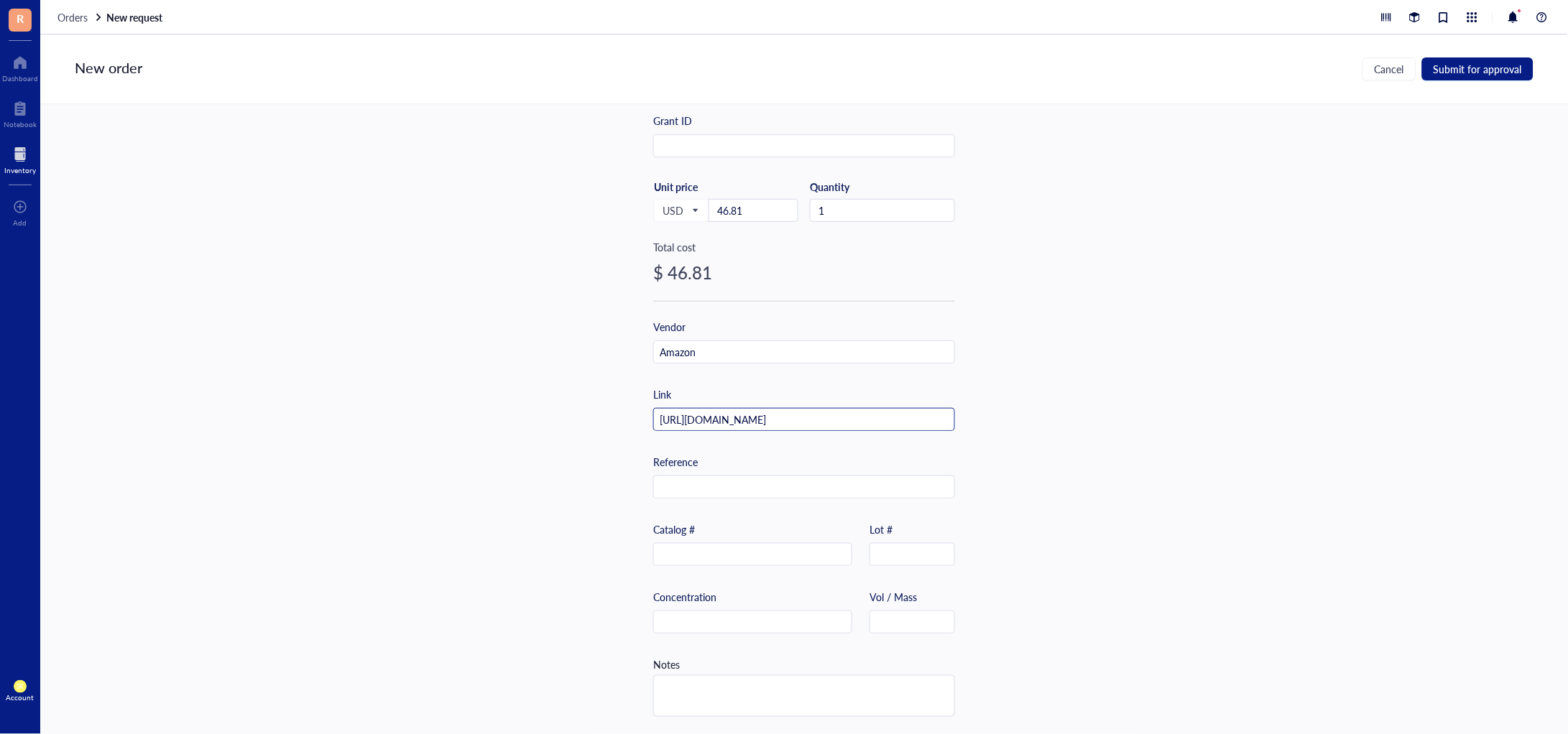
scroll to position [222, 0]
type input "[URL][DOMAIN_NAME]"
click at [1469, 67] on span "Submit for approval" at bounding box center [1478, 69] width 88 height 12
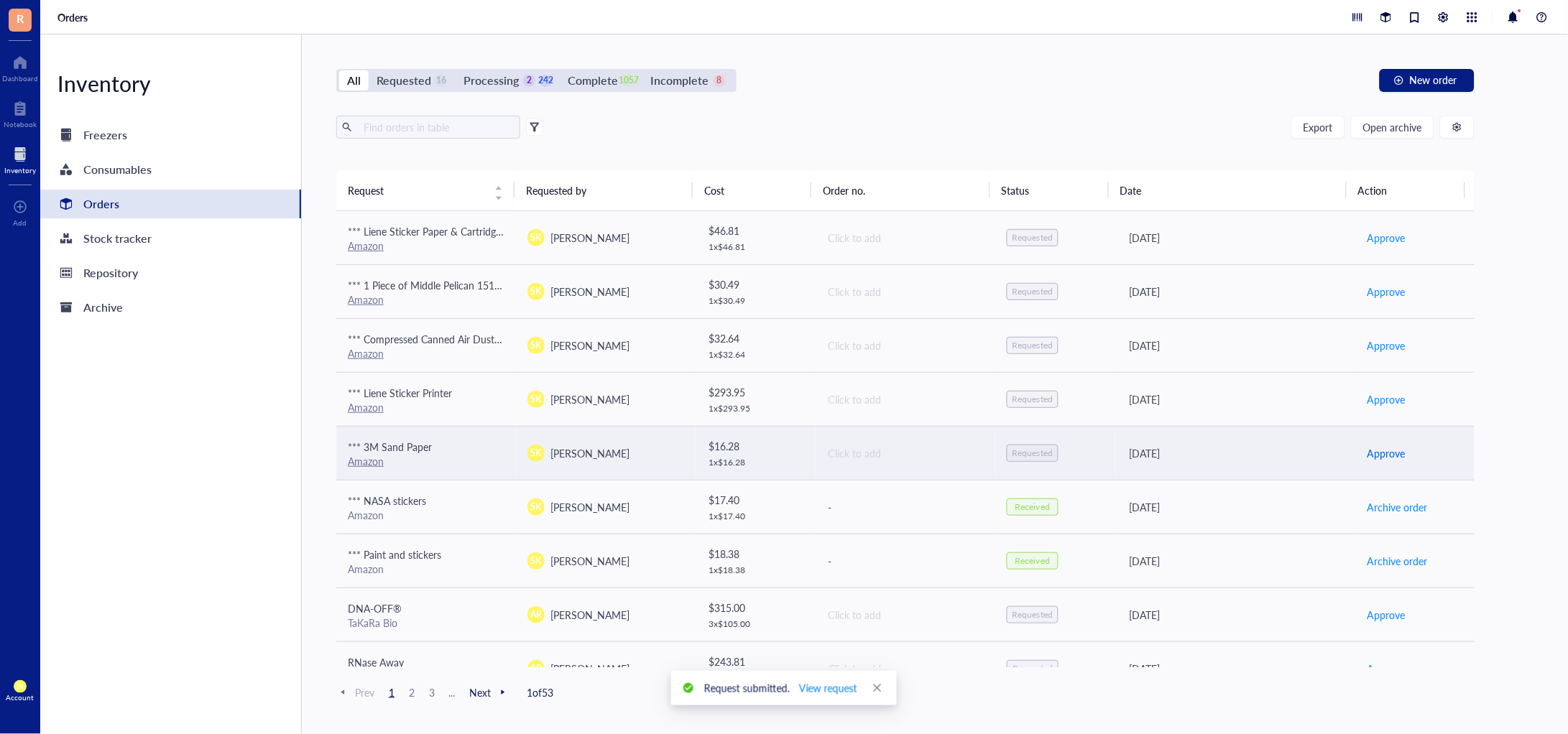
click at [1369, 459] on span "Approve" at bounding box center [1386, 454] width 38 height 16
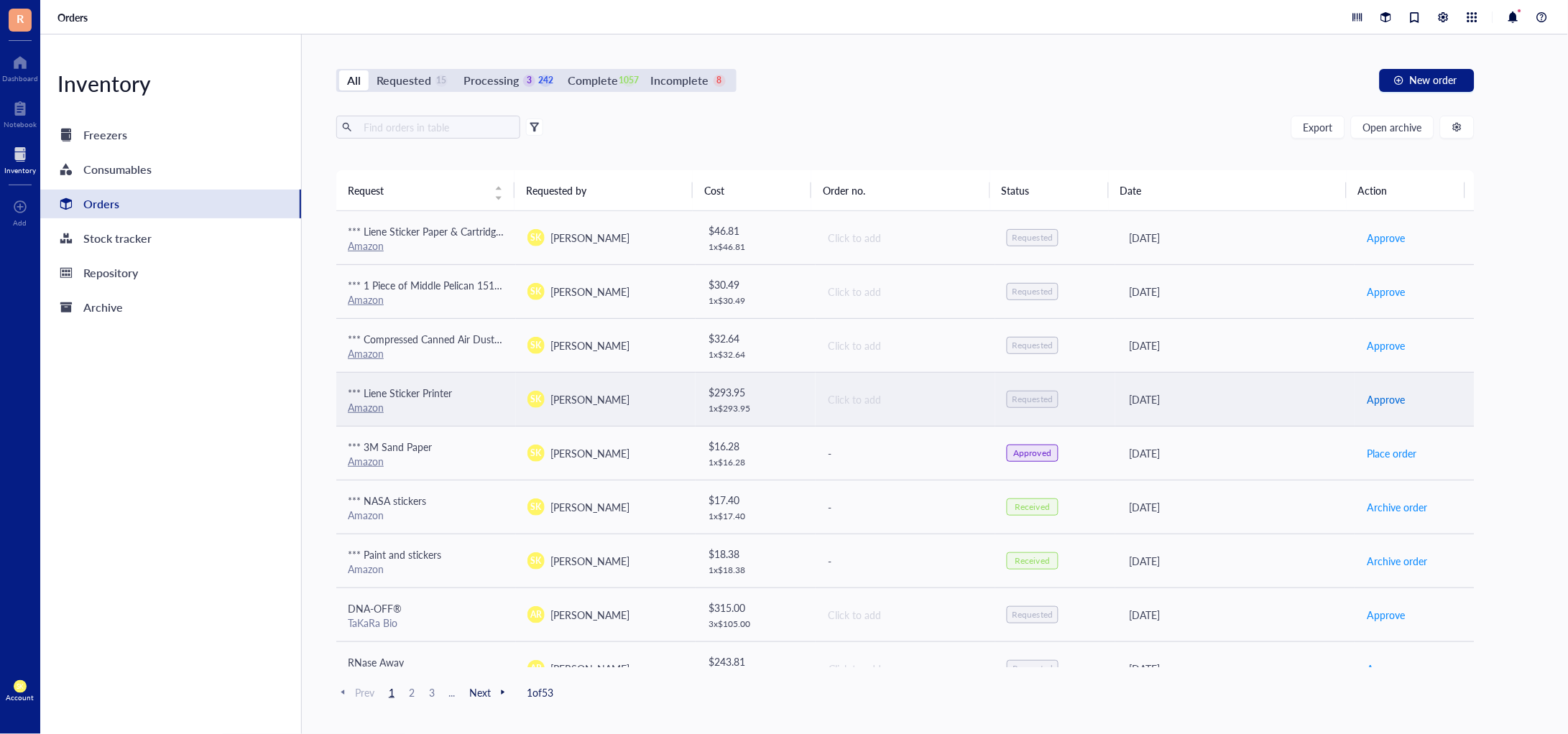
click at [1380, 393] on span "Approve" at bounding box center [1386, 399] width 38 height 16
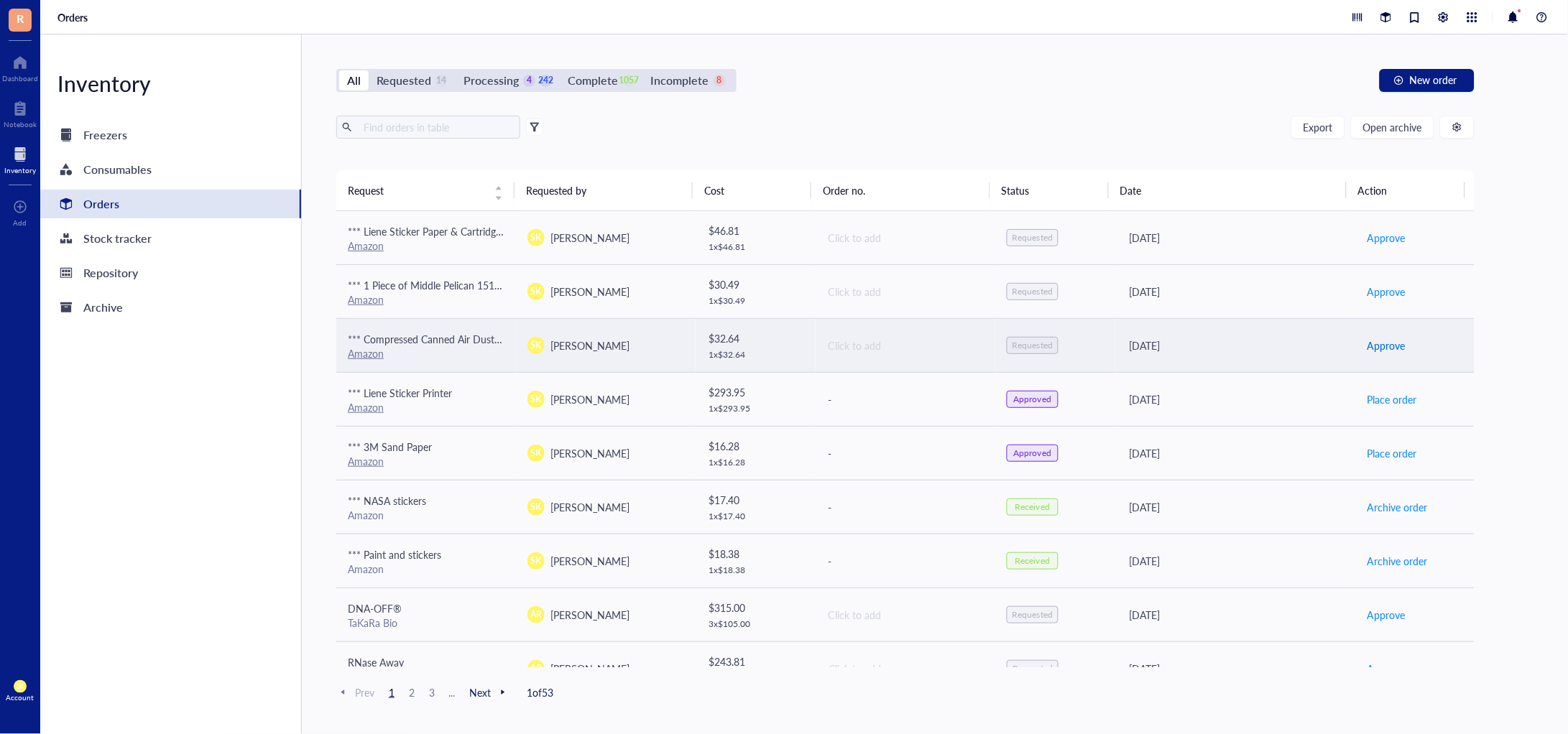
click at [1383, 343] on span "Approve" at bounding box center [1386, 346] width 38 height 16
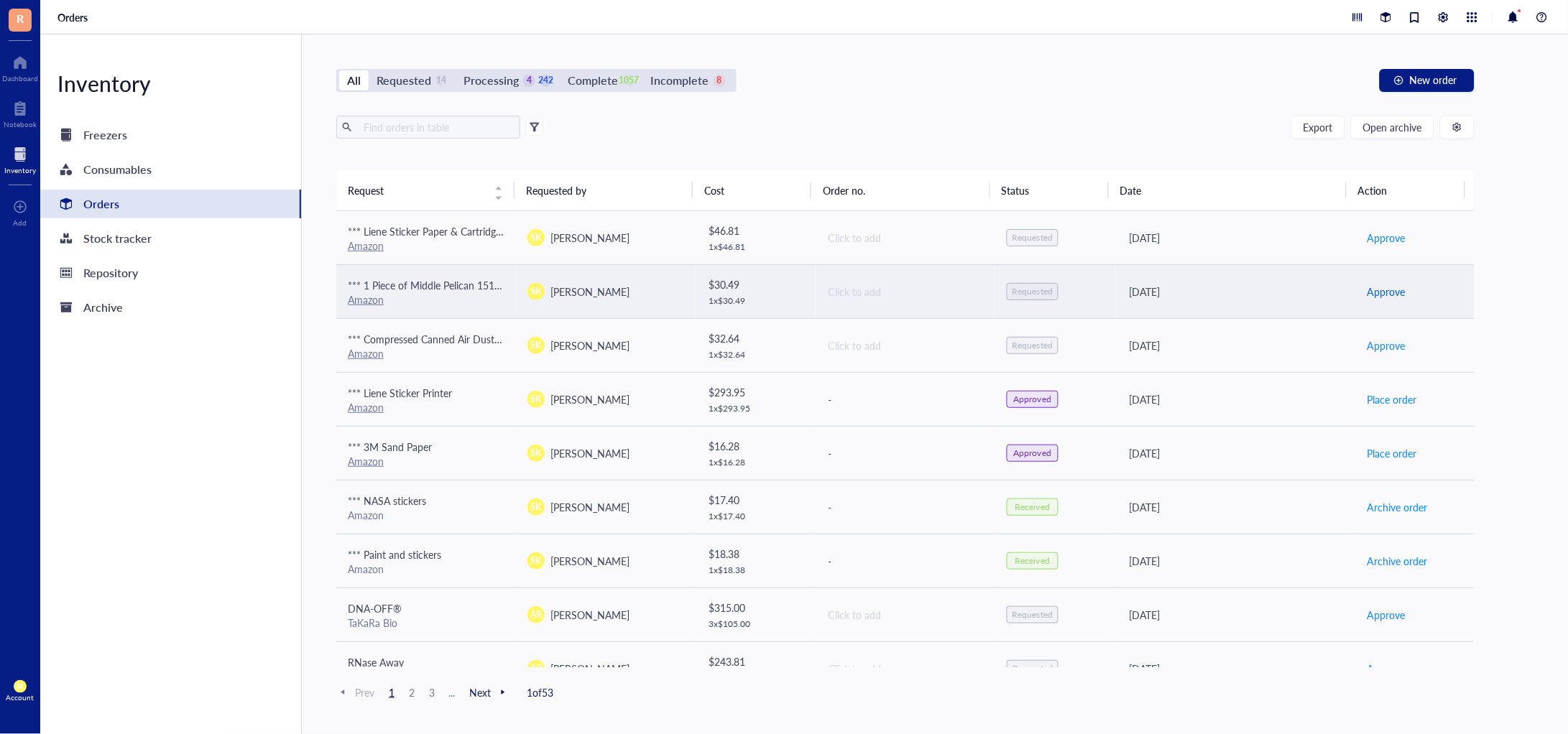
click at [1378, 285] on span "Approve" at bounding box center [1386, 292] width 38 height 16
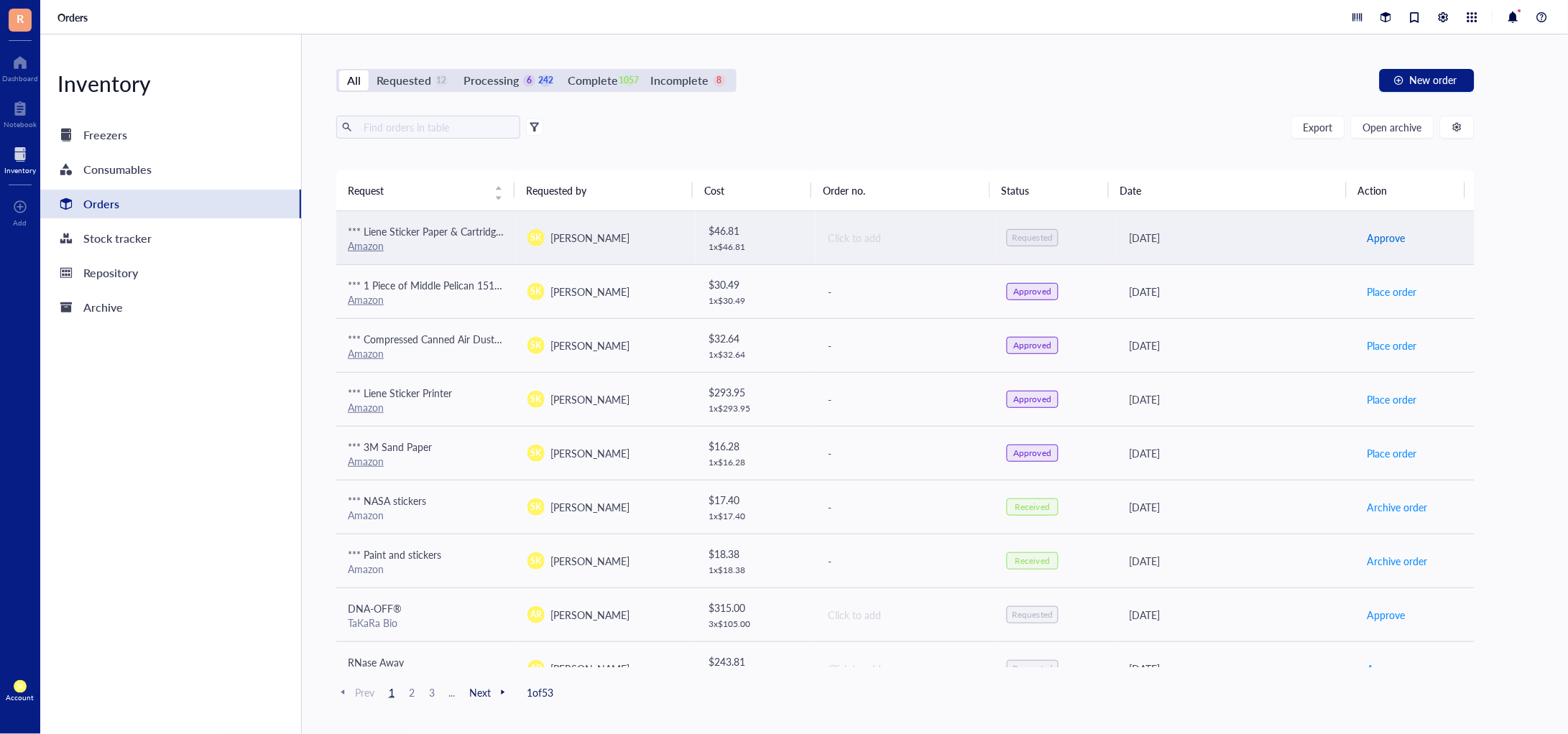
click at [1380, 232] on span "Approve" at bounding box center [1386, 238] width 38 height 16
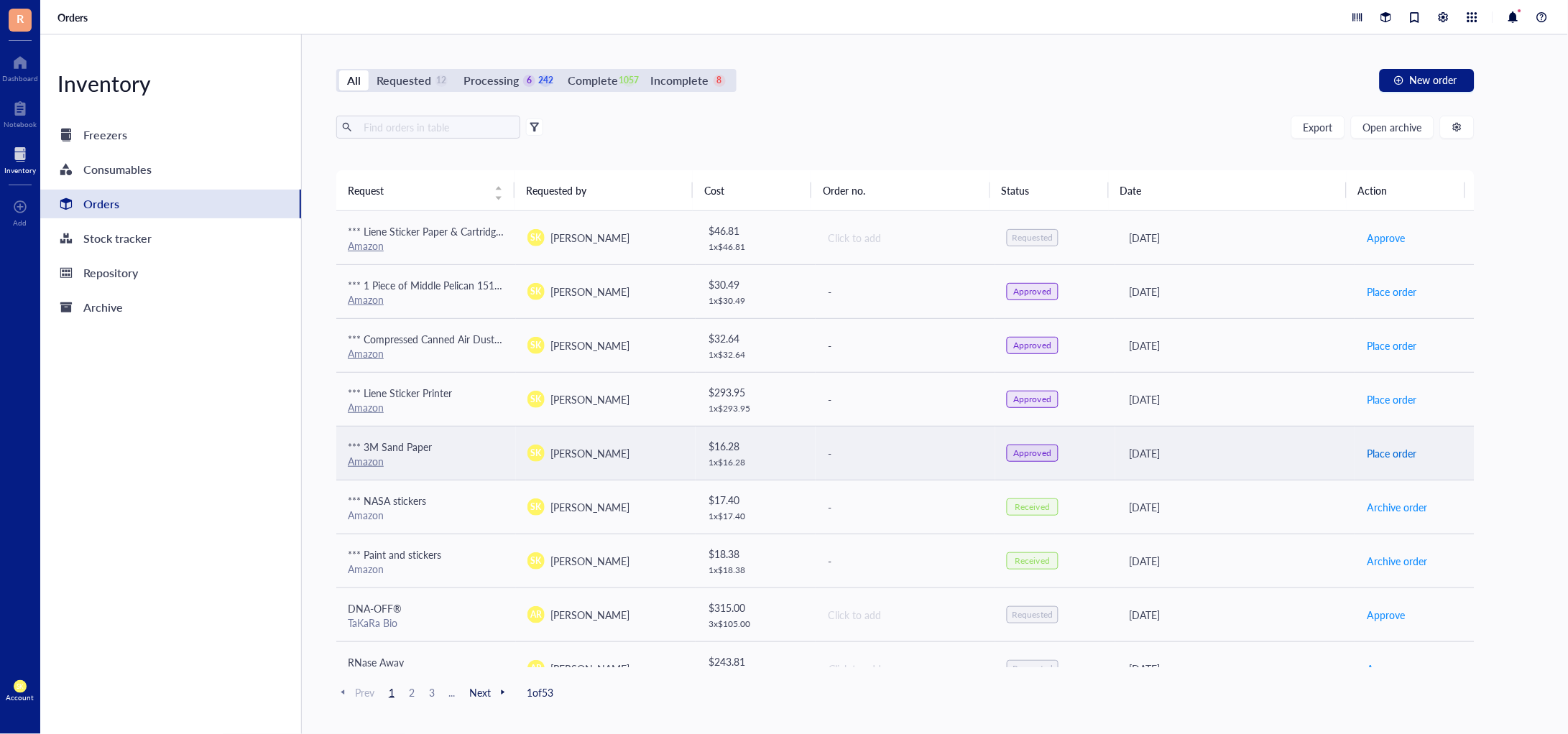
click at [1371, 453] on span "Place order" at bounding box center [1392, 454] width 49 height 16
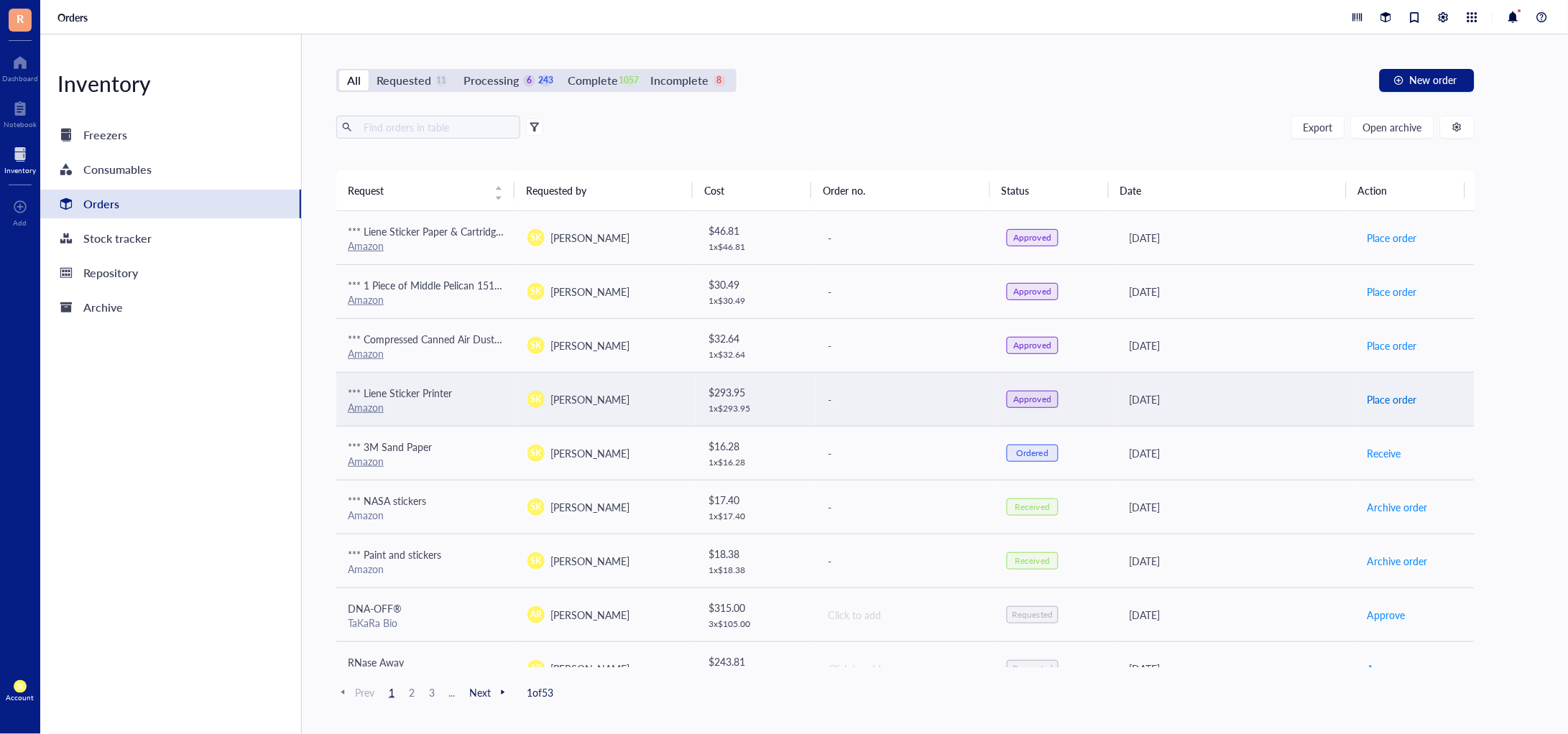
click at [1380, 397] on span "Place order" at bounding box center [1392, 399] width 49 height 16
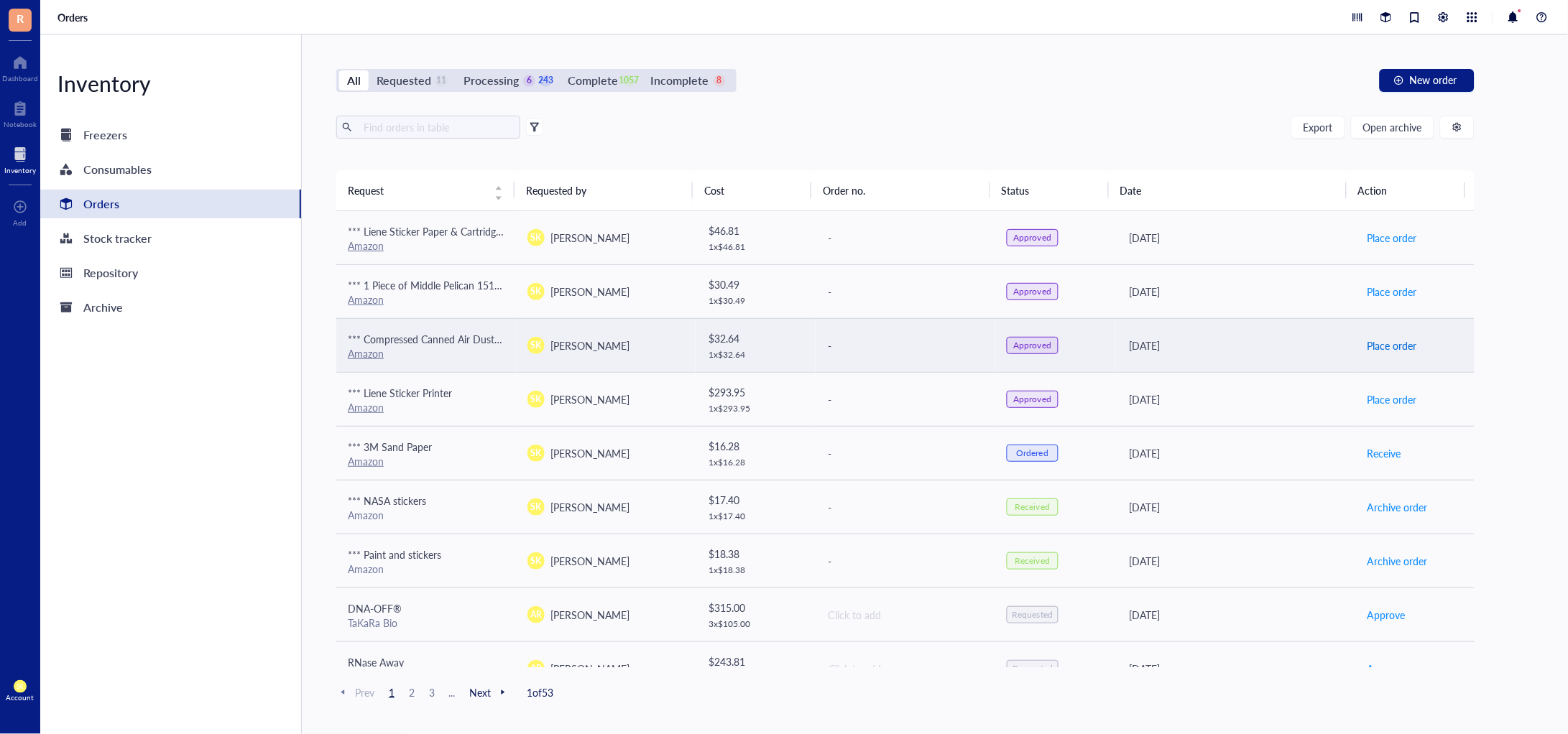
click at [1388, 339] on span "Place order" at bounding box center [1392, 346] width 49 height 16
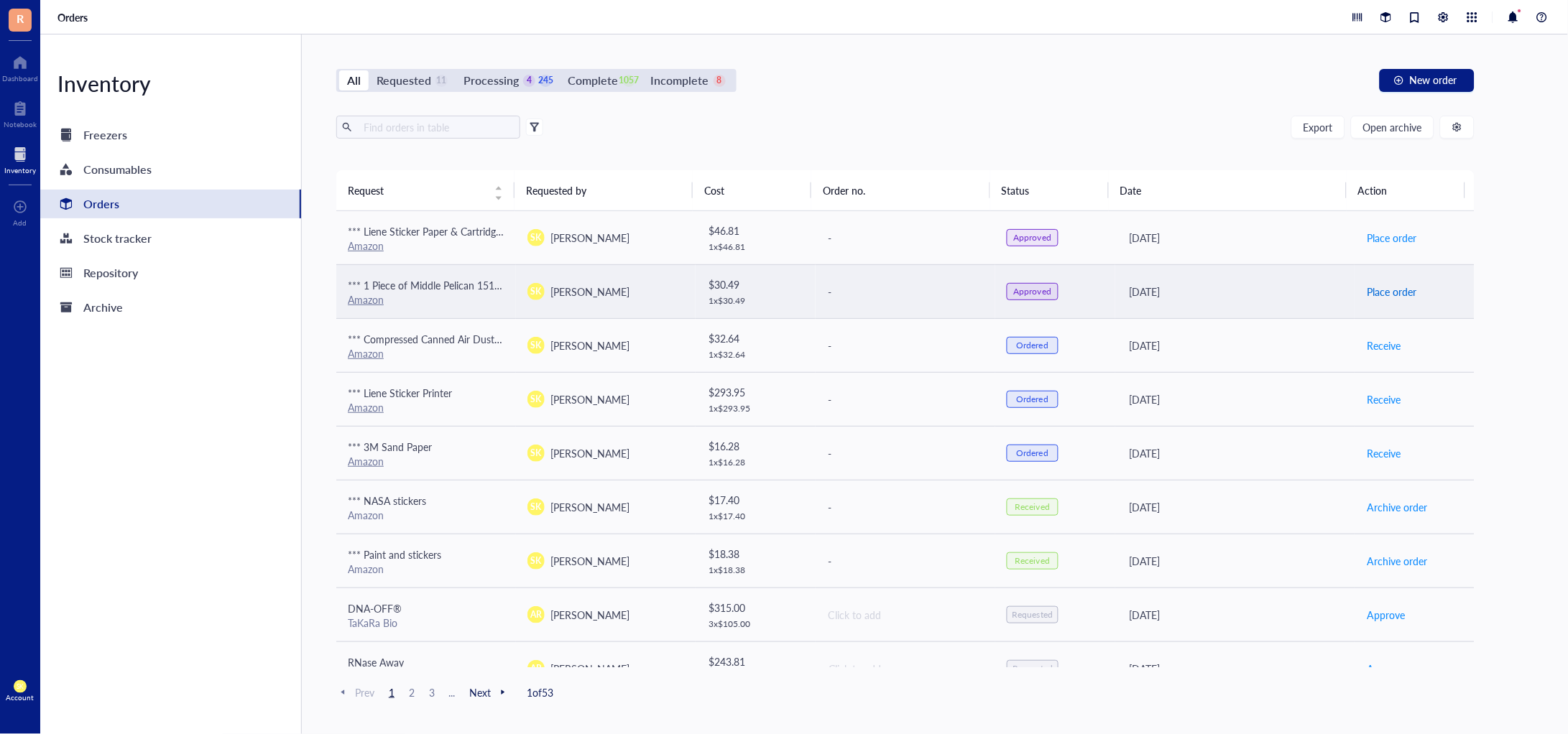
click at [1385, 292] on span "Place order" at bounding box center [1392, 292] width 49 height 16
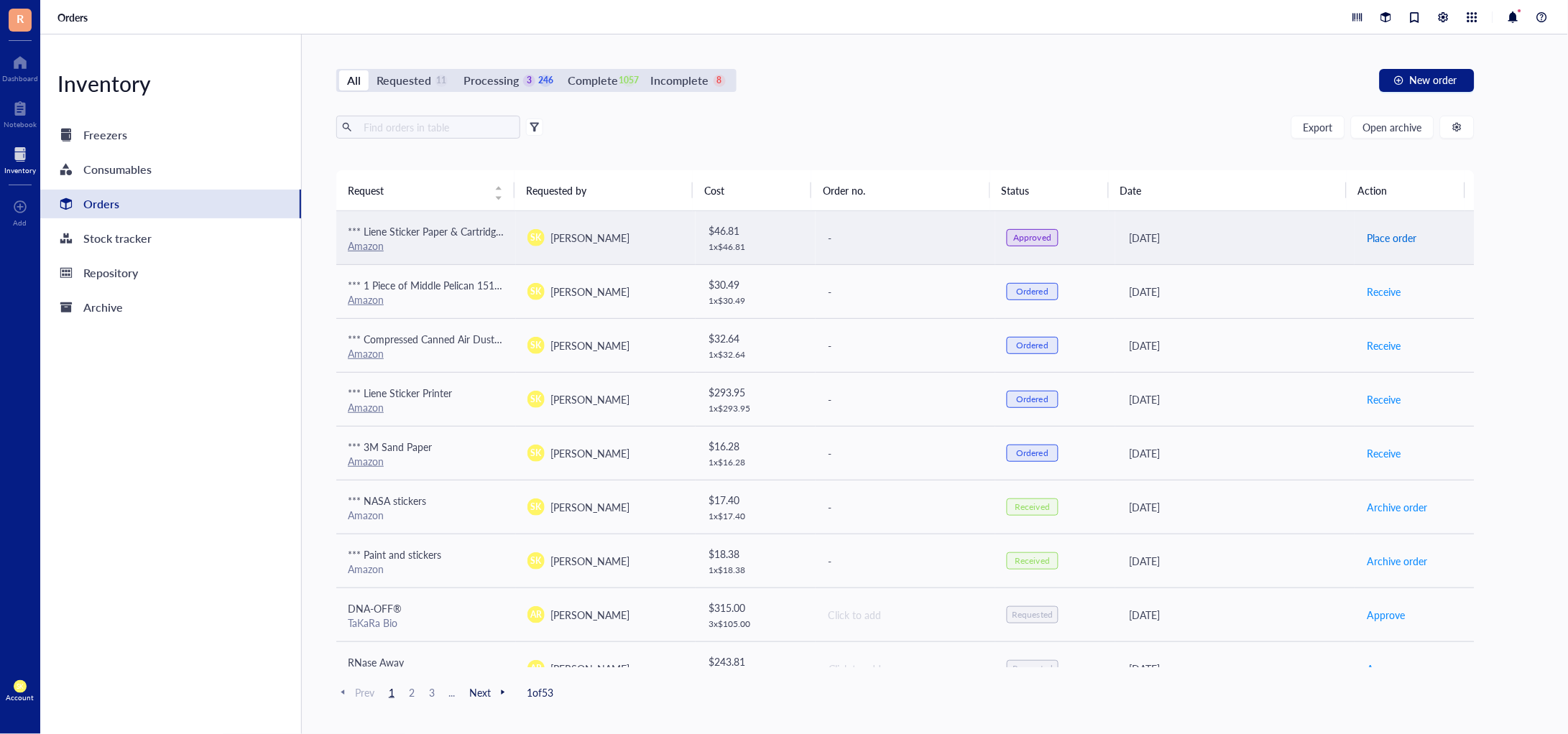
click at [1394, 228] on button "Place order" at bounding box center [1392, 238] width 51 height 23
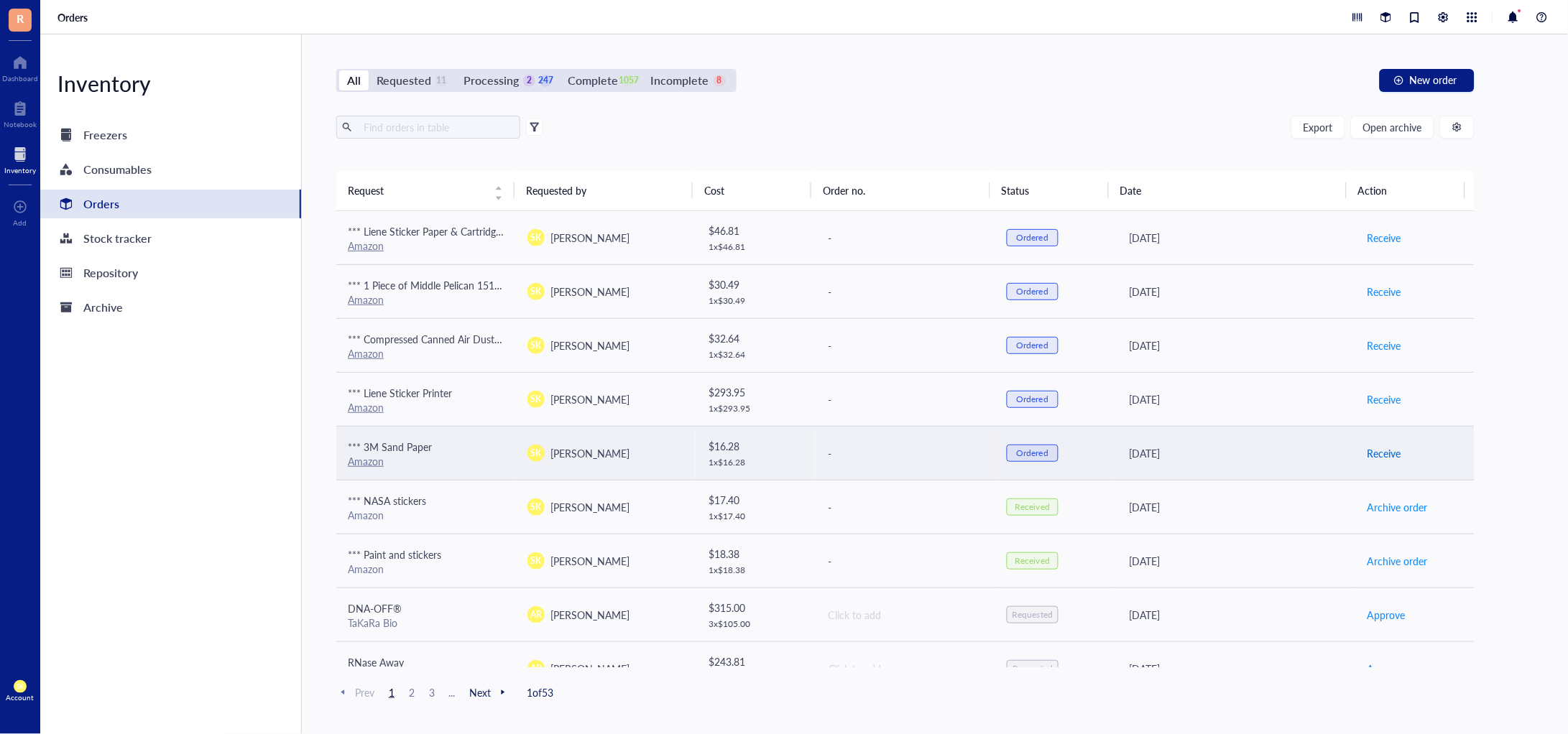
click at [1378, 447] on span "Receive" at bounding box center [1384, 454] width 34 height 16
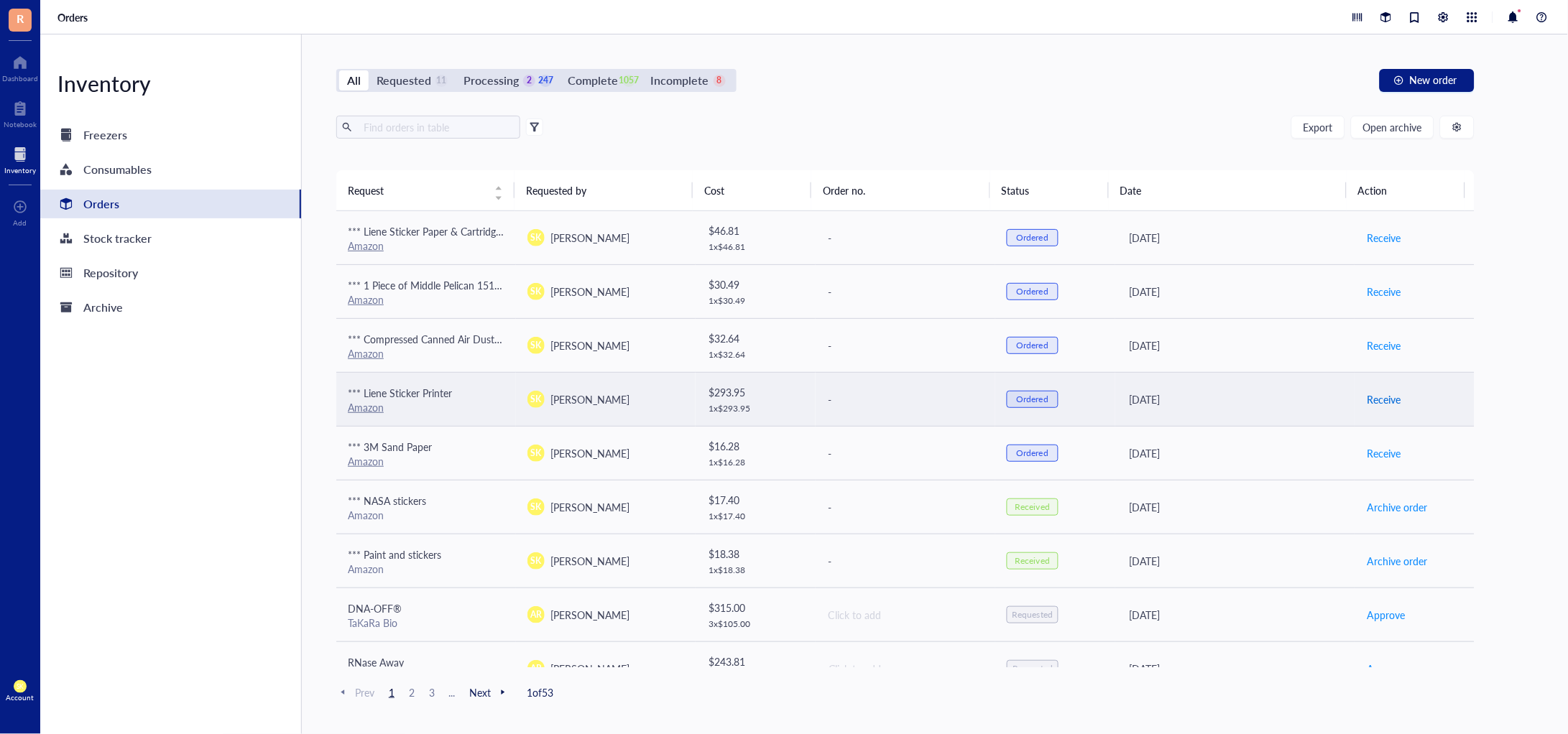
click at [1378, 400] on span "Receive" at bounding box center [1384, 399] width 34 height 16
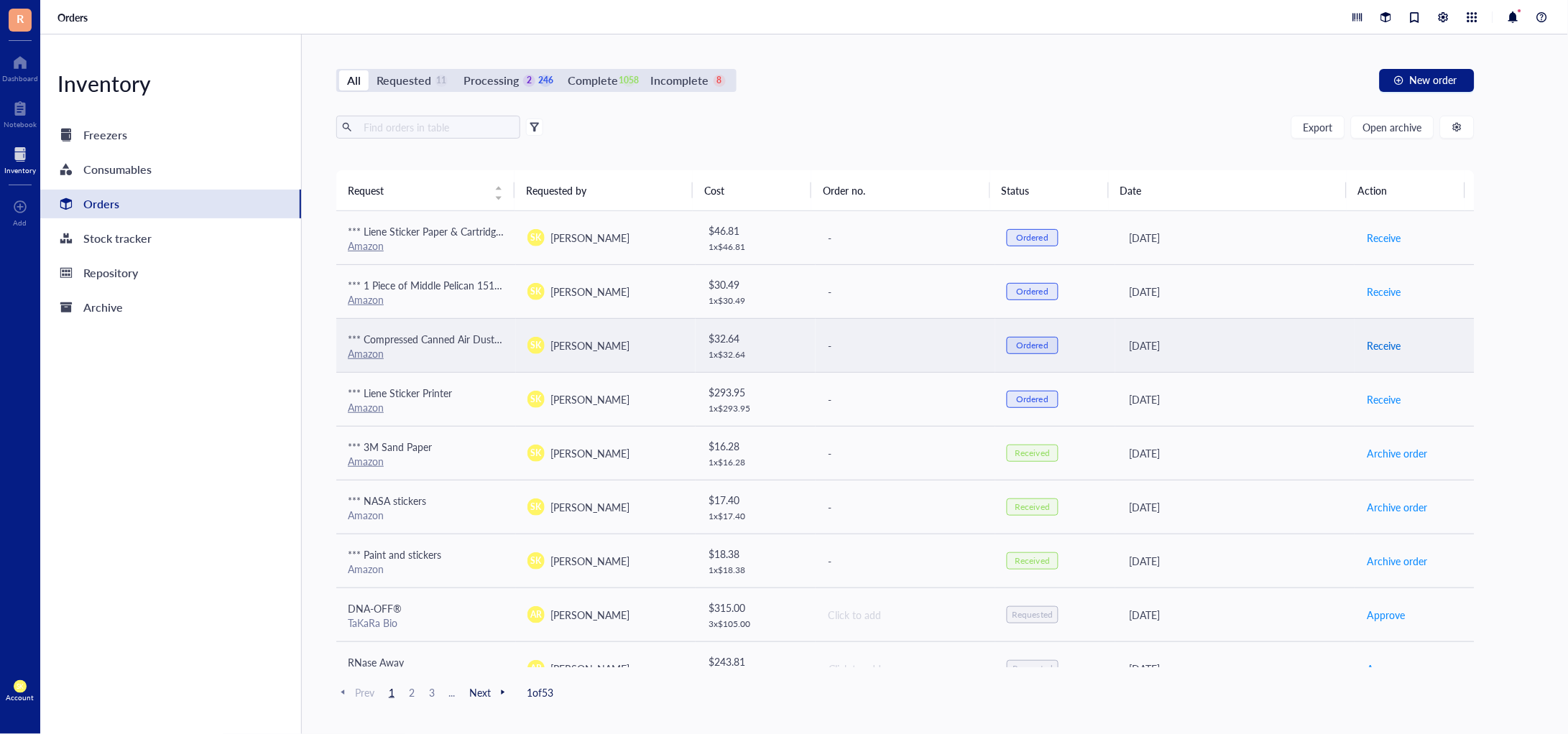
click at [1376, 346] on span "Receive" at bounding box center [1384, 346] width 34 height 16
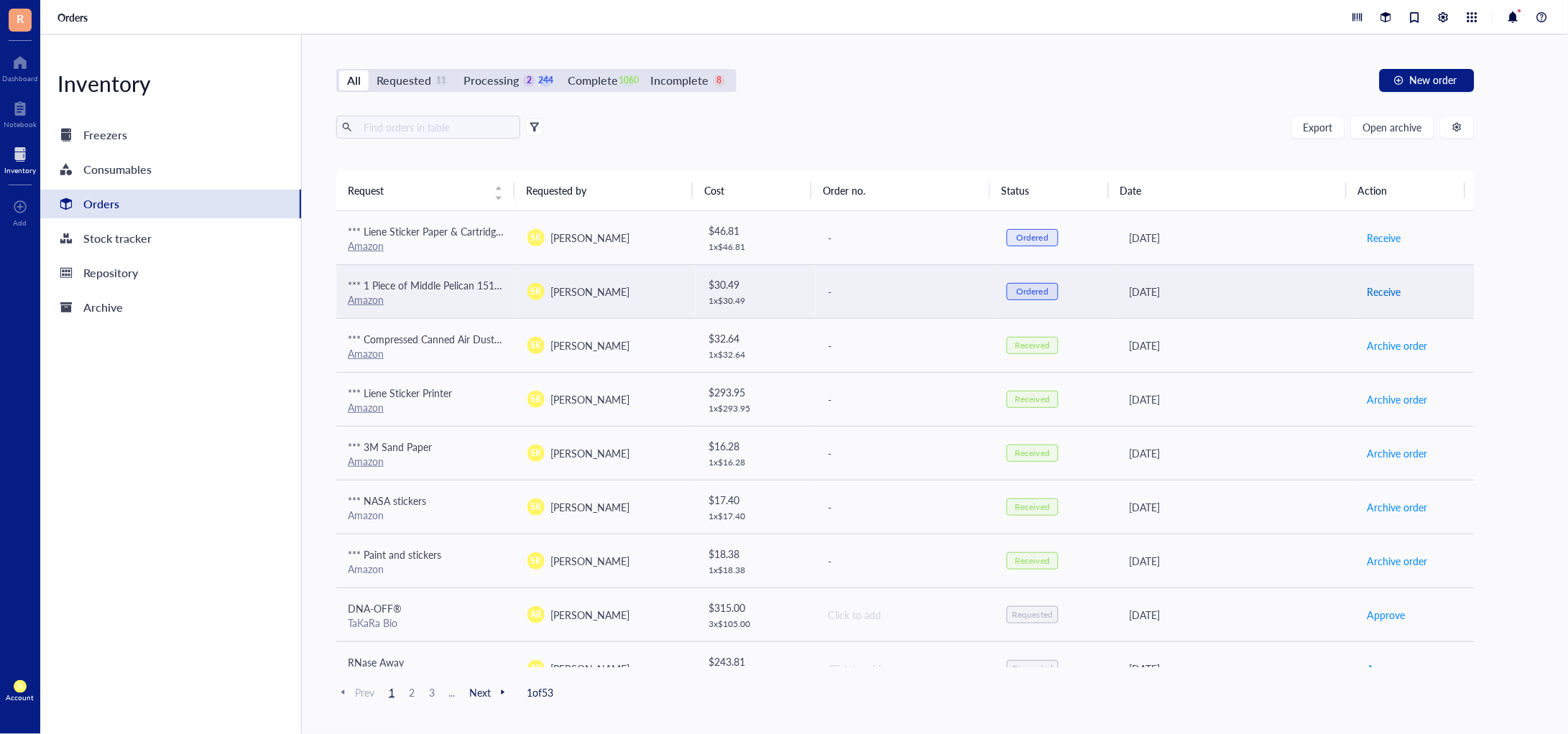
click at [1381, 292] on span "Receive" at bounding box center [1384, 292] width 34 height 16
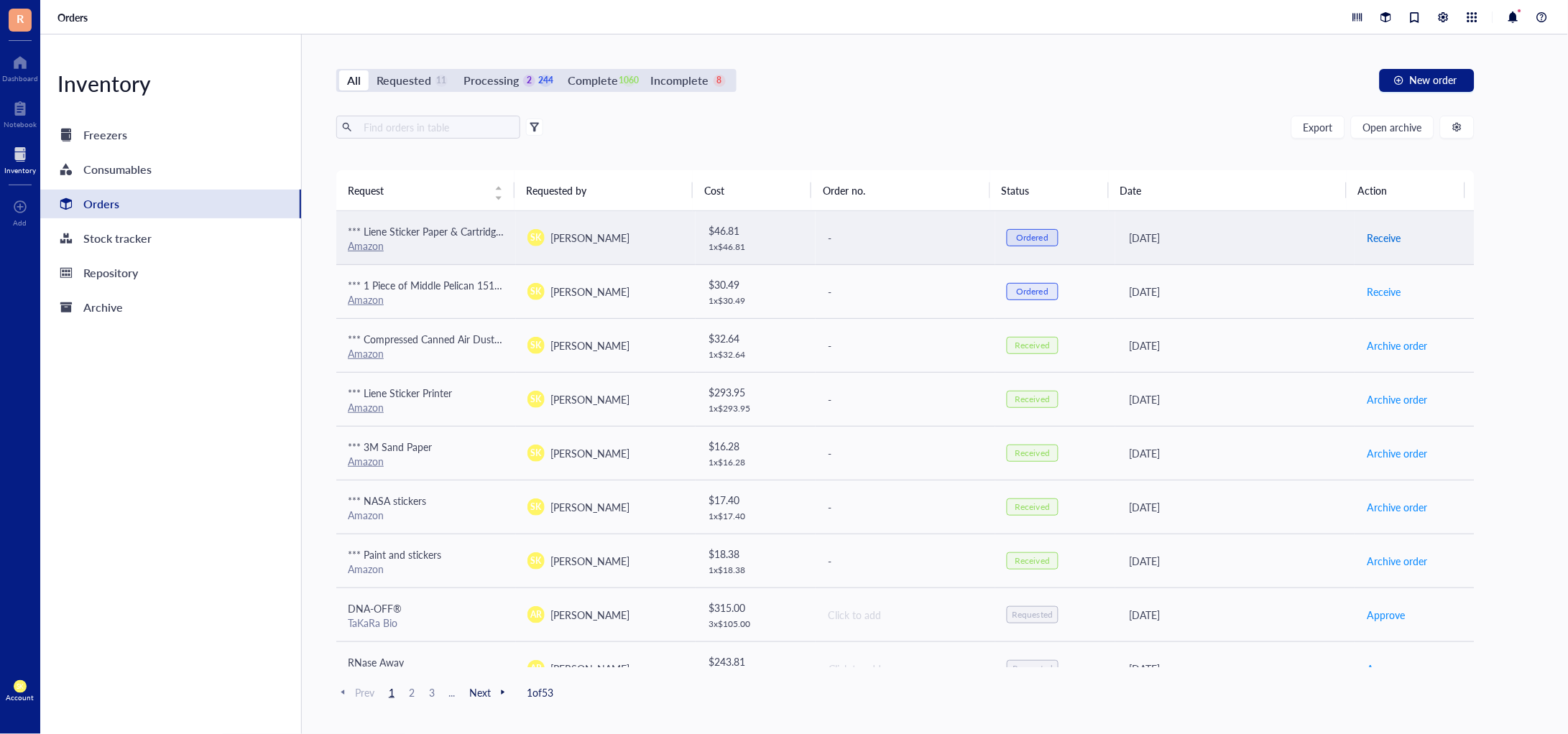
click at [1376, 238] on span "Receive" at bounding box center [1384, 238] width 34 height 16
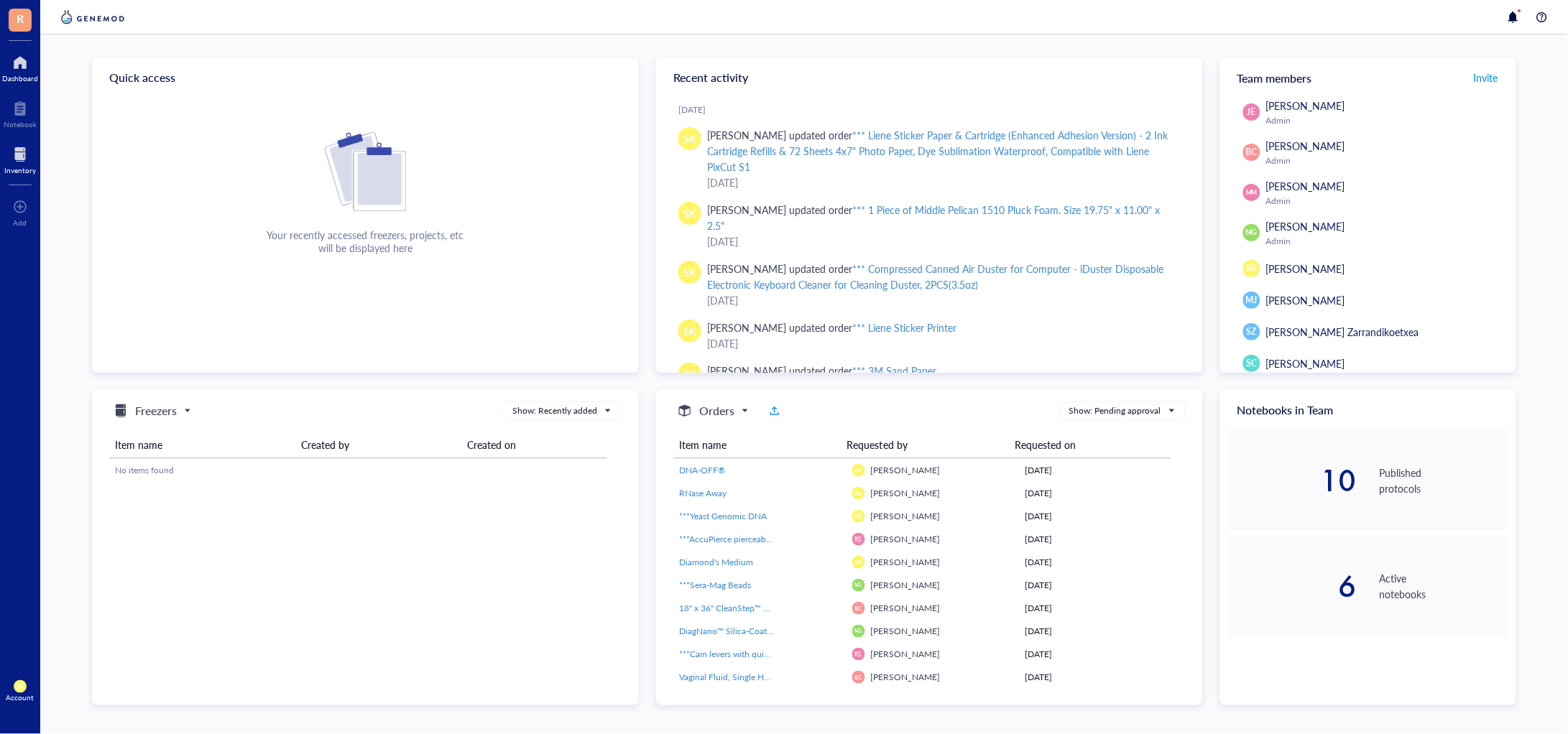
click at [15, 166] on div "Inventory" at bounding box center [20, 170] width 32 height 9
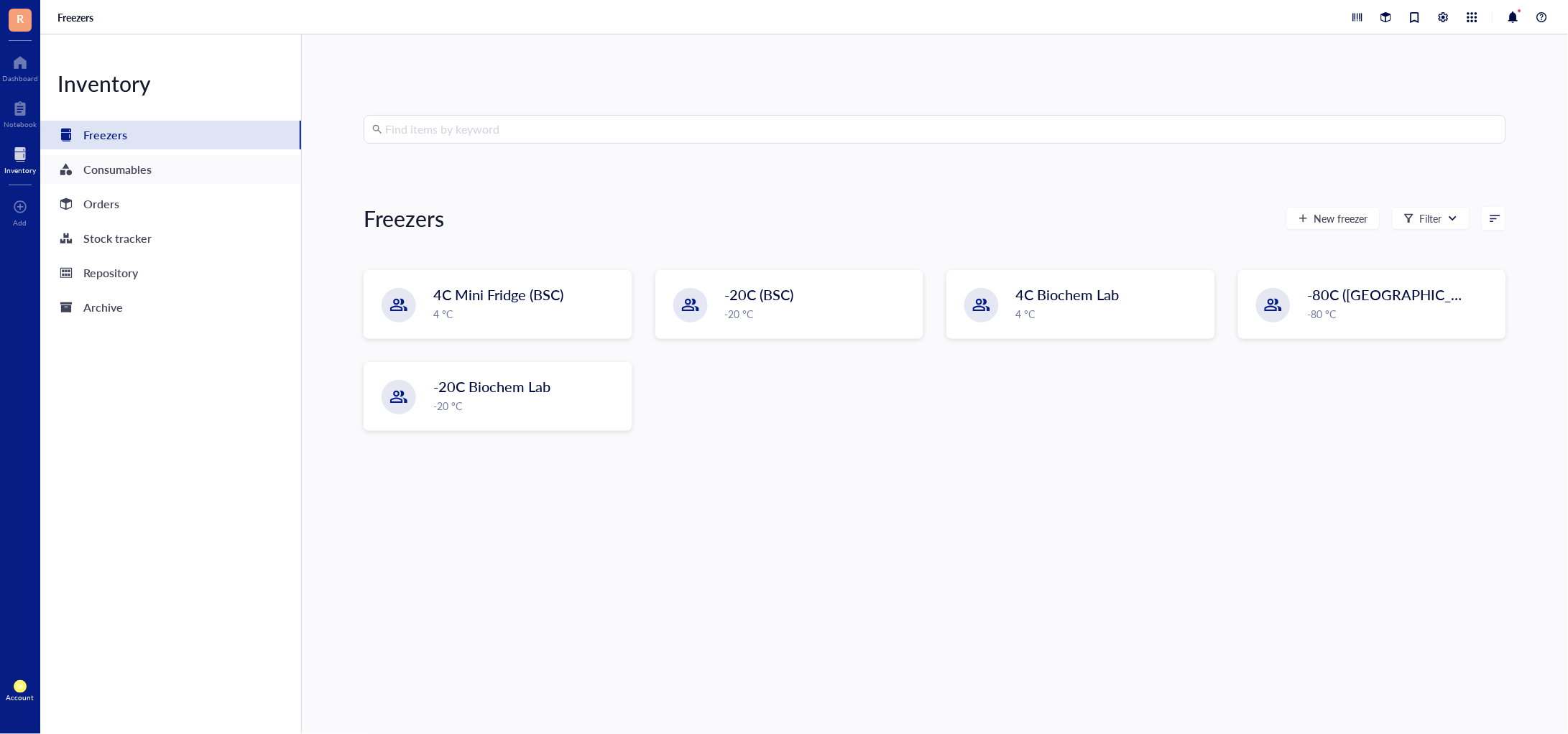
click at [208, 162] on div "Consumables" at bounding box center [171, 170] width 261 height 29
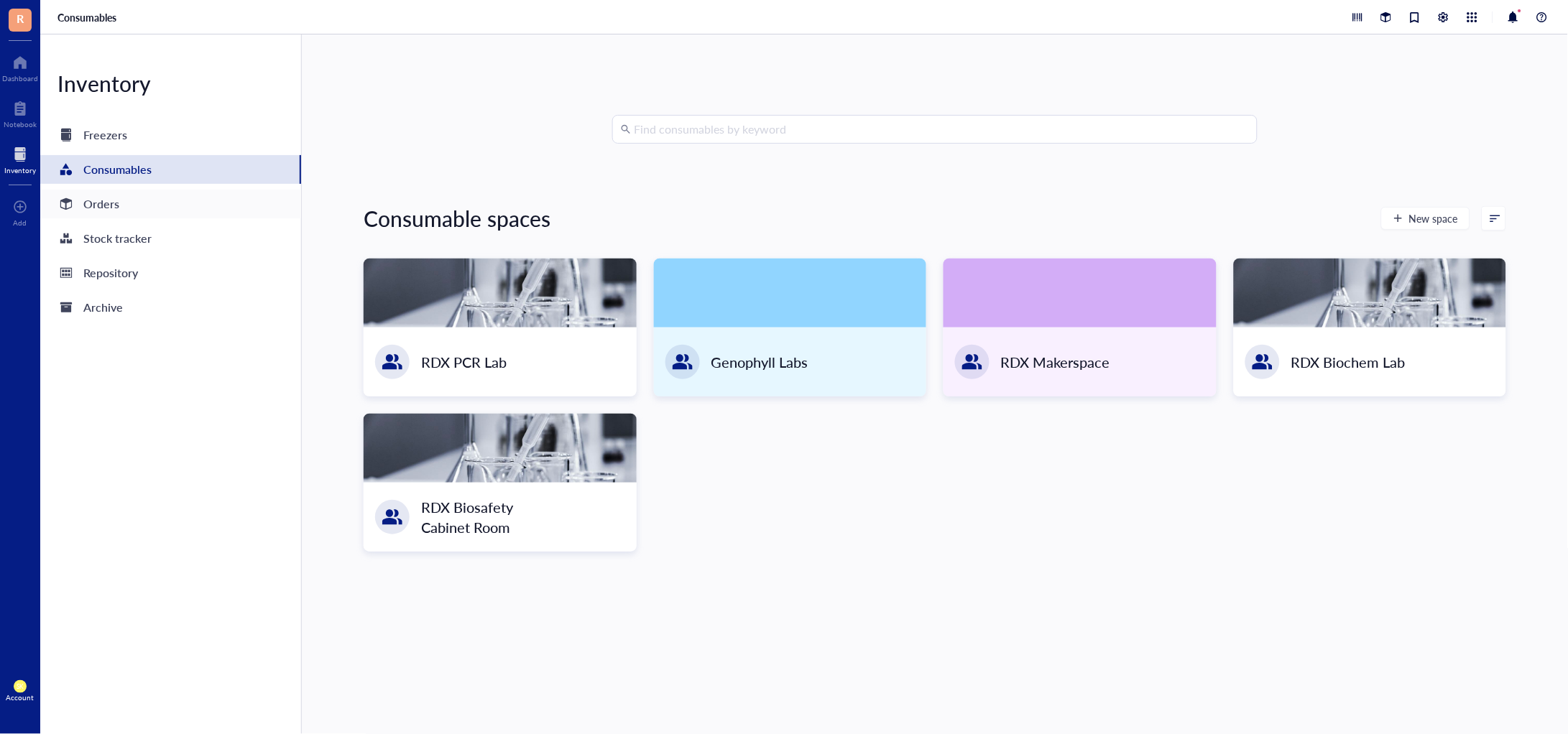
click at [88, 207] on div "Orders" at bounding box center [101, 204] width 36 height 20
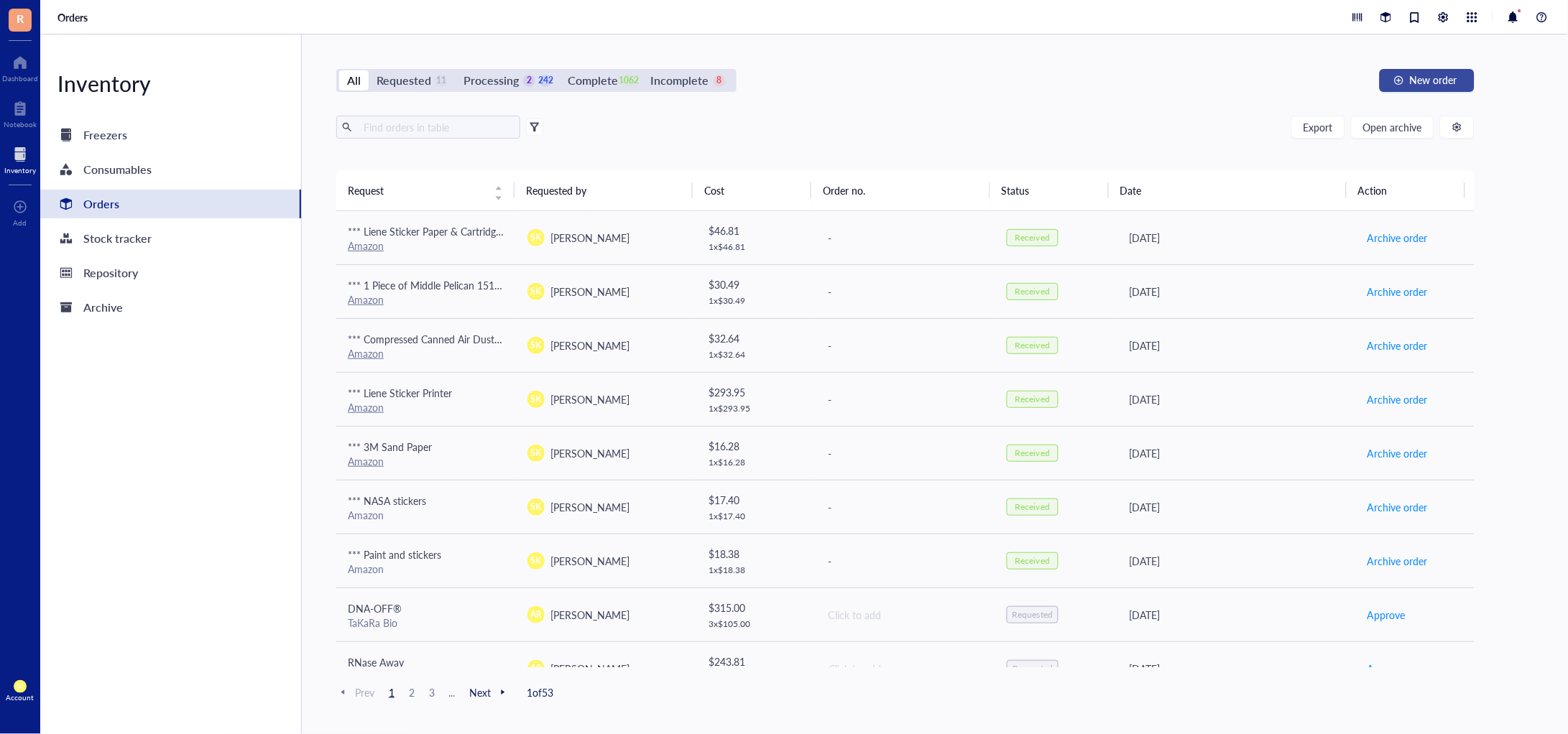
click at [1412, 74] on span "New order" at bounding box center [1433, 80] width 47 height 12
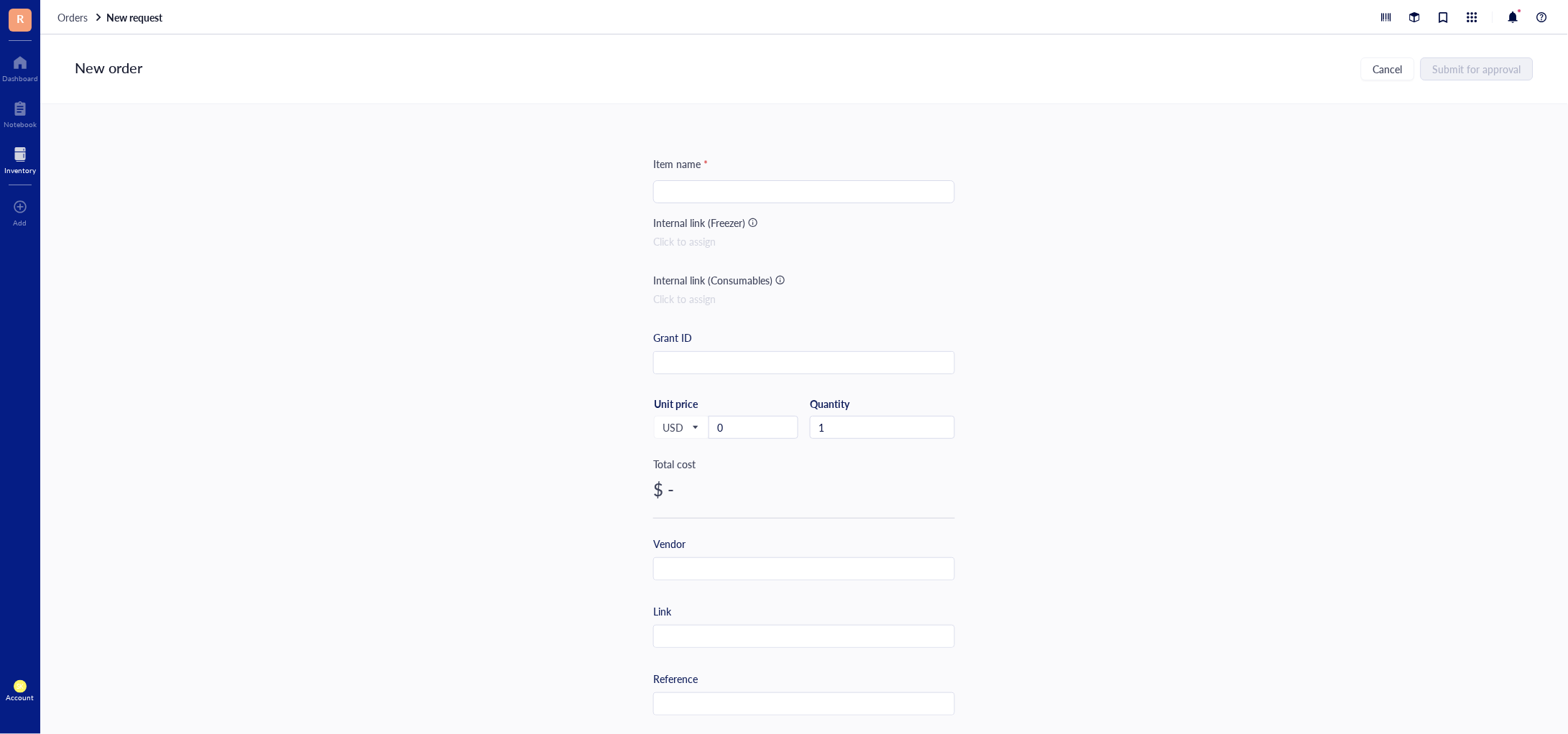
click at [757, 199] on input "search" at bounding box center [804, 192] width 285 height 22
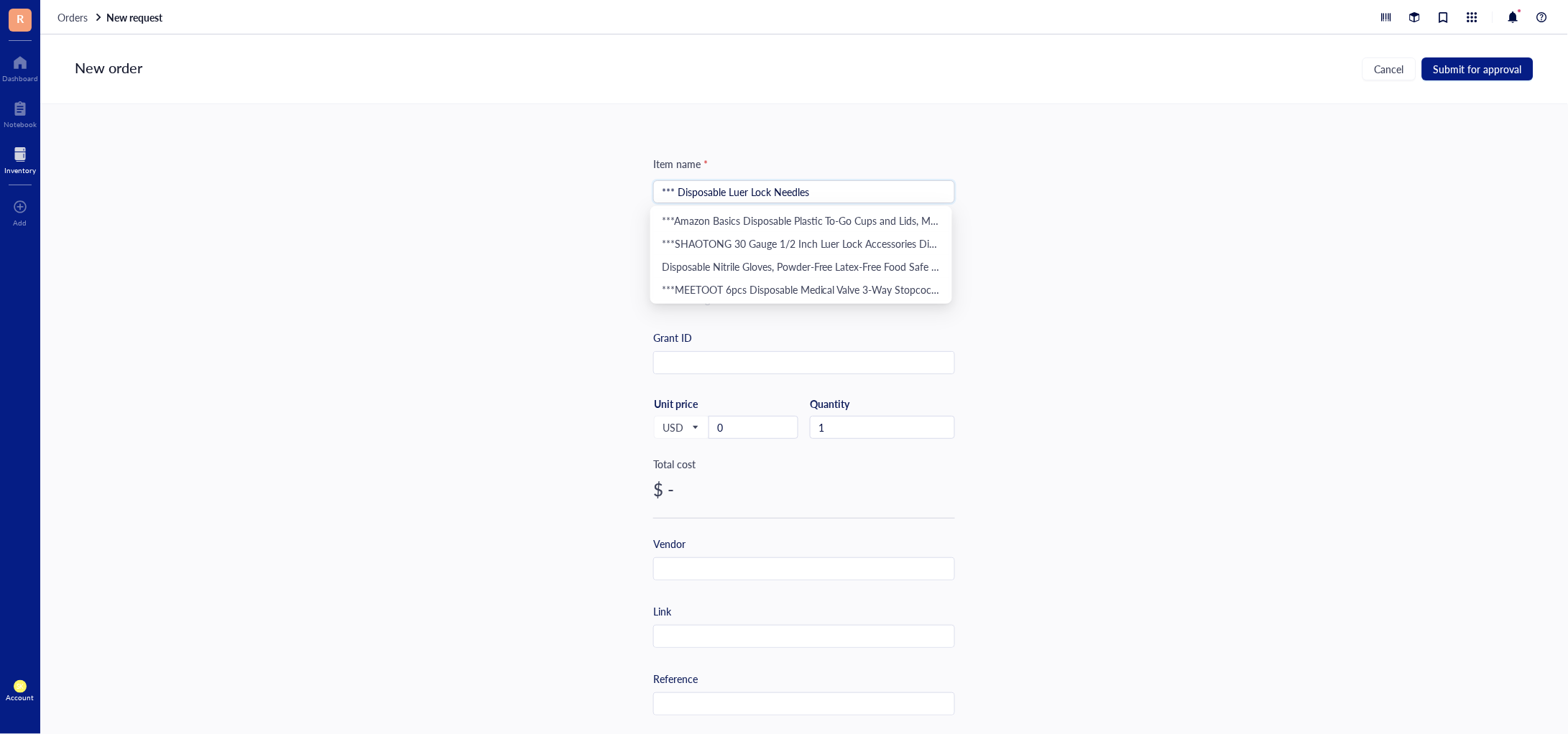
type input "*** Disposable Luer Lock Needles"
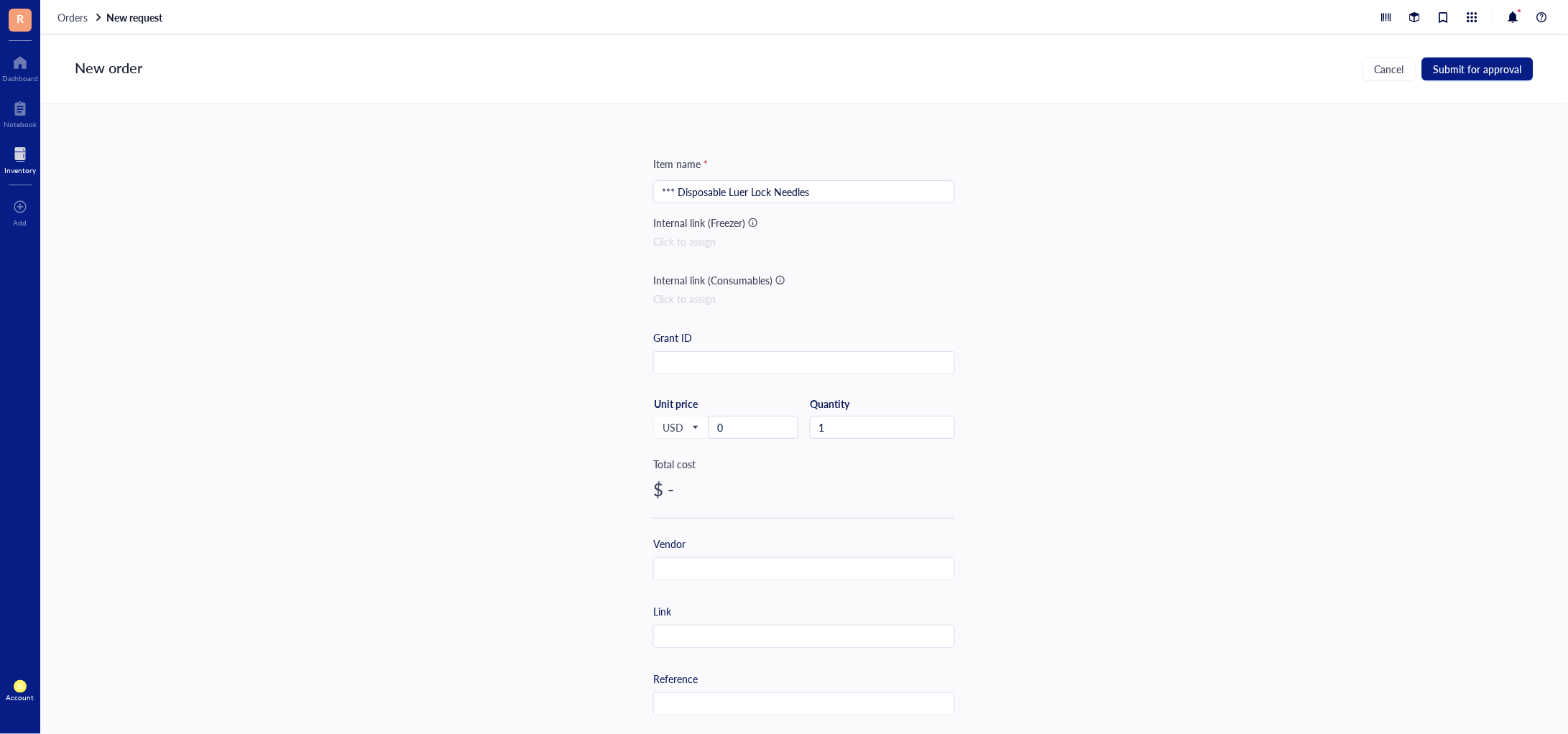
click at [480, 311] on div "Item name * *** Disposable Luer Lock Needles Internal link (Freezer) Click to a…" at bounding box center [805, 420] width 1528 height 630
click at [745, 422] on input "0" at bounding box center [754, 428] width 88 height 22
drag, startPoint x: 765, startPoint y: 428, endPoint x: 677, endPoint y: 425, distance: 88.1
click at [677, 425] on div "USD Unit price 0" at bounding box center [726, 426] width 145 height 59
paste input "43.52"
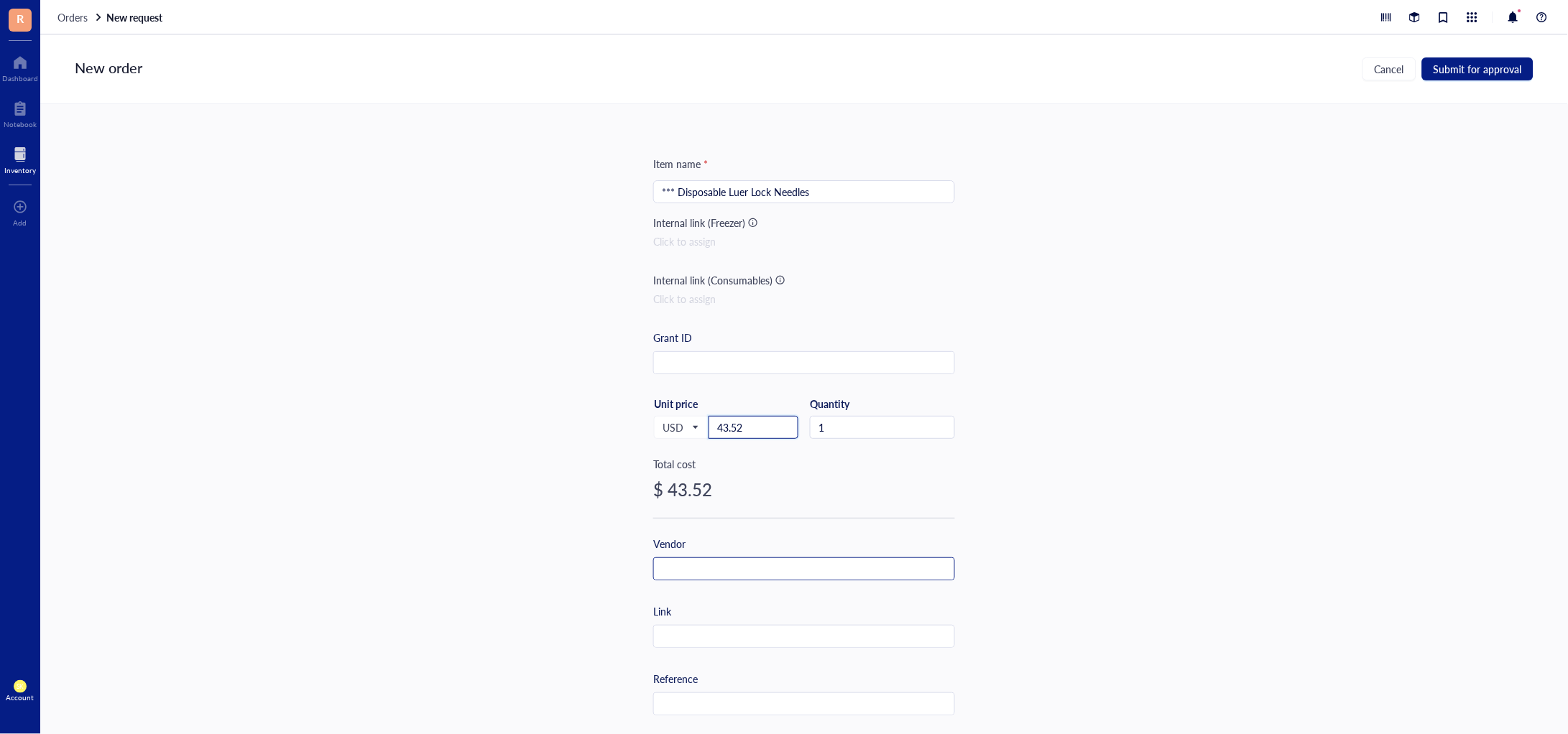
type input "43.52"
click at [745, 558] on input "text" at bounding box center [804, 570] width 300 height 23
type input "Amazon"
click at [716, 641] on input "text" at bounding box center [804, 638] width 300 height 23
paste input "https://www.amazon.com/gp/css/order-history?ref_=nav_orders_first"
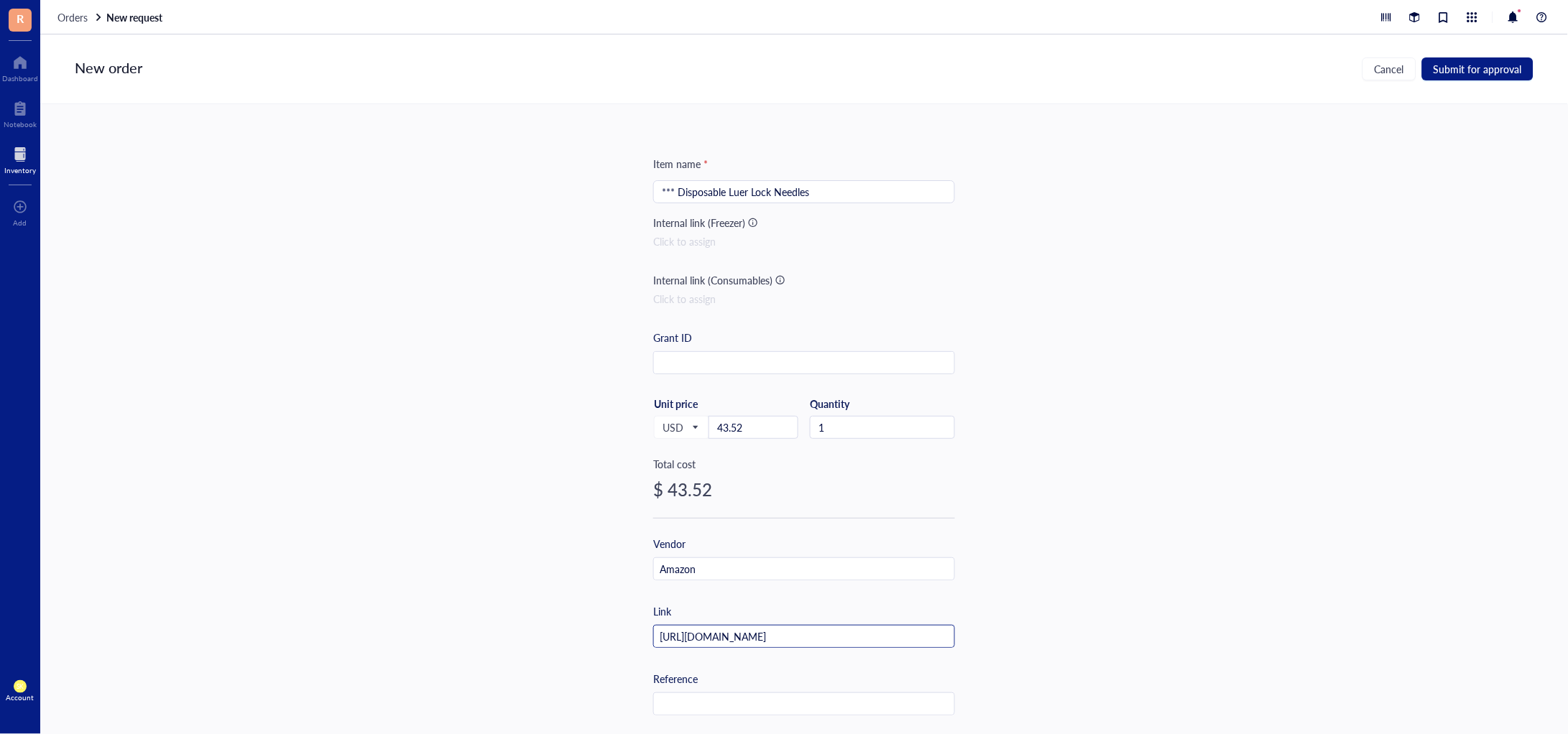
scroll to position [0, 22]
type input "https://www.amazon.com/gp/css/order-history?ref_=nav_orders_first"
click at [1457, 71] on span "Submit for approval" at bounding box center [1478, 69] width 88 height 12
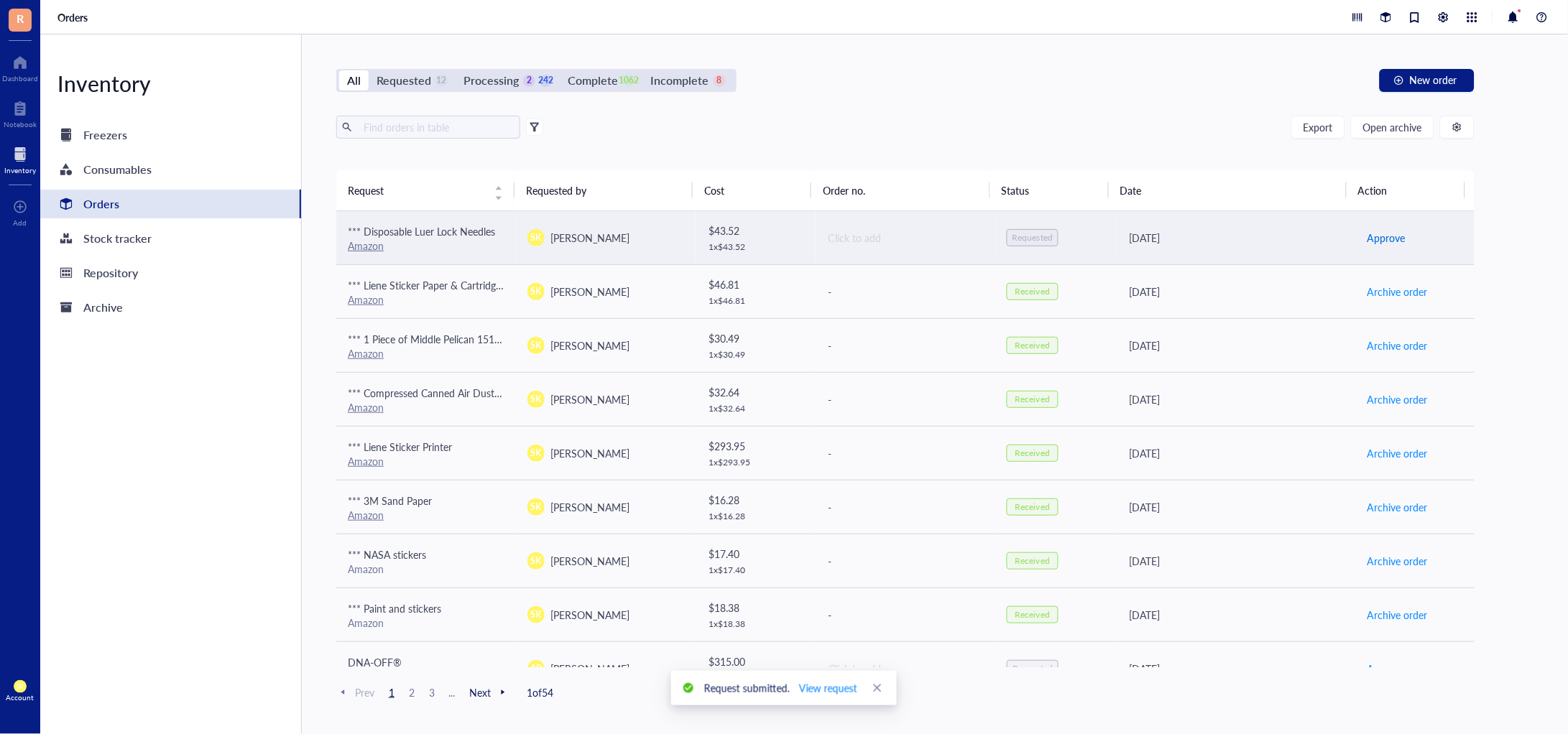
click at [1372, 230] on span "Approve" at bounding box center [1386, 238] width 38 height 16
click at [1381, 235] on span "Place order" at bounding box center [1392, 238] width 49 height 16
